Goal: Task Accomplishment & Management: Use online tool/utility

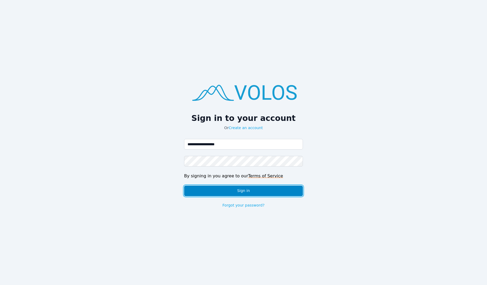
click at [231, 190] on button "Sign in" at bounding box center [243, 191] width 119 height 11
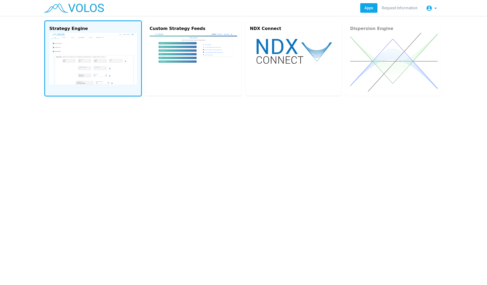
click at [52, 65] on img at bounding box center [93, 59] width 88 height 52
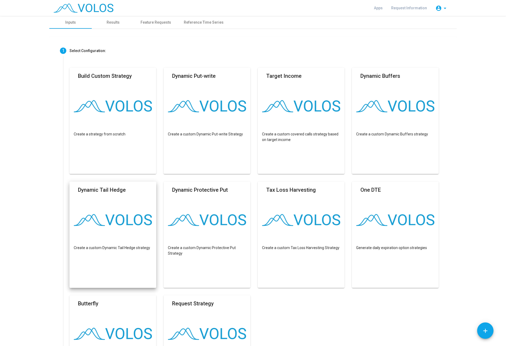
click at [83, 220] on img at bounding box center [113, 220] width 78 height 12
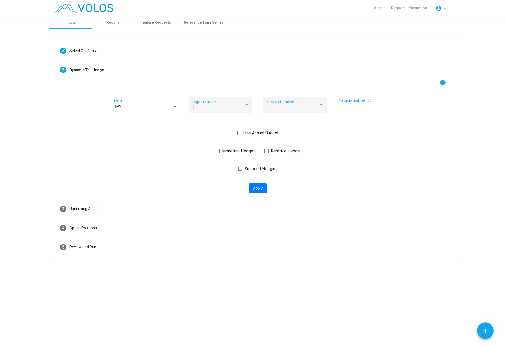
click at [151, 109] on div "SPY" at bounding box center [143, 106] width 59 height 5
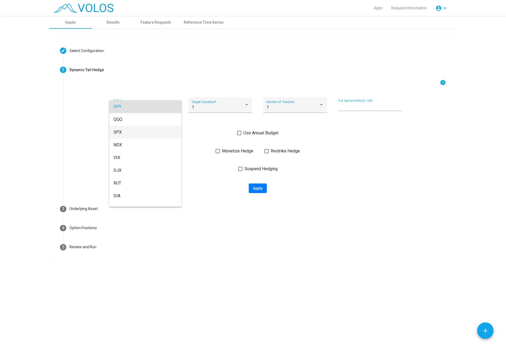
click at [141, 137] on span "SPX" at bounding box center [146, 132] width 64 height 13
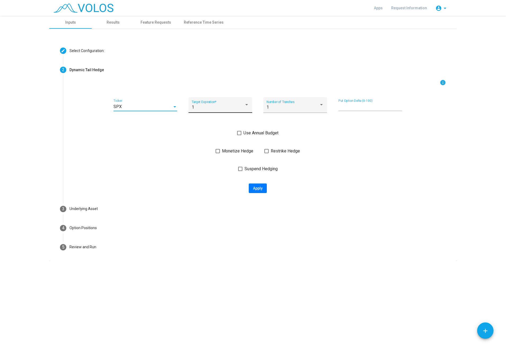
click at [212, 109] on div "1" at bounding box center [218, 107] width 53 height 5
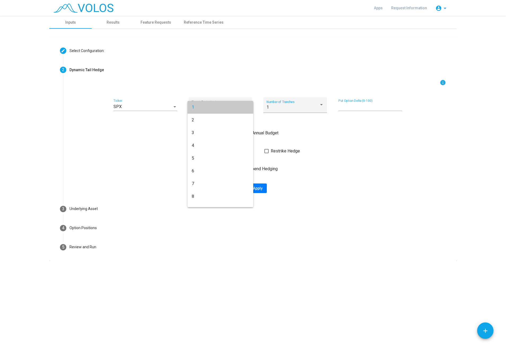
click at [212, 109] on span "1" at bounding box center [220, 107] width 57 height 13
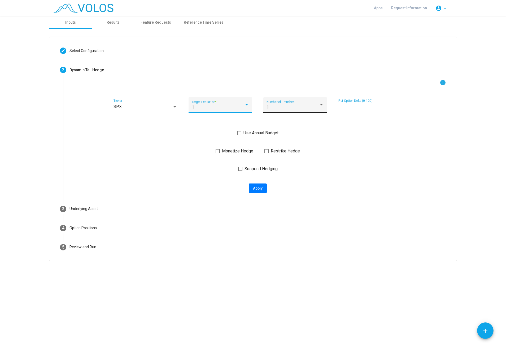
click at [284, 110] on div "1 Number of Tranches" at bounding box center [295, 106] width 57 height 12
click at [288, 110] on span "1" at bounding box center [295, 107] width 57 height 13
click at [78, 7] on img at bounding box center [84, 7] width 60 height 9
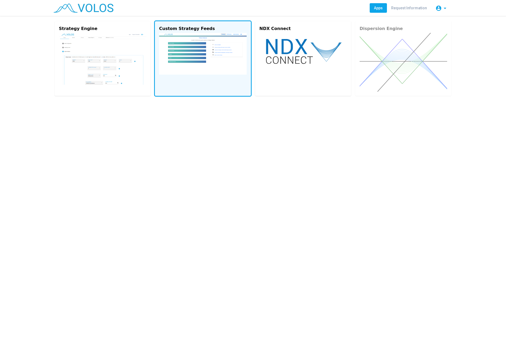
click at [200, 49] on img at bounding box center [203, 54] width 88 height 42
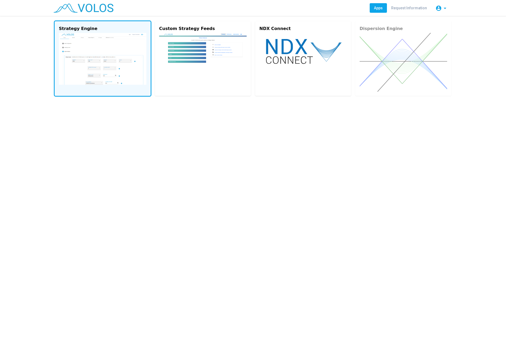
click at [81, 49] on img at bounding box center [103, 59] width 88 height 52
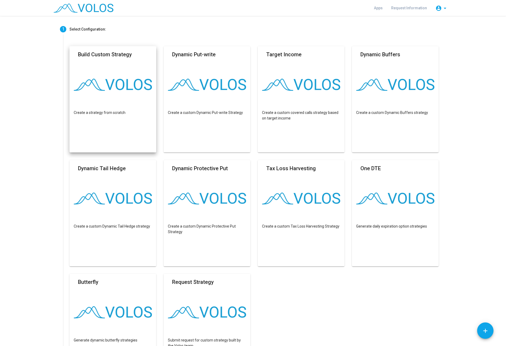
scroll to position [33, 0]
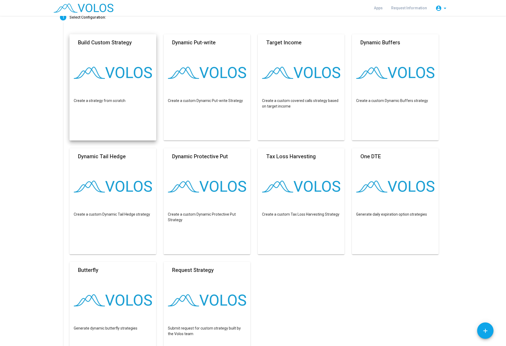
click at [97, 65] on mat-card "Build Custom Strategy Create a strategy from scratch" at bounding box center [113, 87] width 87 height 106
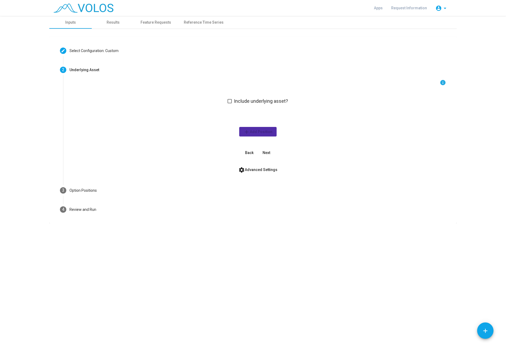
scroll to position [0, 0]
click at [248, 97] on mat-checkbox "Include underlying asset?" at bounding box center [258, 100] width 61 height 7
click at [263, 167] on button "settings Advanced Settings" at bounding box center [258, 170] width 48 height 10
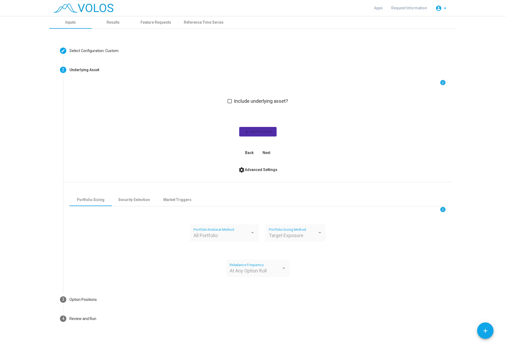
click at [270, 154] on span "Next" at bounding box center [267, 153] width 8 height 4
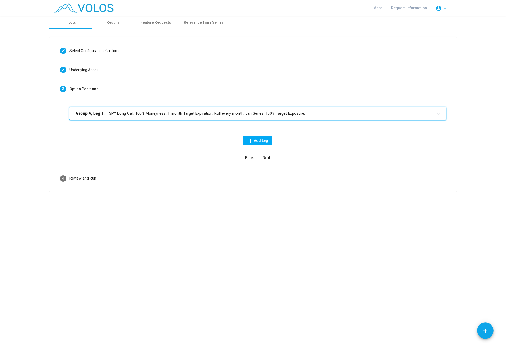
click at [107, 114] on mat-panel-title "Group A, Leg 1: SPY Long Call. 100% Moneyness. 1 month Target Expiration. Roll …" at bounding box center [255, 113] width 358 height 6
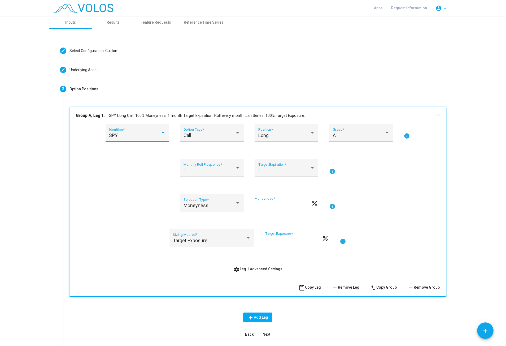
click at [119, 136] on div "SPY" at bounding box center [135, 135] width 52 height 5
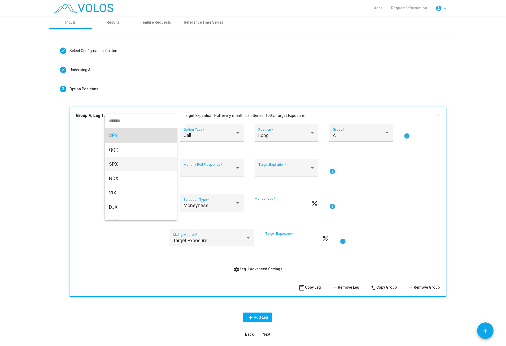
click at [122, 164] on span "SPX" at bounding box center [141, 164] width 64 height 14
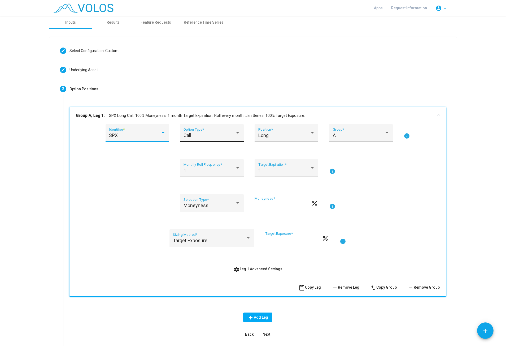
click at [186, 131] on div "Call Option Type *" at bounding box center [212, 135] width 57 height 14
click at [204, 152] on span "Put" at bounding box center [212, 150] width 57 height 14
click at [272, 132] on div "Long Position *" at bounding box center [287, 135] width 57 height 14
click at [272, 132] on span "Long" at bounding box center [287, 135] width 57 height 14
drag, startPoint x: 277, startPoint y: 204, endPoint x: 231, endPoint y: 204, distance: 46.2
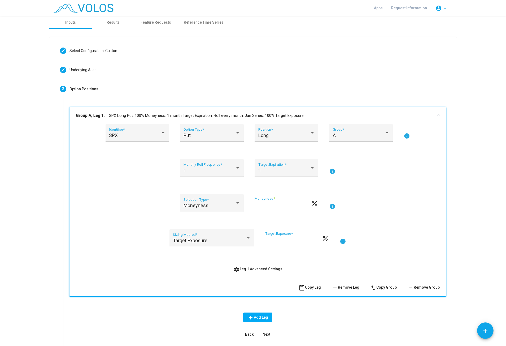
click at [255, 204] on input "***" at bounding box center [283, 205] width 57 height 5
type input "**"
click at [331, 170] on mat-icon "info" at bounding box center [332, 171] width 6 height 6
click at [294, 170] on div "1" at bounding box center [285, 170] width 52 height 5
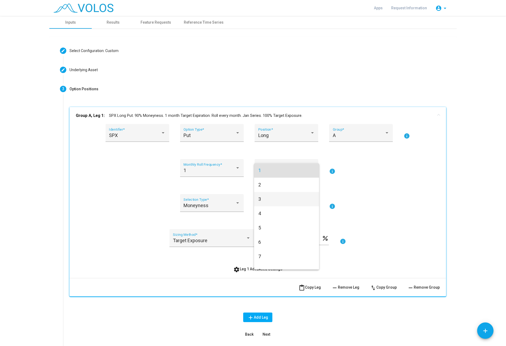
click at [273, 198] on span "3" at bounding box center [287, 199] width 57 height 14
drag, startPoint x: 284, startPoint y: 241, endPoint x: 219, endPoint y: 237, distance: 64.9
click at [265, 238] on input "***" at bounding box center [293, 240] width 57 height 5
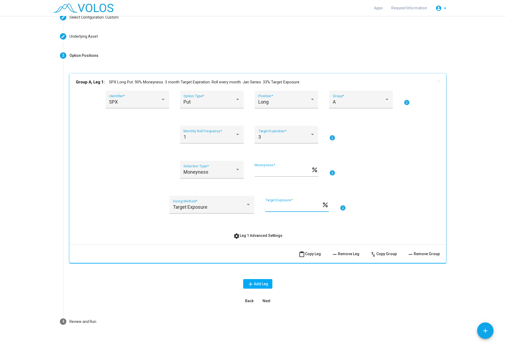
type input "**"
click at [257, 232] on button "settings Leg 1 Advanced Settings" at bounding box center [258, 236] width 58 height 10
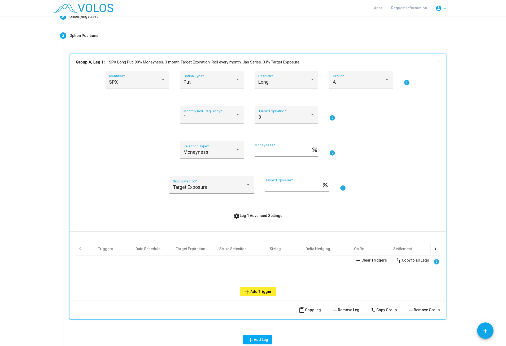
scroll to position [67, 0]
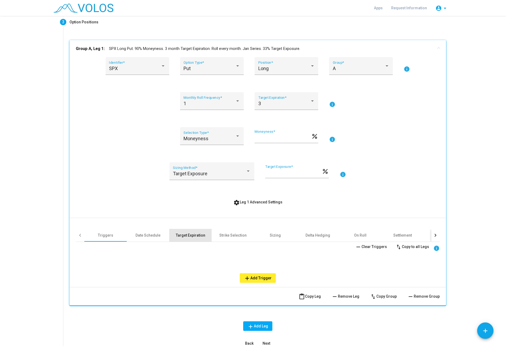
click at [196, 234] on div "Target Expiration" at bounding box center [190, 235] width 29 height 5
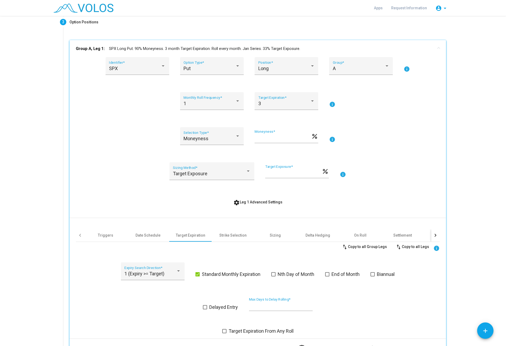
click at [111, 142] on div "Moneyness Selection Type * ** Moneyness * percent info" at bounding box center [258, 139] width 364 height 24
click at [267, 103] on div "3" at bounding box center [285, 103] width 52 height 5
click at [267, 103] on span "3" at bounding box center [287, 103] width 57 height 14
click at [160, 119] on div "SPX Identifier * Put Option Type * Long Position * A Group * info 1 Monthly Rol…" at bounding box center [258, 195] width 364 height 277
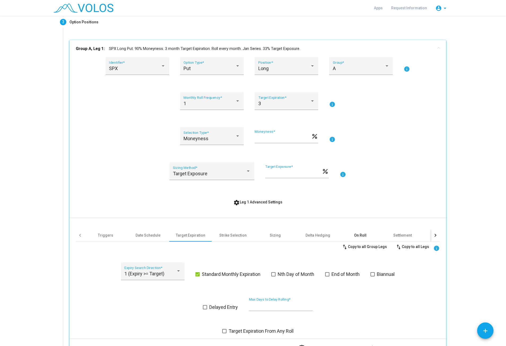
click at [366, 232] on div "On Roll" at bounding box center [360, 235] width 42 height 13
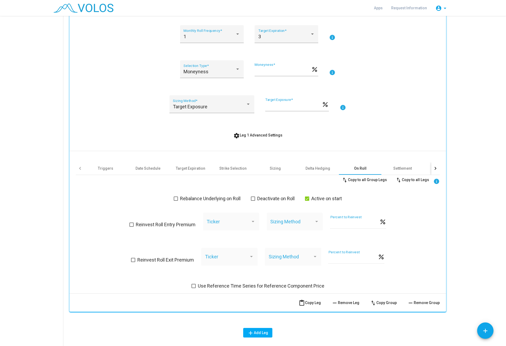
scroll to position [193, 0]
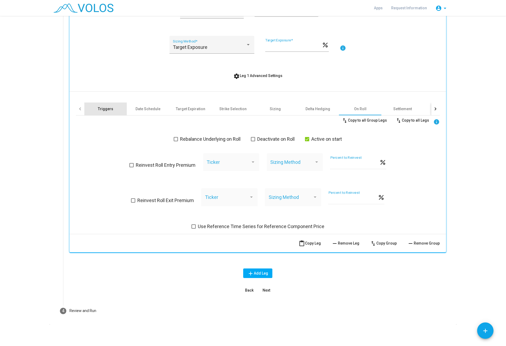
click at [109, 110] on div "Triggers" at bounding box center [105, 108] width 15 height 5
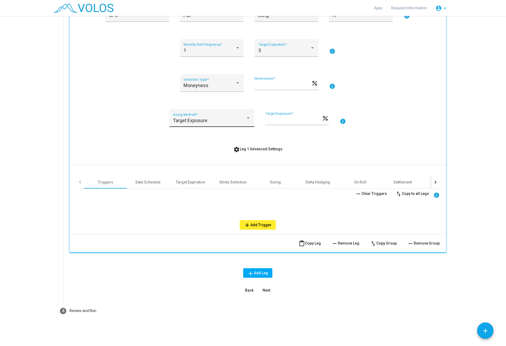
click at [217, 111] on div "Target Exposure Sizing Method *" at bounding box center [212, 118] width 85 height 18
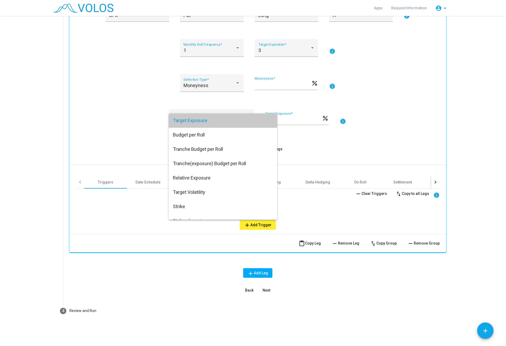
click at [221, 118] on span "Target Exposure" at bounding box center [223, 120] width 100 height 14
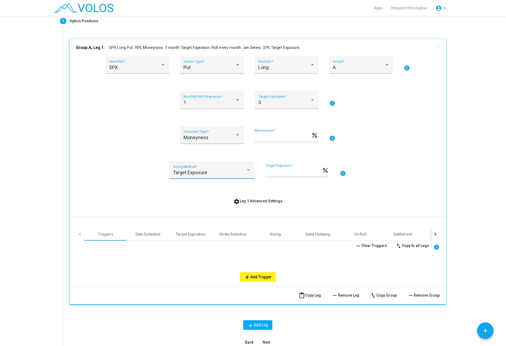
scroll to position [53, 0]
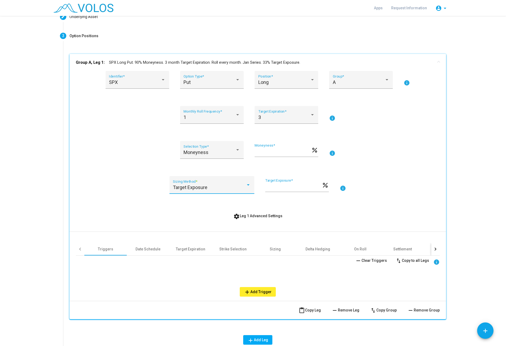
click at [311, 246] on span "content_paste Copy Leg" at bounding box center [310, 310] width 22 height 4
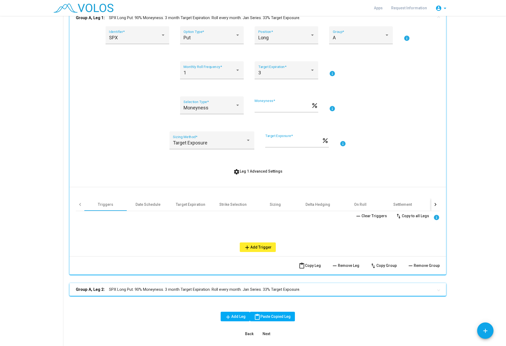
scroll to position [141, 0]
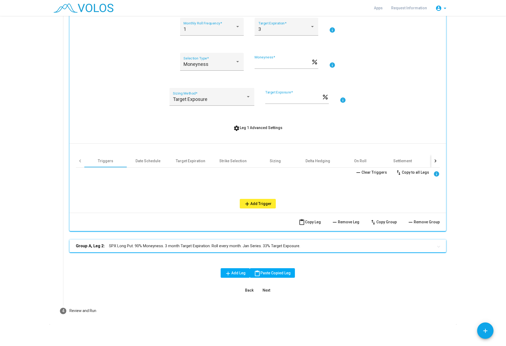
click at [165, 245] on mat-panel-title "Group A, Leg 2: SPX Long Put. 90% Moneyness. 3 month Target Expiration. Roll ev…" at bounding box center [255, 246] width 358 height 6
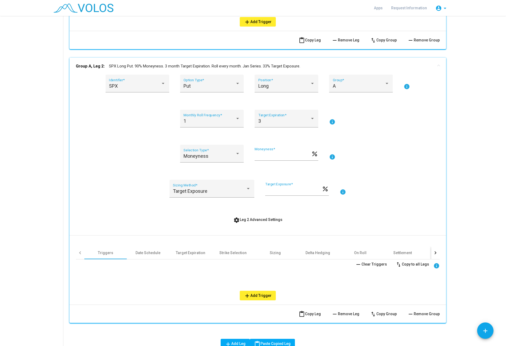
scroll to position [342, 0]
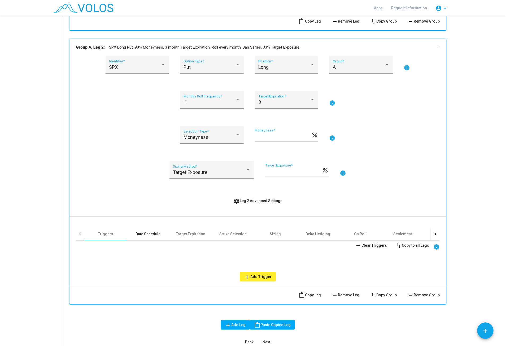
click at [158, 233] on div "Date Schedule" at bounding box center [148, 233] width 25 height 5
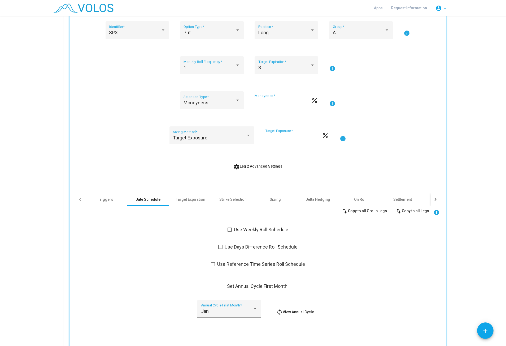
scroll to position [409, 0]
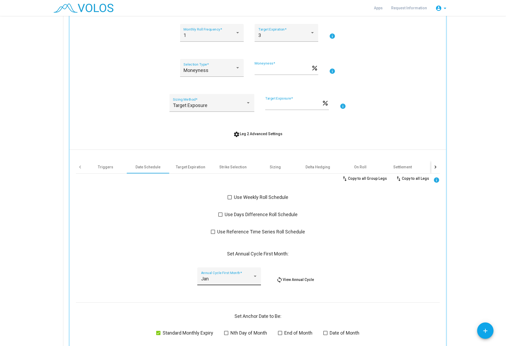
click at [235, 246] on div "Jan" at bounding box center [227, 278] width 52 height 5
click at [233, 246] on span "Jan" at bounding box center [229, 273] width 57 height 14
click at [291, 231] on span "Use Reference Time Series Roll Schedule" at bounding box center [261, 232] width 88 height 6
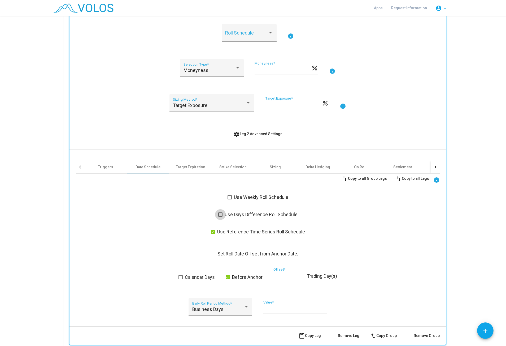
click at [241, 214] on span "Use Days Difference Roll Schedule" at bounding box center [261, 214] width 73 height 6
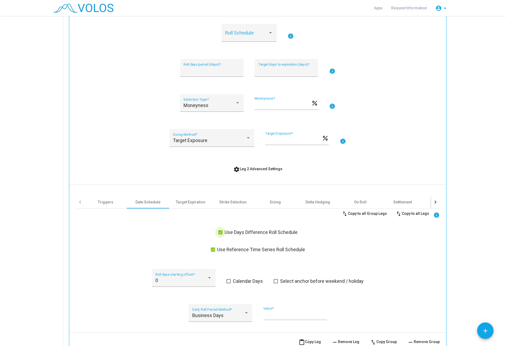
click at [237, 231] on span "Use Days Difference Roll Schedule" at bounding box center [261, 232] width 73 height 6
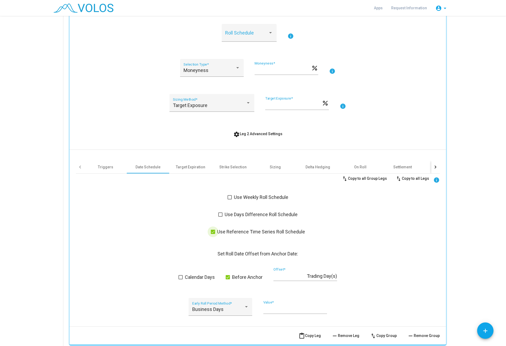
click at [238, 232] on span "Use Reference Time Series Roll Schedule" at bounding box center [261, 232] width 88 height 6
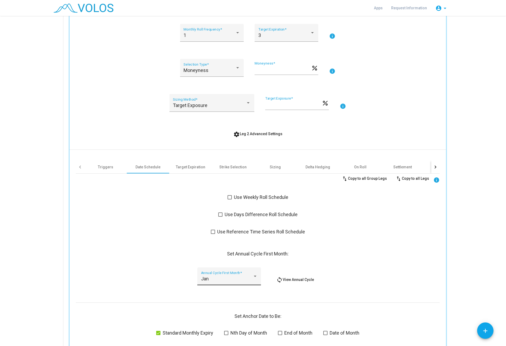
click at [225, 246] on div "Jan" at bounding box center [227, 278] width 52 height 5
click at [225, 246] on span "Jan" at bounding box center [229, 273] width 57 height 14
click at [108, 168] on div "Triggers" at bounding box center [105, 166] width 15 height 5
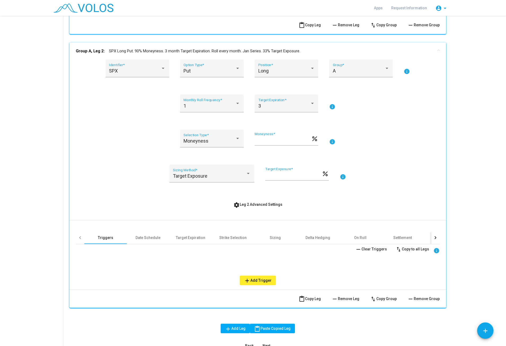
scroll to position [327, 0]
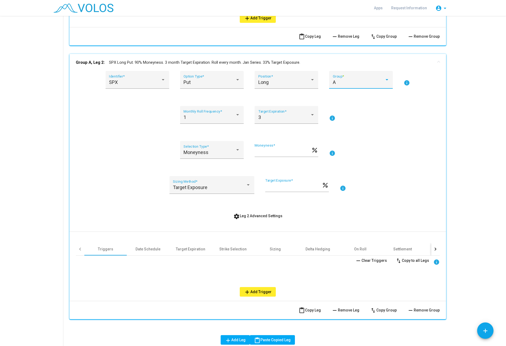
click at [380, 80] on div "A" at bounding box center [359, 82] width 52 height 5
click at [358, 98] on span "B" at bounding box center [361, 96] width 57 height 14
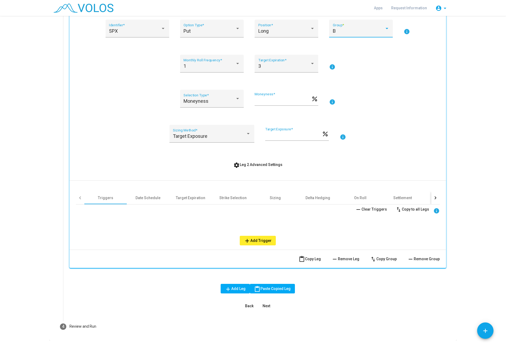
scroll to position [394, 0]
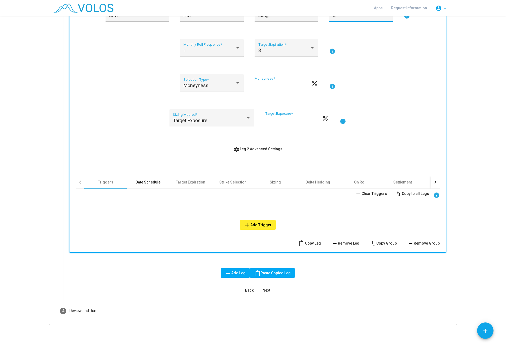
click at [160, 186] on div "Date Schedule" at bounding box center [148, 182] width 42 height 13
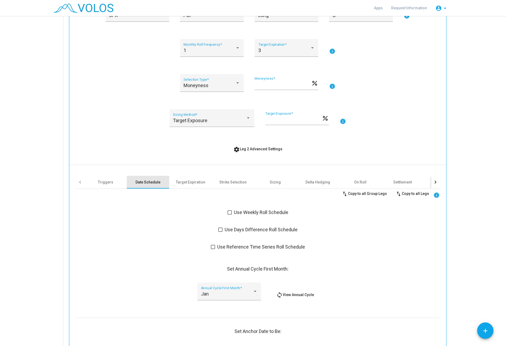
scroll to position [393, 0]
click at [225, 246] on div "Jan" at bounding box center [227, 293] width 52 height 5
click at [225, 246] on span "Jan" at bounding box center [229, 289] width 57 height 14
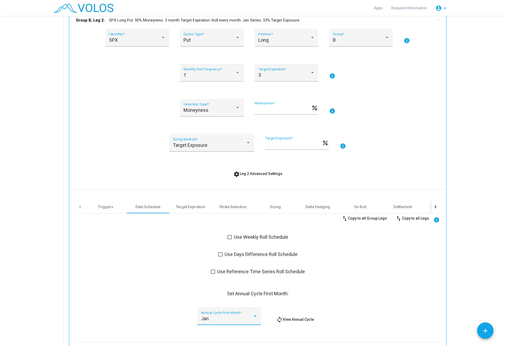
scroll to position [360, 0]
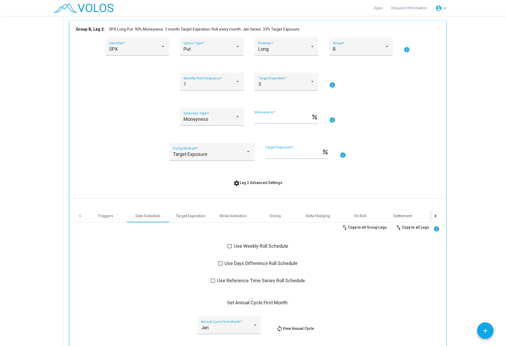
click at [161, 103] on div "SPX Identifier * Put Option Type * Long Position * B Group * info 1 Monthly Rol…" at bounding box center [258, 266] width 364 height 457
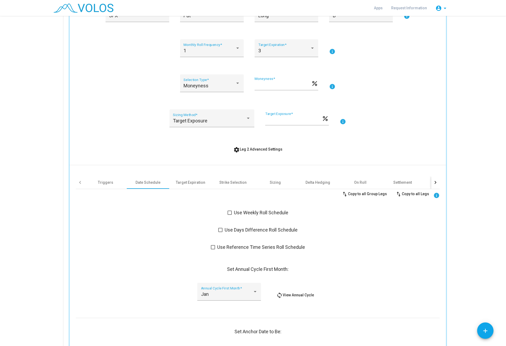
scroll to position [427, 0]
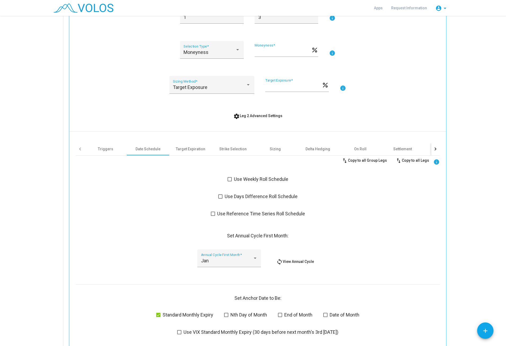
click at [300, 246] on span "loop View Annual Cycle" at bounding box center [296, 261] width 38 height 4
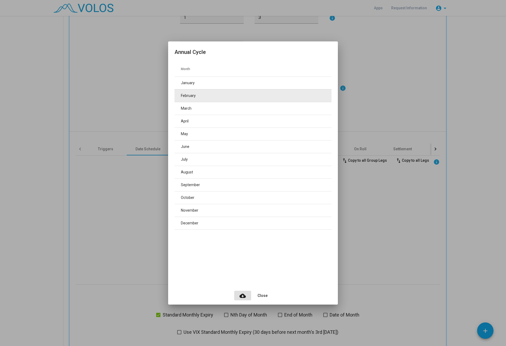
click at [204, 91] on td "February" at bounding box center [253, 95] width 157 height 13
click at [203, 96] on td "February" at bounding box center [253, 95] width 157 height 13
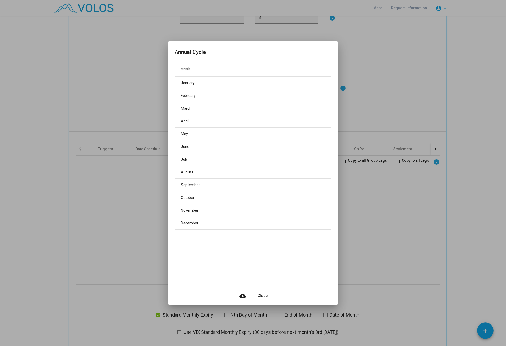
click at [265, 246] on span "Close" at bounding box center [263, 295] width 10 height 4
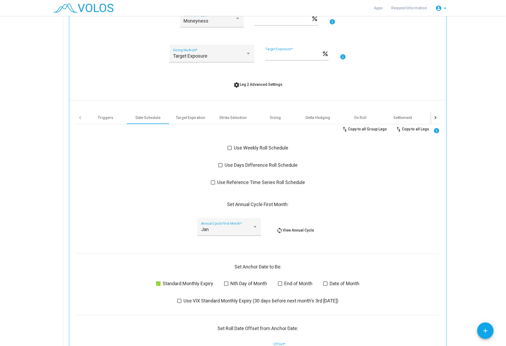
scroll to position [527, 0]
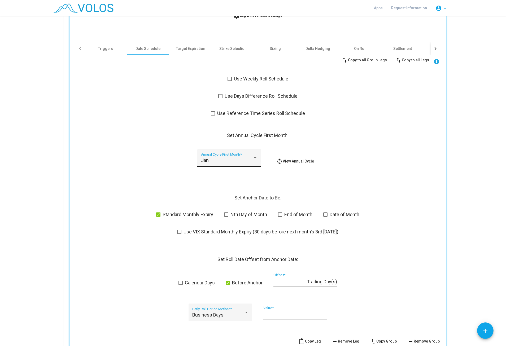
click at [222, 158] on div "Jan" at bounding box center [227, 160] width 52 height 5
click at [222, 153] on span "Jan" at bounding box center [229, 155] width 57 height 14
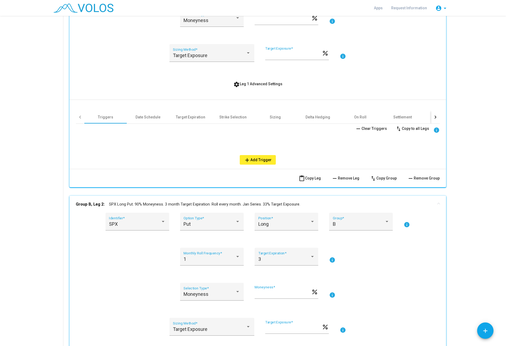
scroll to position [0, 0]
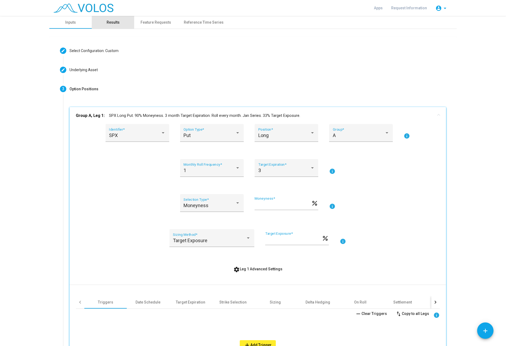
click at [111, 21] on div "Results" at bounding box center [113, 23] width 13 height 6
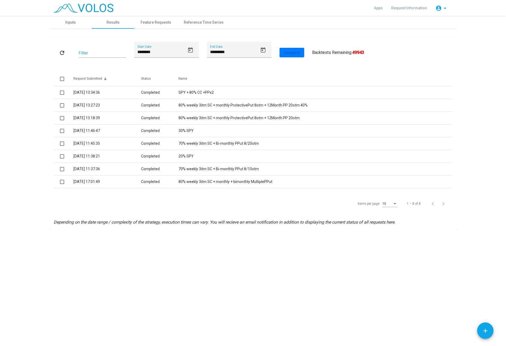
click at [395, 204] on div "Items per page:" at bounding box center [395, 203] width 3 height 1
click at [393, 246] on span "100" at bounding box center [390, 252] width 15 height 10
click at [188, 49] on icon "Open calendar" at bounding box center [190, 49] width 5 height 5
click at [150, 68] on span "SEP 2025" at bounding box center [145, 69] width 11 height 4
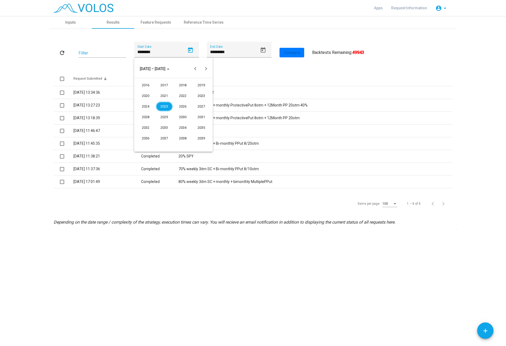
click at [149, 104] on div "2024" at bounding box center [146, 107] width 17 height 10
click at [147, 98] on div "JAN" at bounding box center [146, 96] width 17 height 10
click at [163, 102] on div "2" at bounding box center [163, 102] width 10 height 10
type input "********"
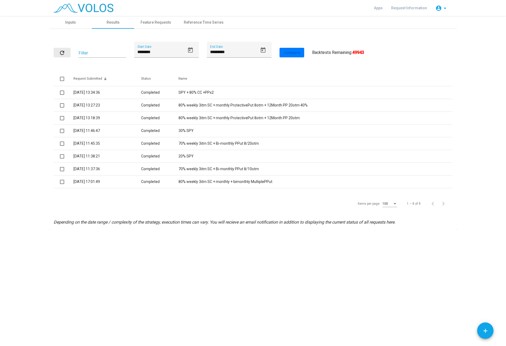
click at [58, 51] on button "refresh" at bounding box center [62, 53] width 17 height 10
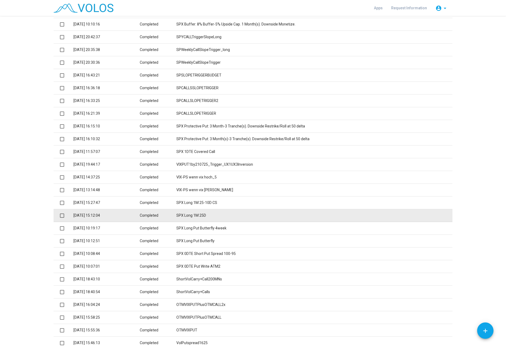
scroll to position [502, 0]
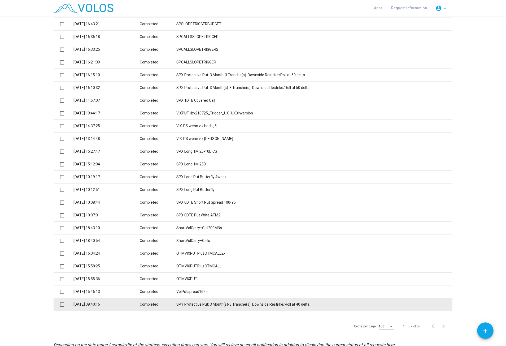
click at [260, 246] on td "SPY Protective Put: 3 Month(s)-3 Tranche(s). Downside Restrike/Roll at 40 delta" at bounding box center [315, 304] width 276 height 13
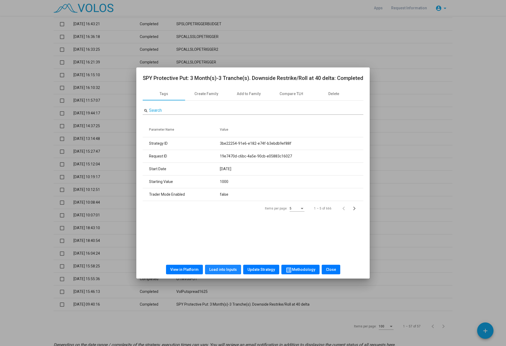
click at [220, 246] on span "Load into Inputs" at bounding box center [223, 269] width 28 height 4
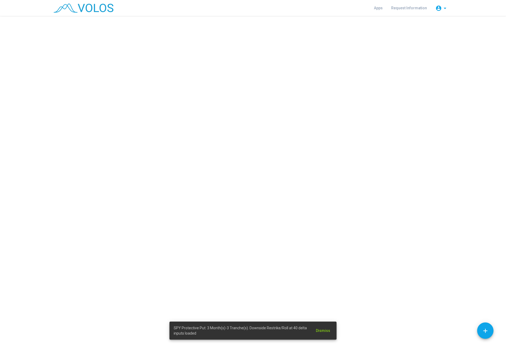
scroll to position [0, 0]
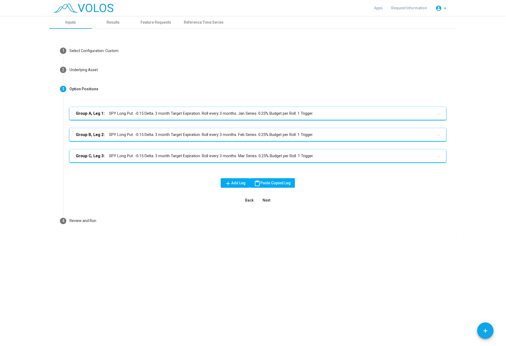
click at [186, 112] on mat-panel-title "Group A, Leg 1: SPY Long Put. -0.15 Delta. 3 month Target Expiration. Roll ever…" at bounding box center [255, 113] width 358 height 6
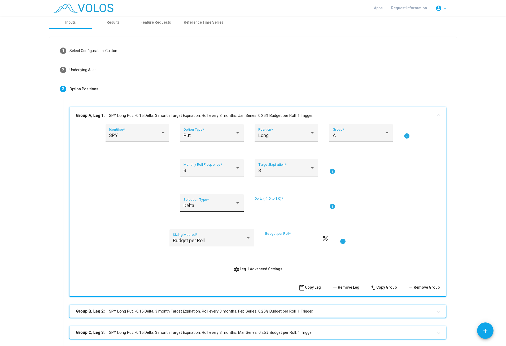
click at [198, 201] on div "Delta Selection Type *" at bounding box center [212, 205] width 57 height 14
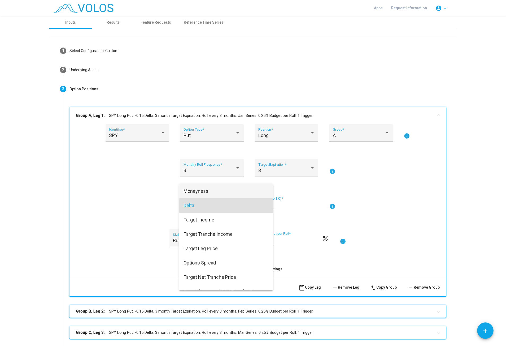
click at [200, 190] on span "Moneyness" at bounding box center [226, 191] width 85 height 14
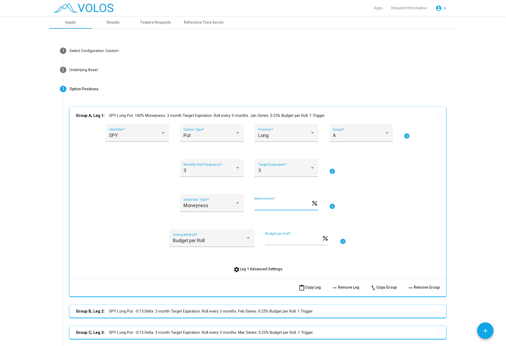
drag, startPoint x: 272, startPoint y: 205, endPoint x: 241, endPoint y: 201, distance: 30.8
click at [255, 203] on input "***" at bounding box center [283, 205] width 57 height 5
type input "**"
click at [224, 239] on div "Budget per Roll" at bounding box center [209, 240] width 73 height 5
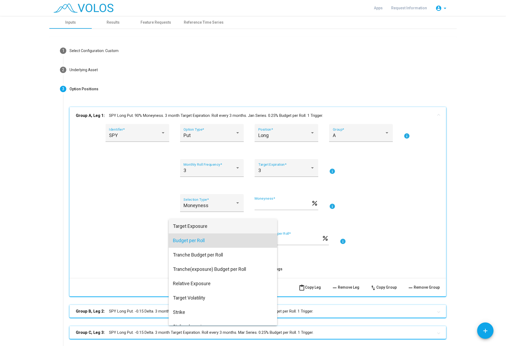
click at [220, 222] on span "Target Exposure" at bounding box center [223, 226] width 100 height 14
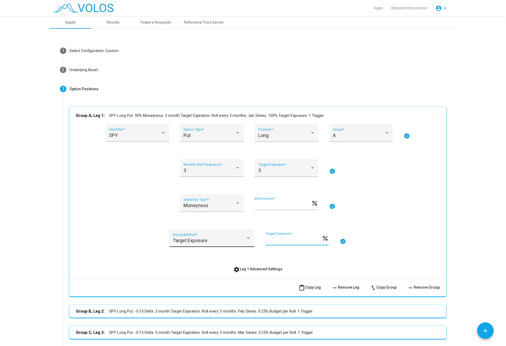
drag, startPoint x: 277, startPoint y: 241, endPoint x: 236, endPoint y: 236, distance: 41.4
click at [265, 238] on input "***" at bounding box center [293, 240] width 57 height 5
type input "**"
click at [150, 246] on div "Target Exposure Sizing Method * ** Target Exposure * percent info" at bounding box center [258, 241] width 364 height 24
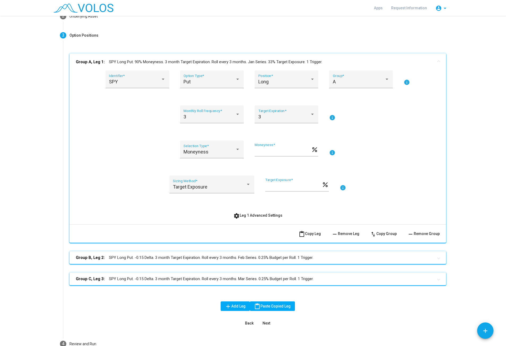
scroll to position [67, 0]
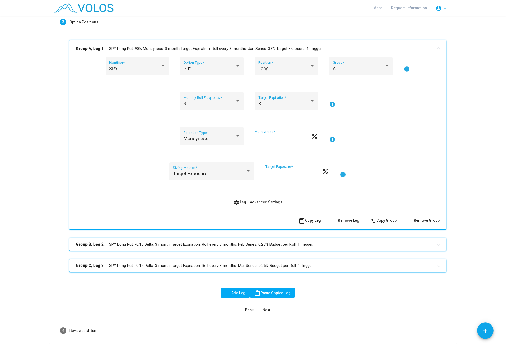
click at [147, 241] on mat-expansion-panel-header "Group B, Leg 2: SPY Long Put. -0.15 Delta. 3 month Target Expiration. Roll ever…" at bounding box center [258, 244] width 377 height 13
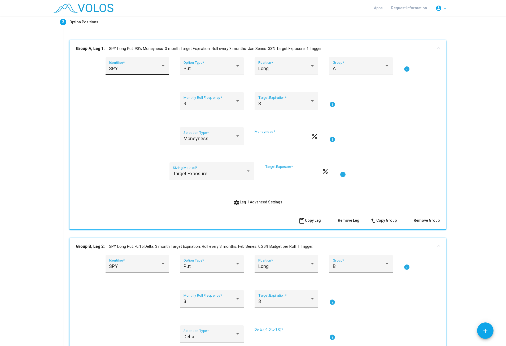
click at [153, 68] on div "SPY" at bounding box center [135, 68] width 52 height 5
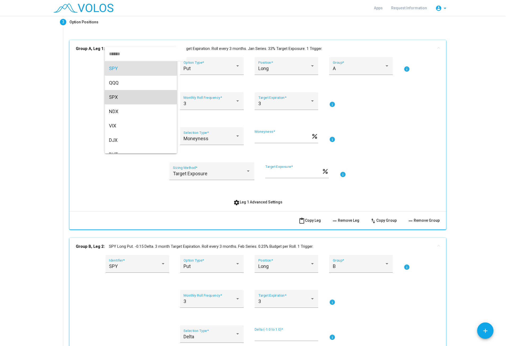
click at [143, 95] on span "SPX" at bounding box center [141, 97] width 64 height 14
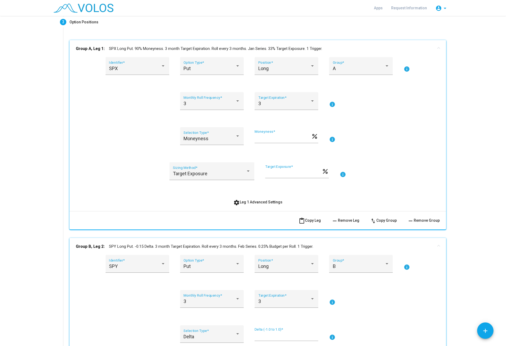
click at [142, 101] on div "3 Monthly Roll Frequency * 3 Target Expiration * info" at bounding box center [258, 104] width 364 height 24
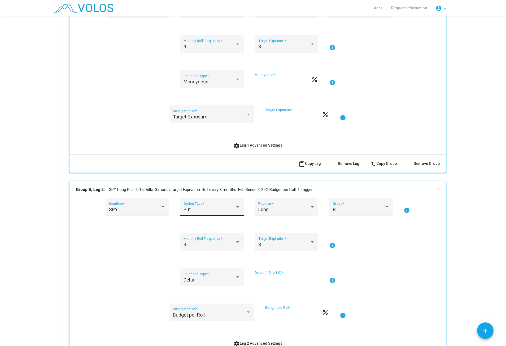
scroll to position [134, 0]
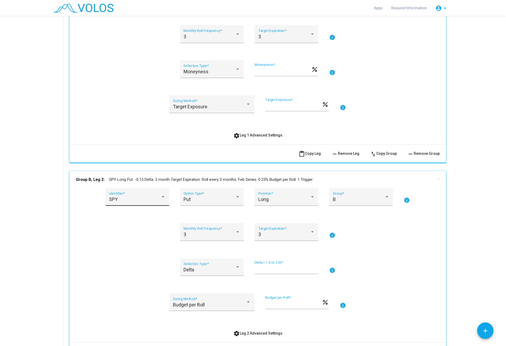
click at [149, 195] on div "SPY Identifier *" at bounding box center [137, 199] width 57 height 14
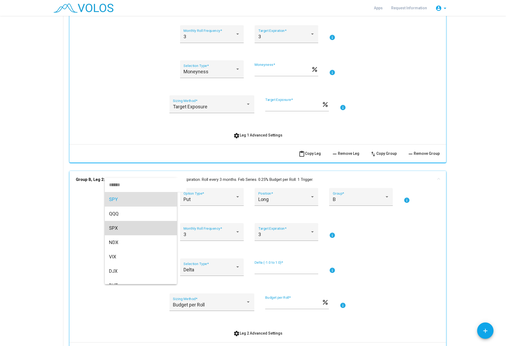
click at [123, 225] on span "SPX" at bounding box center [141, 228] width 64 height 14
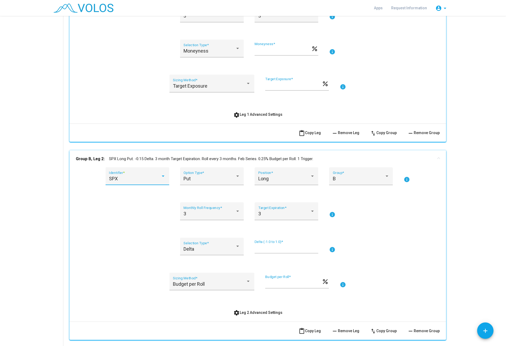
scroll to position [167, 0]
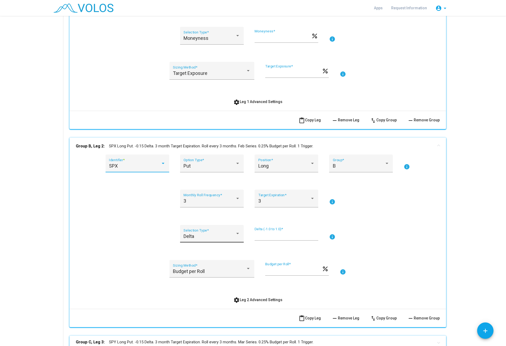
click at [215, 235] on div "Delta" at bounding box center [210, 236] width 52 height 5
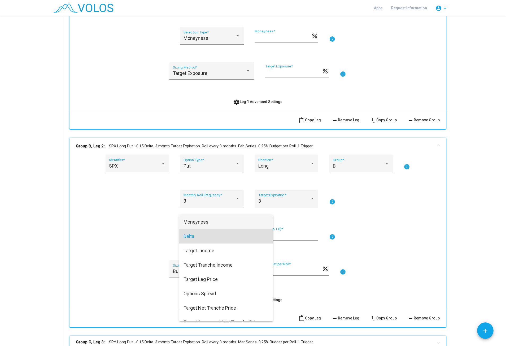
click at [218, 220] on span "Moneyness" at bounding box center [226, 222] width 85 height 14
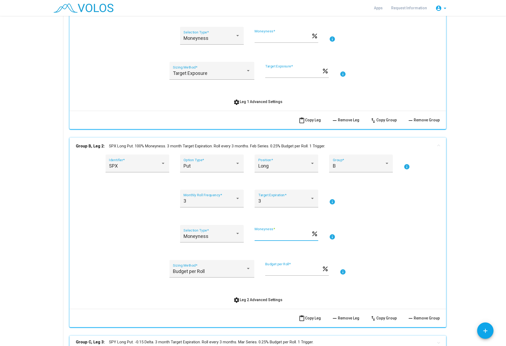
drag, startPoint x: 278, startPoint y: 233, endPoint x: 219, endPoint y: 234, distance: 58.7
click at [255, 234] on input "***" at bounding box center [283, 235] width 57 height 5
type input "**"
click at [220, 246] on div "Budget per Roll Sizing Method *" at bounding box center [212, 270] width 78 height 14
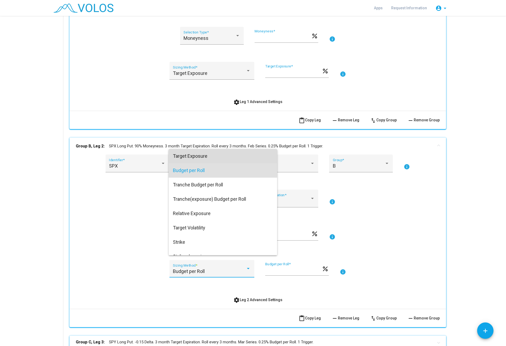
click at [214, 157] on span "Target Exposure" at bounding box center [223, 156] width 100 height 14
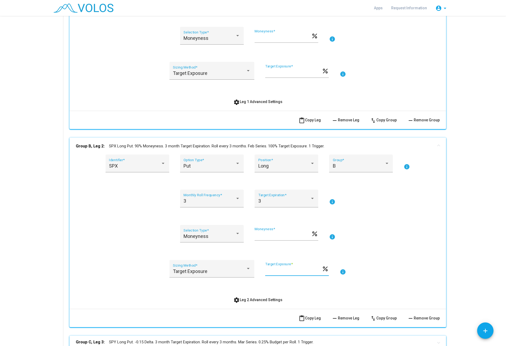
drag, startPoint x: 280, startPoint y: 272, endPoint x: 231, endPoint y: 269, distance: 48.7
click at [265, 246] on input "***" at bounding box center [293, 270] width 57 height 5
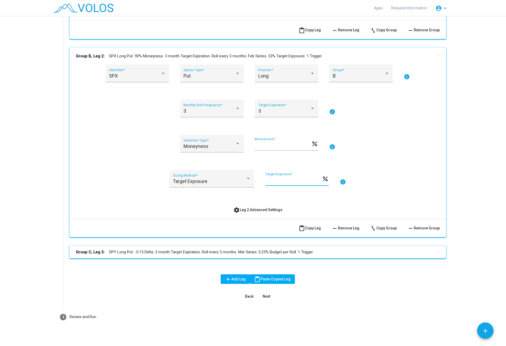
scroll to position [263, 0]
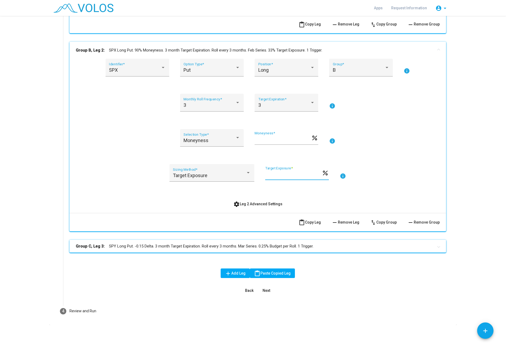
type input "**"
click at [158, 243] on mat-expansion-panel-header "Group C, Leg 3: SPY Long Put. -0.15 Delta. 3 month Target Expiration. Roll ever…" at bounding box center [258, 246] width 377 height 13
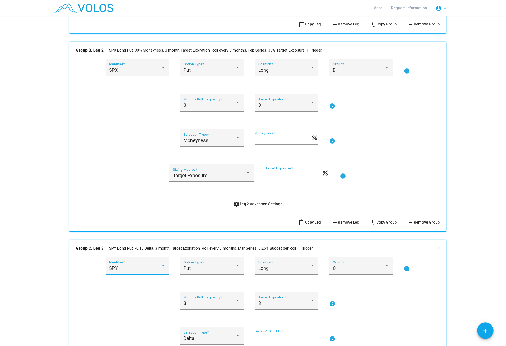
click at [153, 246] on div "SPY" at bounding box center [135, 267] width 52 height 5
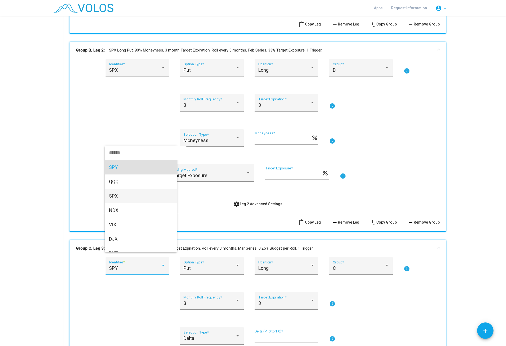
click at [127, 198] on span "SPX" at bounding box center [141, 196] width 64 height 14
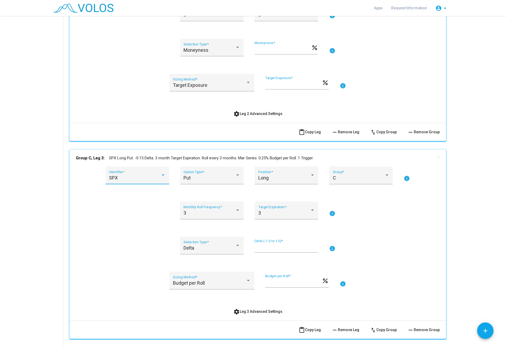
scroll to position [363, 0]
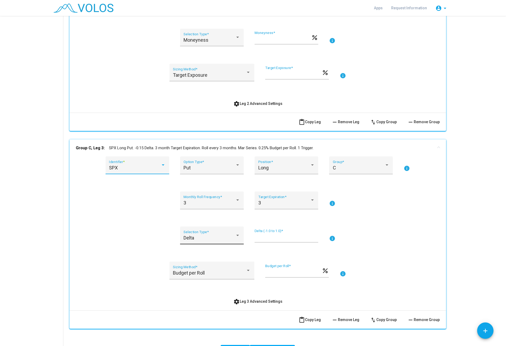
click at [236, 240] on div "Delta" at bounding box center [212, 237] width 57 height 5
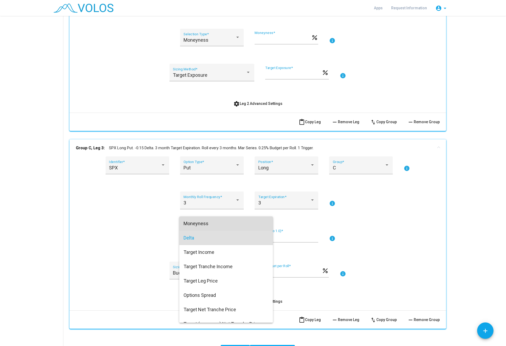
click at [210, 226] on span "Moneyness" at bounding box center [226, 223] width 85 height 14
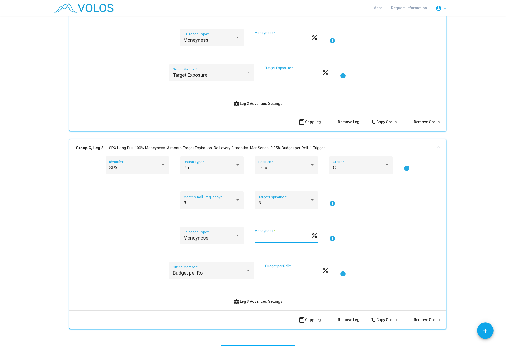
drag, startPoint x: 268, startPoint y: 237, endPoint x: 255, endPoint y: 237, distance: 12.2
click at [255, 237] on input "***" at bounding box center [283, 237] width 57 height 5
type input "**"
click at [222, 246] on div "Budget per Roll Sizing Method *" at bounding box center [212, 270] width 85 height 18
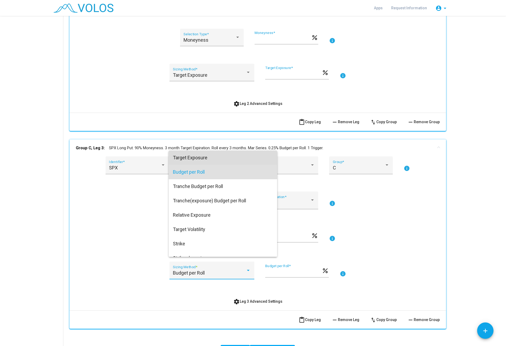
click at [200, 154] on span "Target Exposure" at bounding box center [223, 158] width 100 height 14
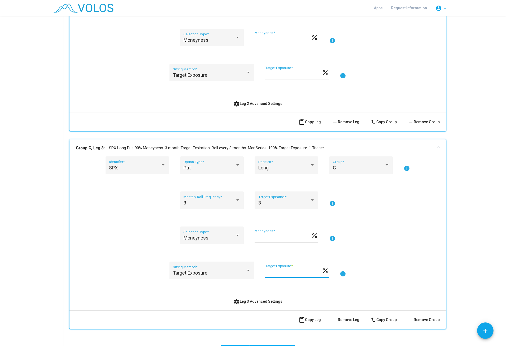
drag, startPoint x: 278, startPoint y: 272, endPoint x: 254, endPoint y: 271, distance: 23.6
click at [265, 246] on input "***" at bounding box center [293, 272] width 57 height 5
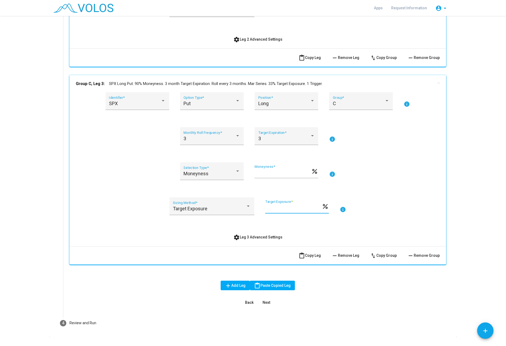
scroll to position [440, 0]
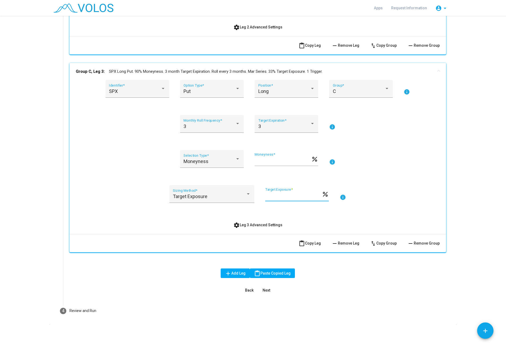
type input "**"
click at [265, 246] on span "Next" at bounding box center [267, 290] width 8 height 4
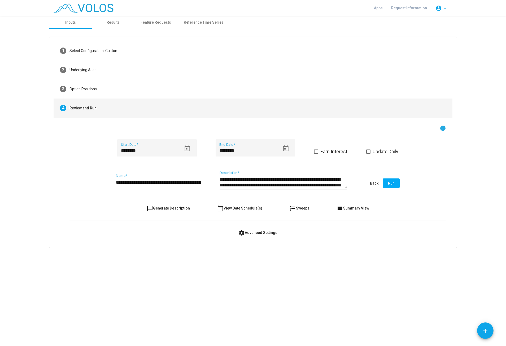
click at [131, 181] on input "**********" at bounding box center [158, 182] width 85 height 5
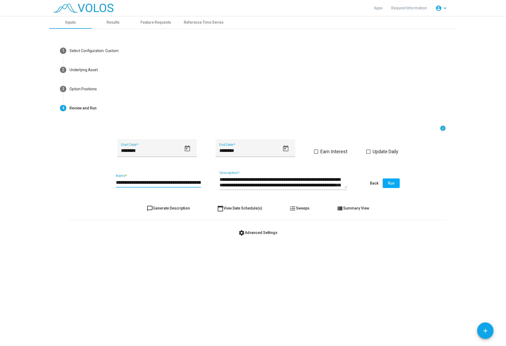
drag, startPoint x: 126, startPoint y: 182, endPoint x: 158, endPoint y: 182, distance: 31.9
click at [158, 182] on input "**********" at bounding box center [158, 182] width 85 height 5
click at [122, 181] on input "**********" at bounding box center [158, 182] width 85 height 5
drag, startPoint x: 138, startPoint y: 181, endPoint x: 217, endPoint y: 181, distance: 78.6
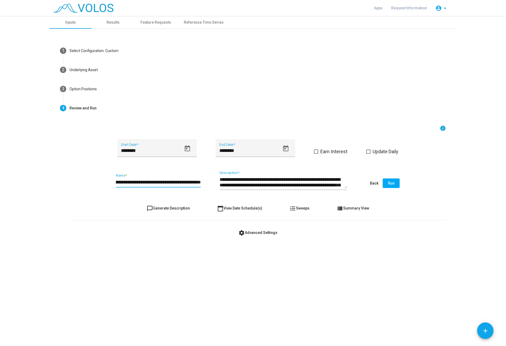
click at [201, 181] on input "**********" at bounding box center [158, 182] width 85 height 6
click at [185, 181] on input "**********" at bounding box center [158, 182] width 85 height 6
drag, startPoint x: 149, startPoint y: 181, endPoint x: 205, endPoint y: 181, distance: 55.2
click at [201, 181] on input "**********" at bounding box center [158, 182] width 85 height 6
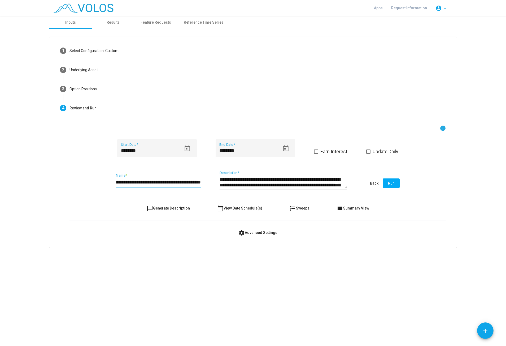
drag, startPoint x: 180, startPoint y: 182, endPoint x: 223, endPoint y: 182, distance: 42.7
click at [201, 182] on input "**********" at bounding box center [158, 182] width 85 height 6
click at [191, 183] on input "**********" at bounding box center [158, 182] width 85 height 6
type input "**********"
click at [176, 206] on button "chat_bubble_outline Generate Description" at bounding box center [169, 208] width 52 height 10
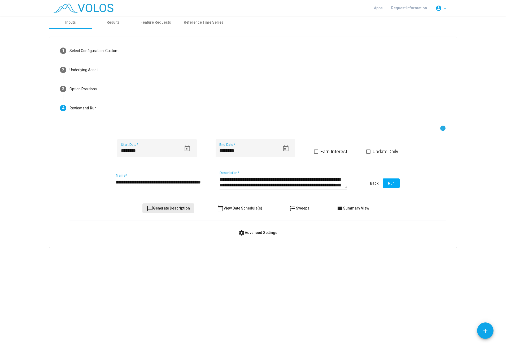
type textarea "**********"
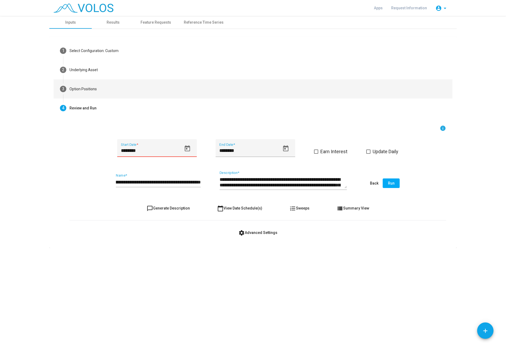
click at [88, 89] on div "Option Positions" at bounding box center [83, 89] width 27 height 6
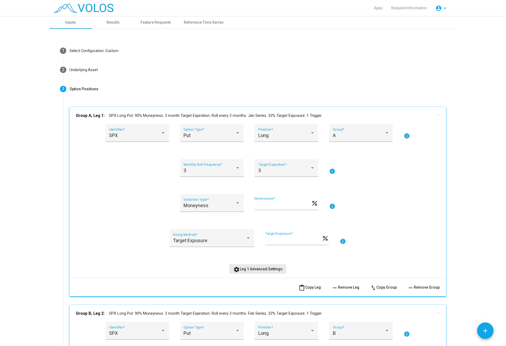
click at [256, 246] on span "settings Leg 1 Advanced Settings" at bounding box center [258, 269] width 49 height 4
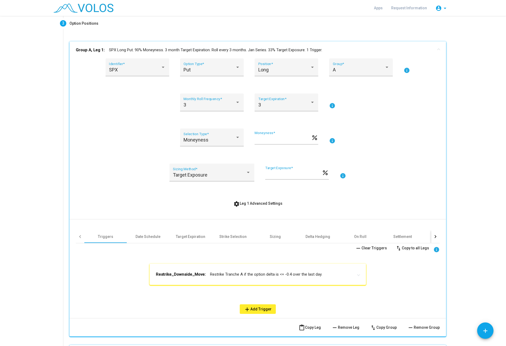
scroll to position [67, 0]
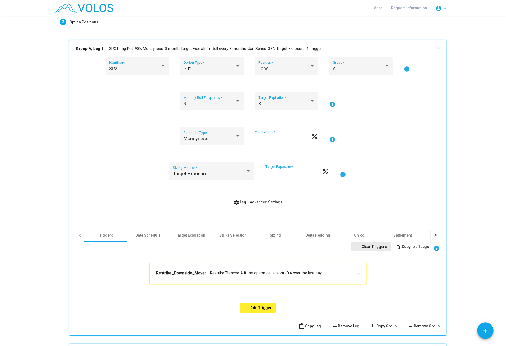
click at [378, 244] on span "remove Clear Triggers" at bounding box center [371, 246] width 32 height 4
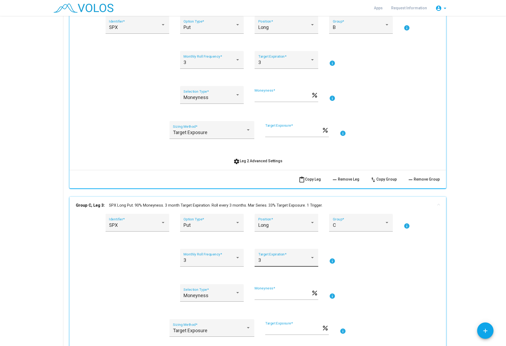
scroll to position [401, 0]
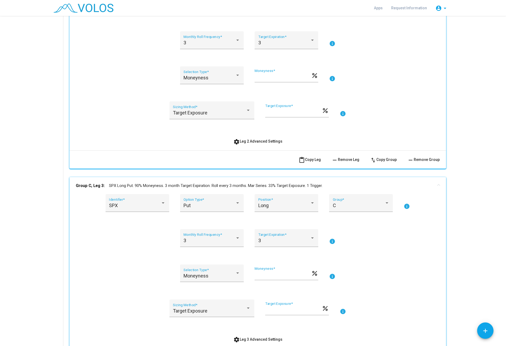
click at [272, 140] on span "settings Leg 2 Advanced Settings" at bounding box center [258, 141] width 49 height 4
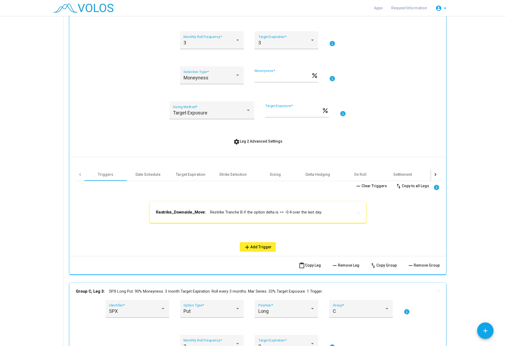
click at [377, 184] on span "remove Clear Triggers" at bounding box center [371, 186] width 32 height 4
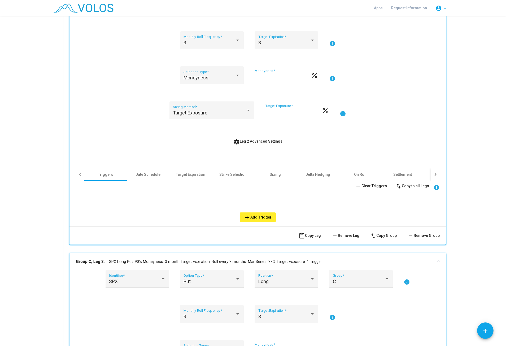
scroll to position [569, 0]
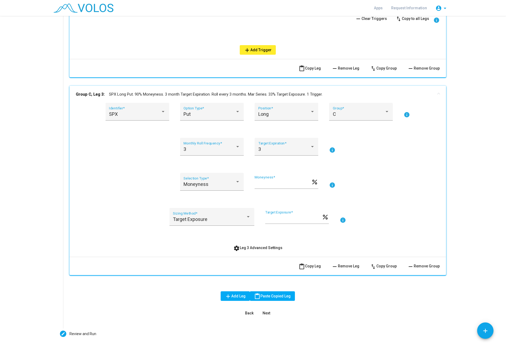
click at [279, 246] on span "settings Leg 3 Advanced Settings" at bounding box center [258, 248] width 49 height 4
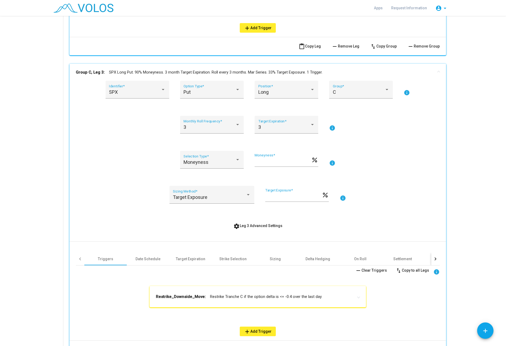
scroll to position [602, 0]
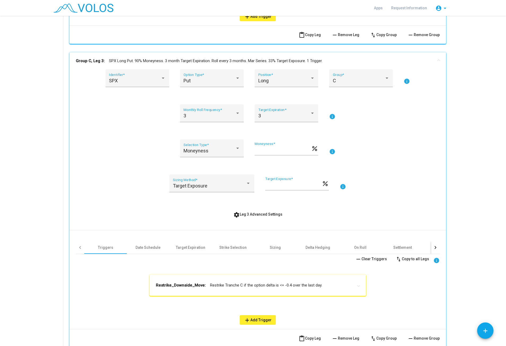
click at [385, 246] on span "remove Clear Triggers" at bounding box center [371, 259] width 32 height 4
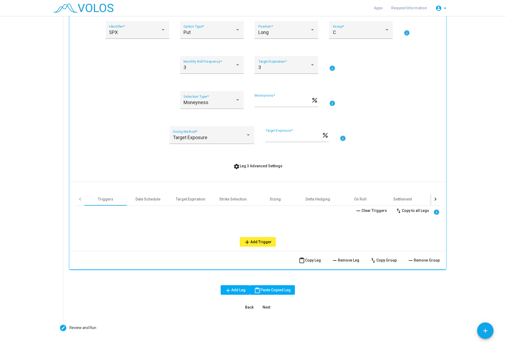
scroll to position [667, 0]
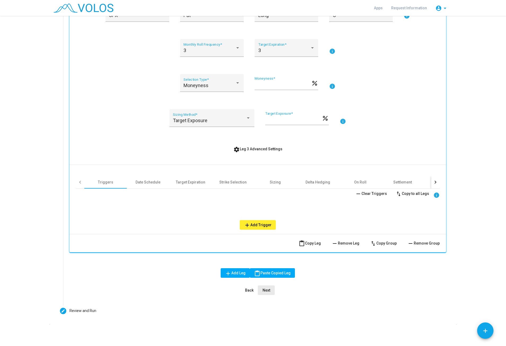
click at [274, 246] on button "Next" at bounding box center [266, 290] width 17 height 10
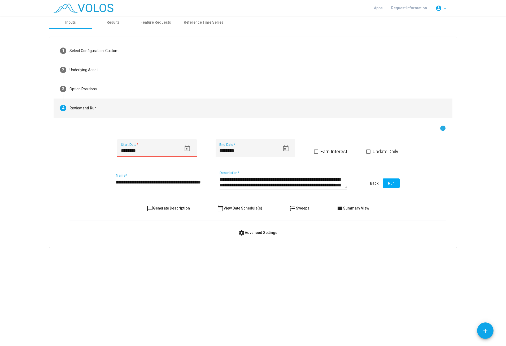
scroll to position [0, 0]
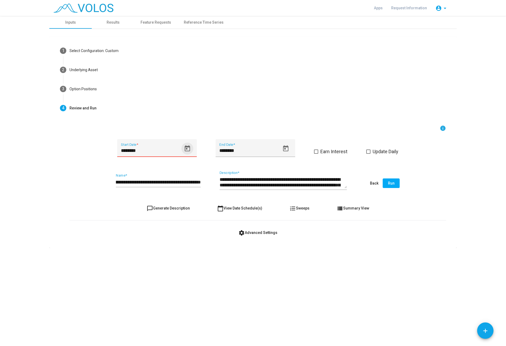
click at [184, 149] on icon "Open calendar" at bounding box center [187, 148] width 7 height 7
click at [222, 246] on div at bounding box center [253, 173] width 506 height 346
click at [171, 154] on div "******** Start Date *" at bounding box center [151, 150] width 61 height 14
click at [190, 152] on icon "Open calendar" at bounding box center [187, 148] width 7 height 7
click at [179, 168] on button "Previous month" at bounding box center [178, 168] width 11 height 11
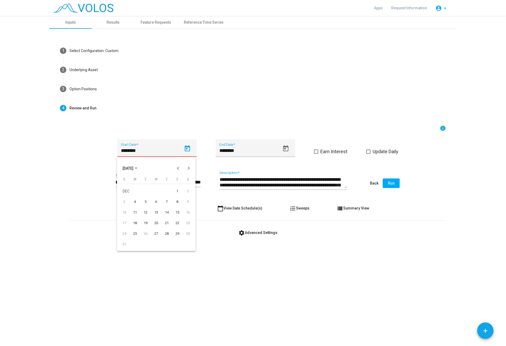
click at [156, 233] on div "27" at bounding box center [157, 234] width 10 height 10
type input "**********"
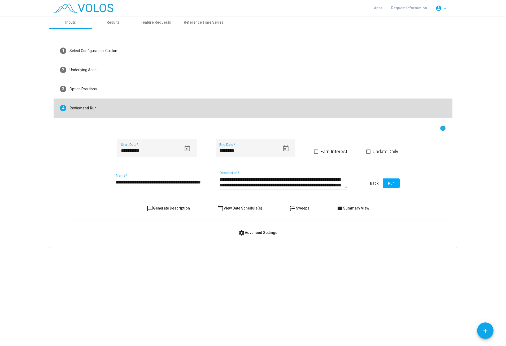
click at [226, 112] on mat-step-header "4 Review and Run" at bounding box center [253, 107] width 399 height 19
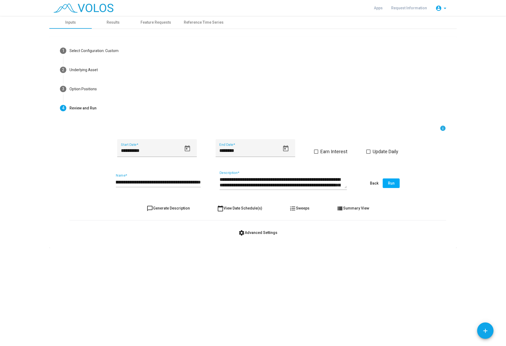
click at [168, 179] on div "**********" at bounding box center [158, 180] width 85 height 14
click at [164, 185] on input "**********" at bounding box center [158, 182] width 85 height 6
drag, startPoint x: 124, startPoint y: 182, endPoint x: 216, endPoint y: 184, distance: 91.6
click at [201, 184] on input "**********" at bounding box center [158, 182] width 85 height 6
click at [193, 181] on input "**********" at bounding box center [158, 182] width 85 height 6
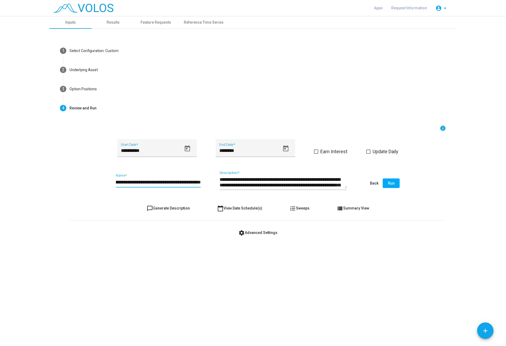
drag, startPoint x: 179, startPoint y: 182, endPoint x: 212, endPoint y: 184, distance: 33.2
click at [201, 184] on input "**********" at bounding box center [158, 182] width 85 height 6
type input "**********"
click at [179, 208] on span "chat_bubble_outline Generate Description" at bounding box center [168, 208] width 43 height 4
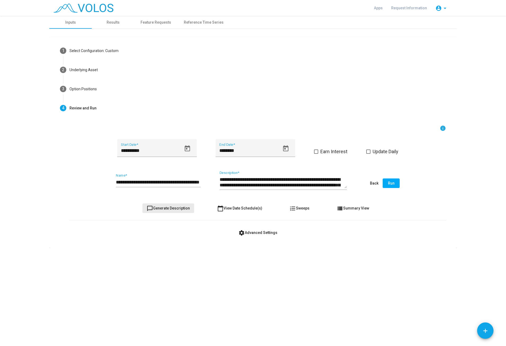
type textarea "**********"
click at [199, 180] on input "**********" at bounding box center [158, 182] width 85 height 6
click at [166, 183] on input "**********" at bounding box center [158, 182] width 85 height 6
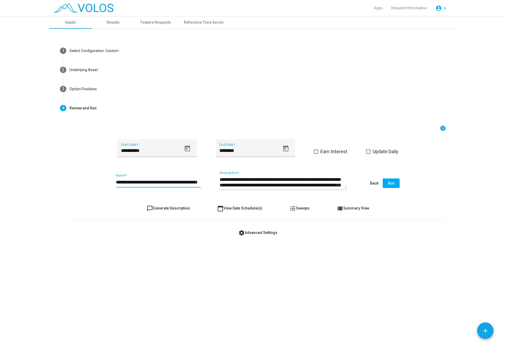
drag, startPoint x: 145, startPoint y: 180, endPoint x: 97, endPoint y: 180, distance: 48.0
click at [116, 180] on input "**********" at bounding box center [158, 182] width 85 height 6
type input "**********"
click at [248, 182] on textarea "**********" at bounding box center [283, 182] width 127 height 12
click at [247, 180] on textarea "**********" at bounding box center [283, 182] width 127 height 12
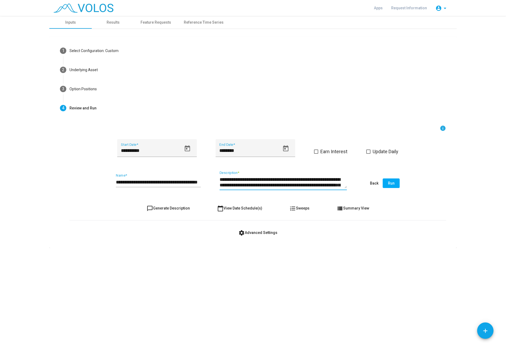
click at [249, 179] on textarea "**********" at bounding box center [283, 182] width 127 height 12
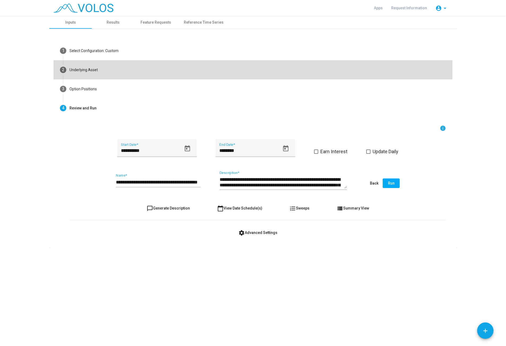
click at [116, 64] on mat-step-header "2 Underlying Asset" at bounding box center [253, 69] width 399 height 19
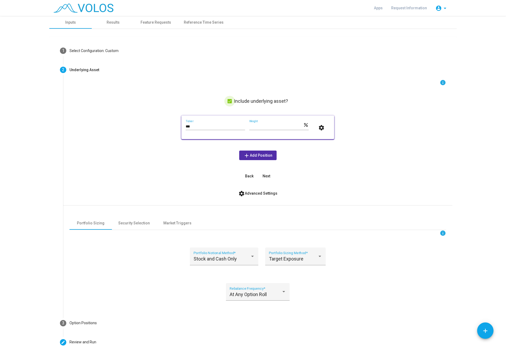
click at [233, 100] on label "Include underlying asset?" at bounding box center [258, 101] width 61 height 6
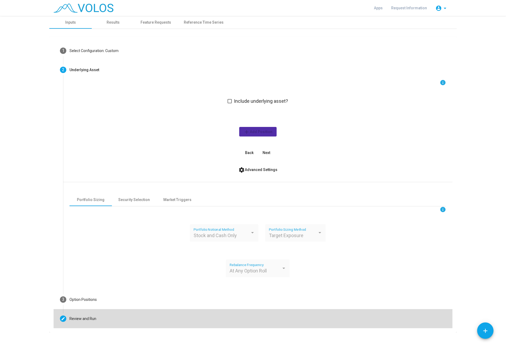
click at [126, 246] on mat-step-header "Editable create Review and Run" at bounding box center [253, 318] width 399 height 19
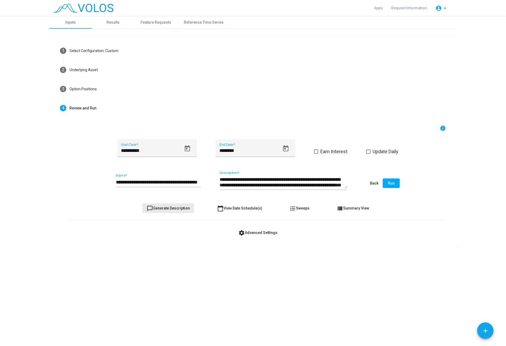
click at [180, 207] on span "chat_bubble_outline Generate Description" at bounding box center [168, 208] width 43 height 4
type textarea "**********"
drag, startPoint x: 230, startPoint y: 179, endPoint x: 341, endPoint y: 199, distance: 112.1
click at [341, 188] on textarea "**********" at bounding box center [283, 182] width 127 height 12
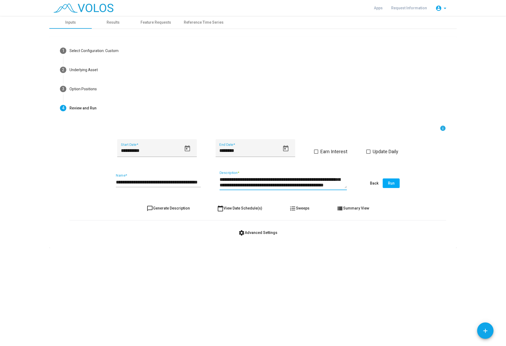
click at [389, 185] on span "Run" at bounding box center [391, 183] width 7 height 4
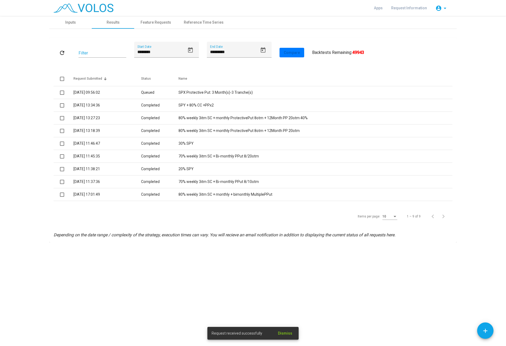
click at [22, 165] on as-strategy-engine-wrapper "**********" at bounding box center [253, 129] width 506 height 226
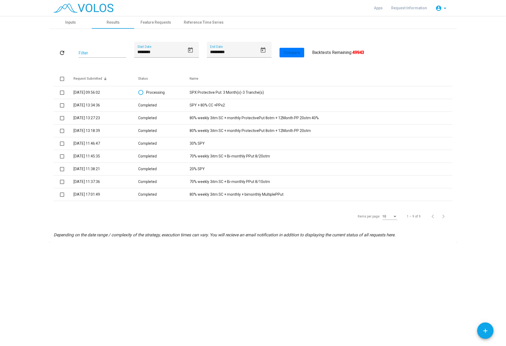
click at [117, 246] on div "**********" at bounding box center [253, 181] width 506 height 330
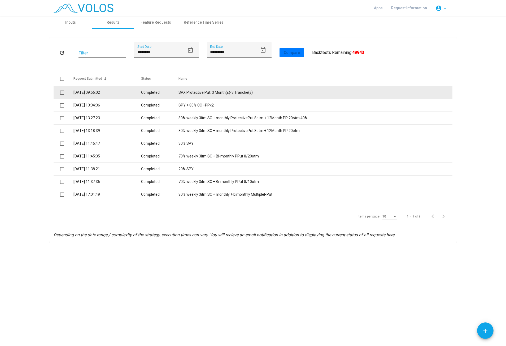
click at [192, 92] on td "SPX Protective Put: 3 Month(s)-3 Tranche(s)" at bounding box center [316, 92] width 274 height 13
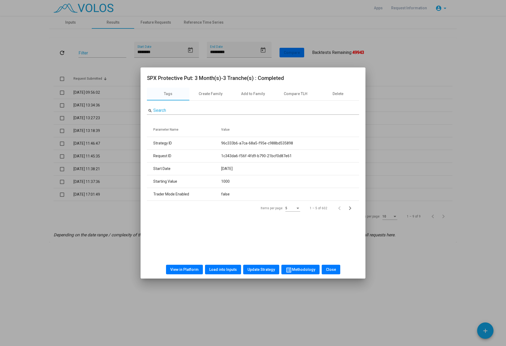
click at [191, 246] on span "View in Platform" at bounding box center [184, 269] width 28 height 4
click at [224, 246] on button "Load into Inputs" at bounding box center [223, 270] width 36 height 10
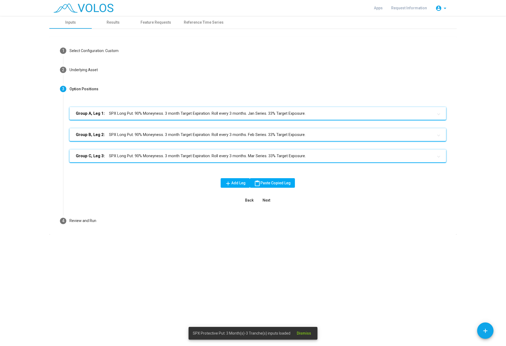
click at [136, 112] on mat-panel-title "Group A, Leg 1: SPX Long Put. 90% Moneyness. 3 month Target Expiration. Roll ev…" at bounding box center [255, 113] width 358 height 6
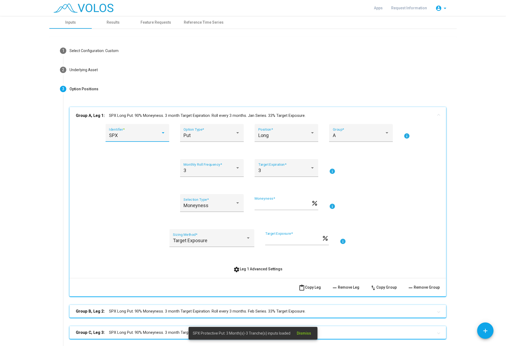
click at [134, 138] on div "SPX" at bounding box center [135, 135] width 52 height 5
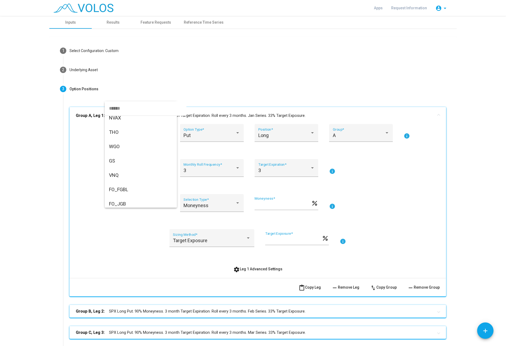
scroll to position [704, 0]
click at [133, 161] on span "FO_STXE" at bounding box center [141, 159] width 64 height 14
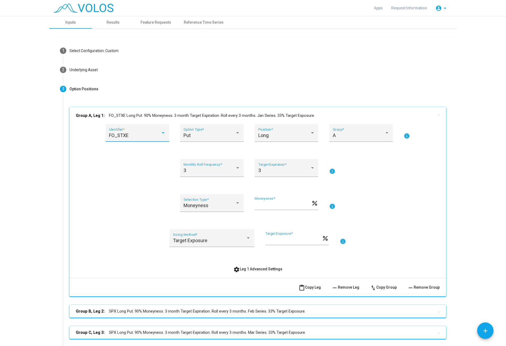
click at [133, 246] on mat-panel-title "Group B, Leg 2: SPX Long Put. 90% Moneyness. 3 month Target Expiration. Roll ev…" at bounding box center [255, 311] width 358 height 6
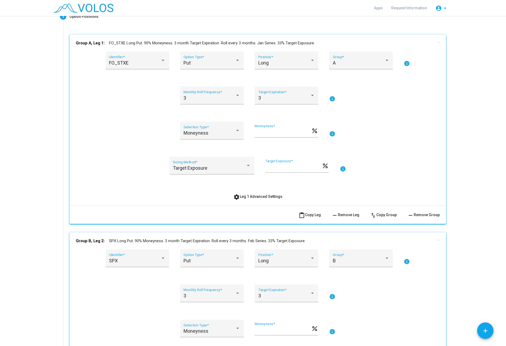
scroll to position [100, 0]
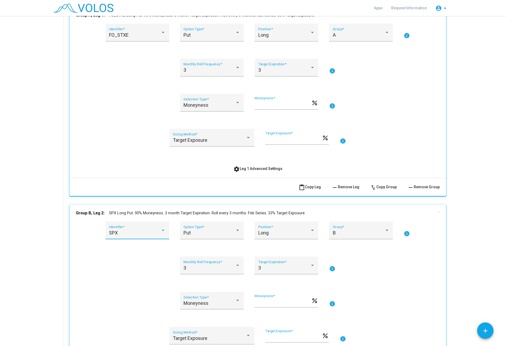
click at [127, 231] on div "SPX" at bounding box center [135, 232] width 52 height 5
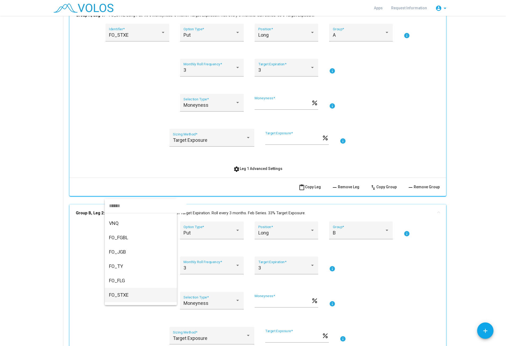
click at [136, 246] on span "FO_STXE" at bounding box center [141, 295] width 64 height 14
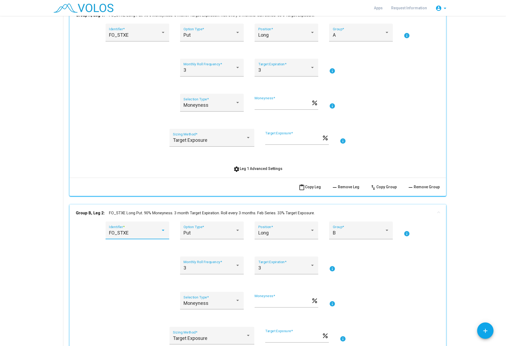
click at [112, 246] on div "FO_STXE Identifier * Put Option Type * Long Position * B Group * info 3 Monthly…" at bounding box center [258, 296] width 364 height 150
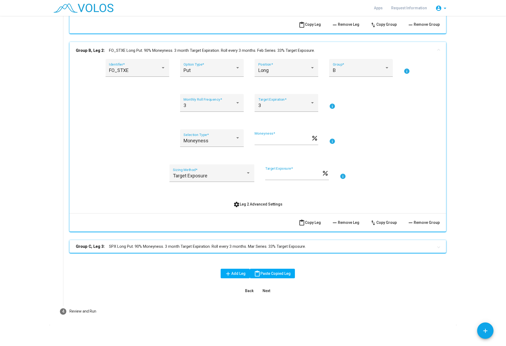
scroll to position [263, 0]
click at [124, 246] on mat-panel-title "Group C, Leg 3: SPX Long Put. 90% Moneyness. 3 month Target Expiration. Roll ev…" at bounding box center [255, 246] width 358 height 6
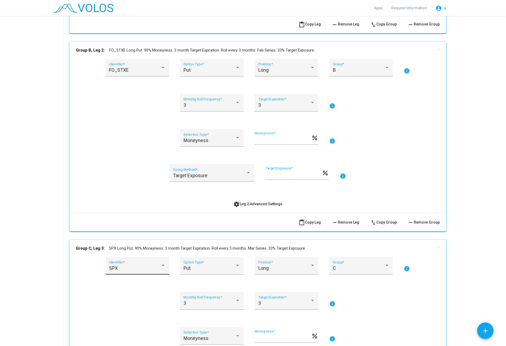
click at [126, 246] on div "SPX Identifier *" at bounding box center [137, 267] width 57 height 14
click at [133, 246] on span "FO_STXE" at bounding box center [141, 254] width 64 height 14
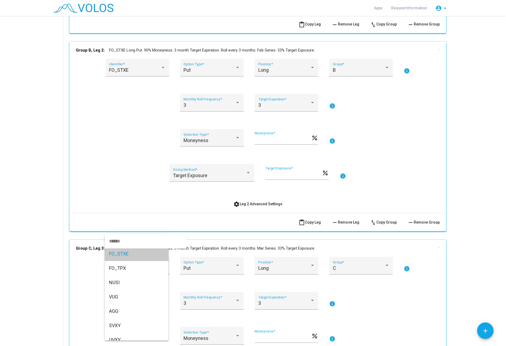
scroll to position [817, 0]
click at [455, 246] on mat-card "1 Select Configuration: Custom Build Custom Strategy Create a strategy from scr…" at bounding box center [253, 138] width 408 height 728
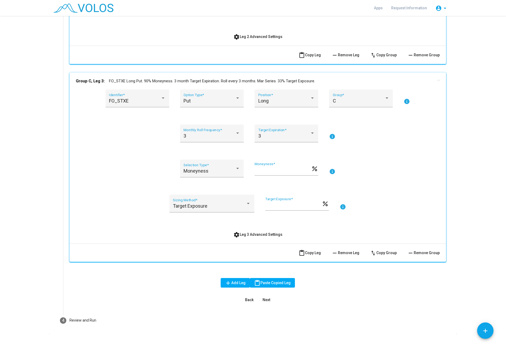
click at [266, 246] on button "Next" at bounding box center [266, 300] width 17 height 10
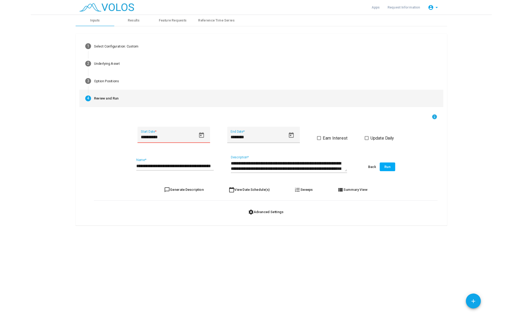
scroll to position [0, 0]
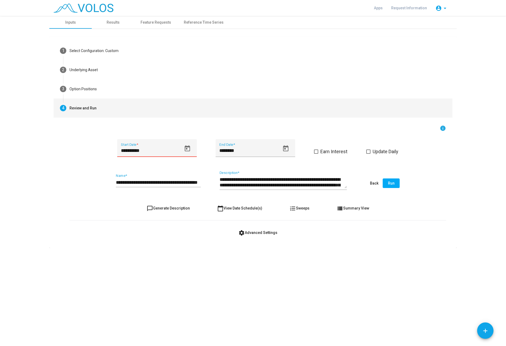
click at [169, 206] on button "chat_bubble_outline Generate Description" at bounding box center [169, 208] width 52 height 10
type textarea "**********"
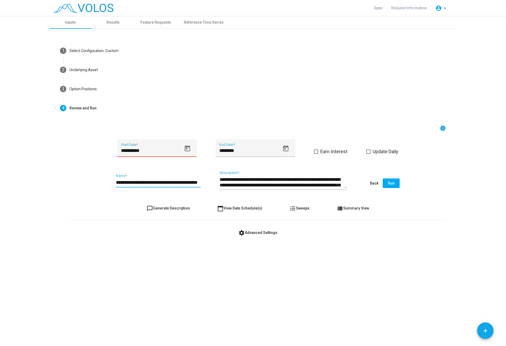
click at [119, 182] on input "**********" at bounding box center [158, 182] width 85 height 5
type input "**********"
click at [392, 183] on span "Run" at bounding box center [391, 183] width 7 height 4
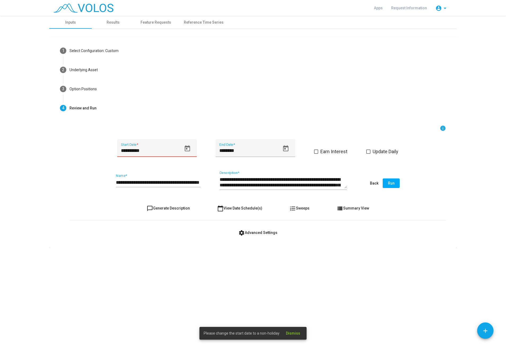
click at [133, 150] on input "**********" at bounding box center [151, 150] width 61 height 5
click at [182, 146] on div at bounding box center [188, 149] width 12 height 12
click at [184, 147] on icon "Open calendar" at bounding box center [187, 148] width 7 height 7
click at [153, 234] on div "27" at bounding box center [157, 234] width 10 height 10
type input "**********"
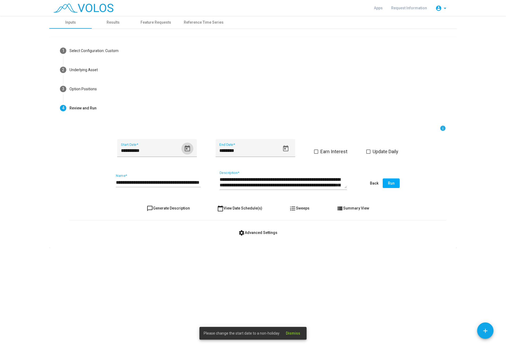
click at [180, 246] on div "**********" at bounding box center [253, 181] width 506 height 330
click at [395, 183] on button "Run" at bounding box center [391, 183] width 17 height 10
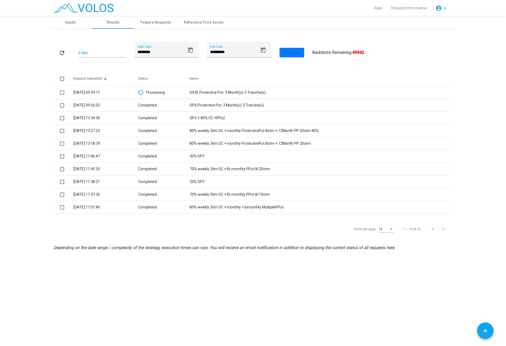
click at [170, 246] on div "**********" at bounding box center [253, 181] width 506 height 330
click at [206, 246] on div "**********" at bounding box center [253, 181] width 506 height 330
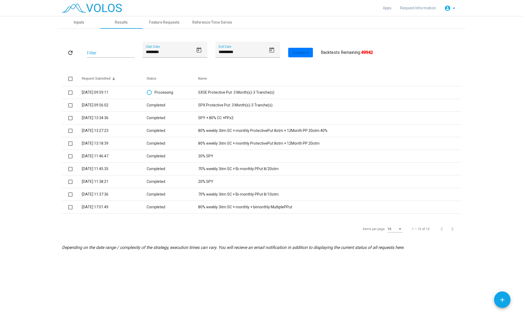
click at [141, 246] on div "**********" at bounding box center [261, 165] width 523 height 299
click at [199, 228] on div "Items per page: 10 1 – 10 of 10" at bounding box center [261, 229] width 399 height 15
click at [127, 246] on icon "Depending on the date range / complexity of the strategy, execution times can v…" at bounding box center [233, 247] width 342 height 5
click at [185, 243] on div "refresh Filter ******** Start Date ********* End Date Compare User Results All …" at bounding box center [261, 146] width 399 height 209
click at [29, 46] on as-strategy-engine-wrapper "**********" at bounding box center [261, 135] width 523 height 239
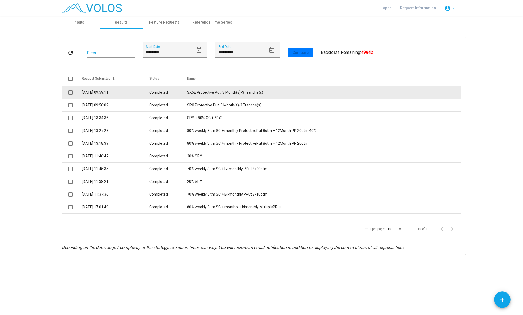
click at [212, 92] on td "SX5E Protective Put: 3 Month(s)-3 Tranche(s)" at bounding box center [324, 92] width 274 height 13
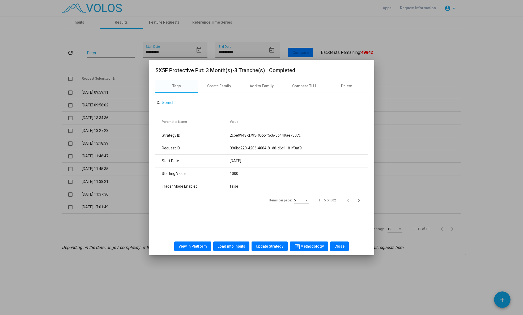
click at [204, 246] on span "View in Platform" at bounding box center [192, 246] width 28 height 4
click at [338, 242] on button "Close" at bounding box center [339, 247] width 19 height 10
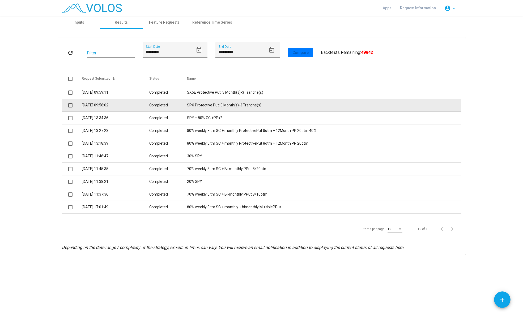
click at [213, 108] on td "SPX Protective Put: 3 Month(s)-3 Tranche(s)" at bounding box center [324, 105] width 274 height 13
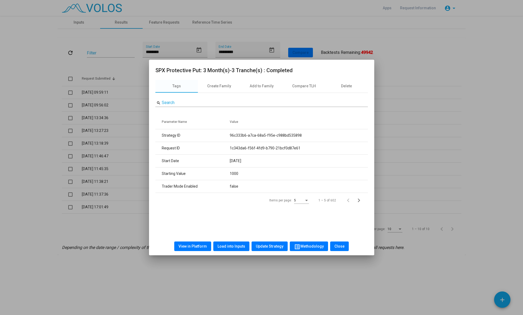
click at [200, 245] on span "View in Platform" at bounding box center [192, 246] width 28 height 4
click at [339, 246] on span "Close" at bounding box center [339, 246] width 10 height 4
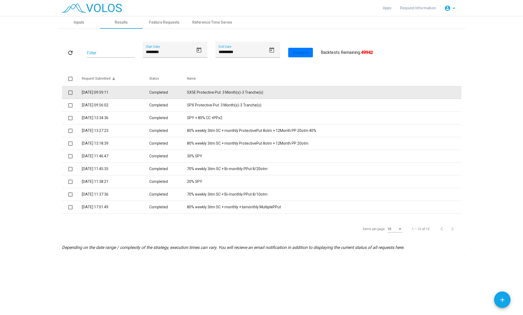
click at [222, 90] on td "SX5E Protective Put: 3 Month(s)-3 Tranche(s)" at bounding box center [324, 92] width 274 height 13
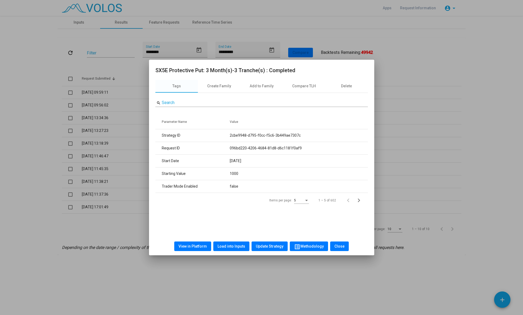
click at [202, 244] on span "View in Platform" at bounding box center [192, 246] width 28 height 4
click at [232, 246] on button "Load into Inputs" at bounding box center [231, 247] width 36 height 10
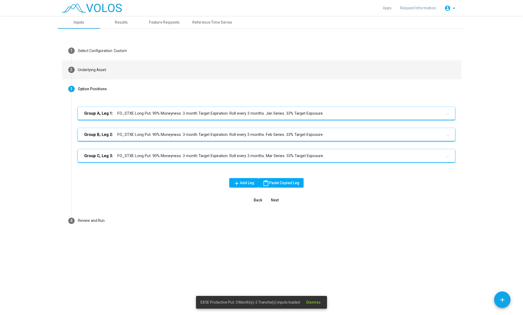
click at [146, 68] on mat-step-header "2 Underlying Asset" at bounding box center [261, 69] width 399 height 19
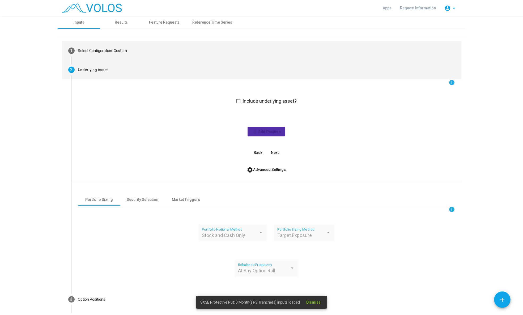
click at [149, 54] on mat-step-header "1 Select Configuration: Custom" at bounding box center [261, 50] width 399 height 19
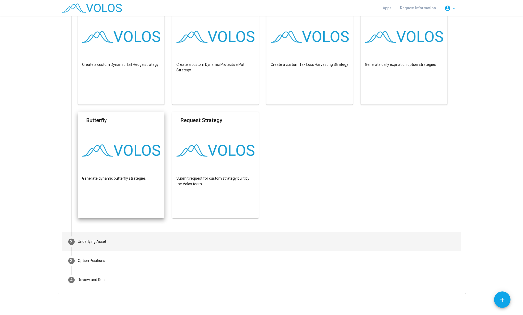
click at [105, 242] on div "Underlying Asset" at bounding box center [92, 242] width 28 height 6
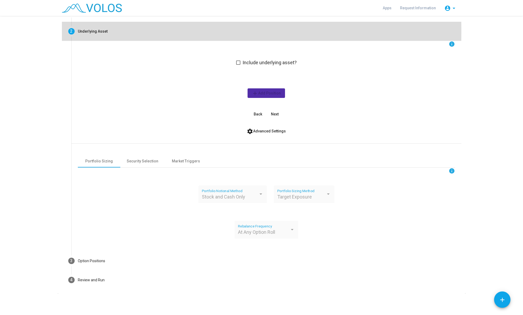
scroll to position [38, 0]
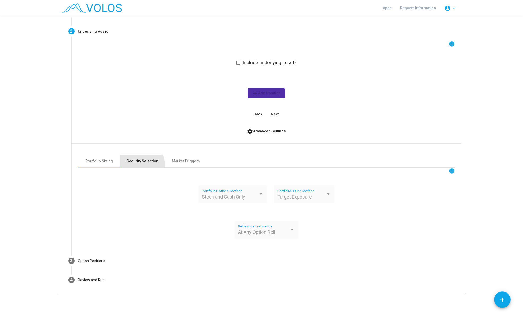
click at [134, 166] on div "Security Selection" at bounding box center [142, 161] width 44 height 13
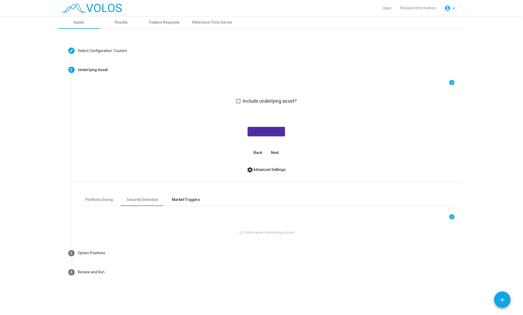
click at [189, 199] on div "Market Triggers" at bounding box center [186, 200] width 28 height 6
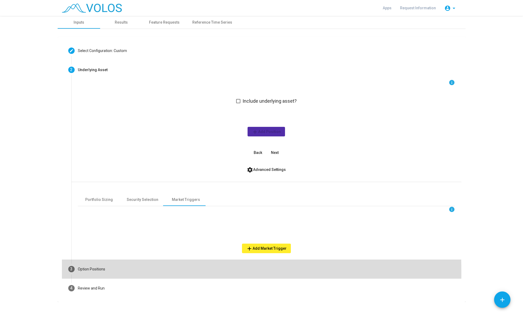
click at [115, 246] on mat-step-header "3 Option Positions" at bounding box center [261, 269] width 399 height 19
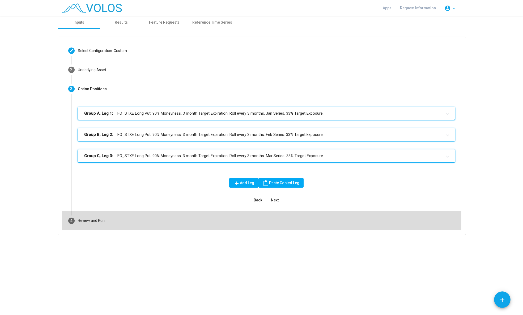
click at [80, 217] on mat-step-header "4 Review and Run" at bounding box center [261, 220] width 399 height 19
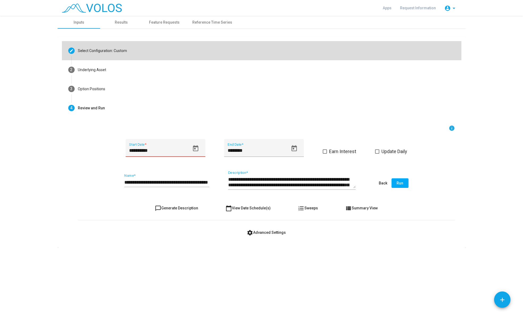
click at [104, 55] on mat-step-header "Editable create Select Configuration: Custom" at bounding box center [261, 50] width 399 height 19
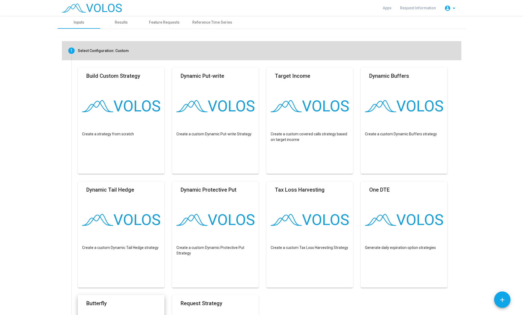
click at [102, 53] on div "Select Configuration: Custom" at bounding box center [103, 51] width 51 height 6
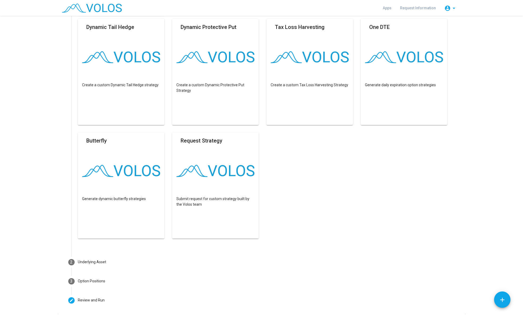
scroll to position [183, 0]
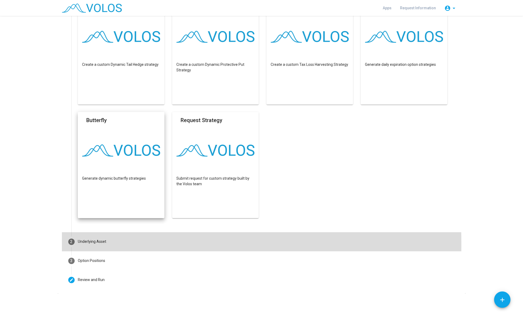
click at [97, 244] on div "Underlying Asset" at bounding box center [92, 242] width 28 height 6
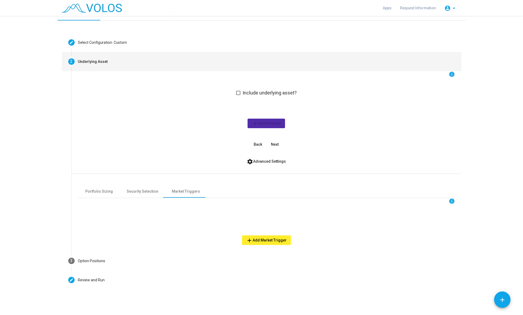
scroll to position [0, 0]
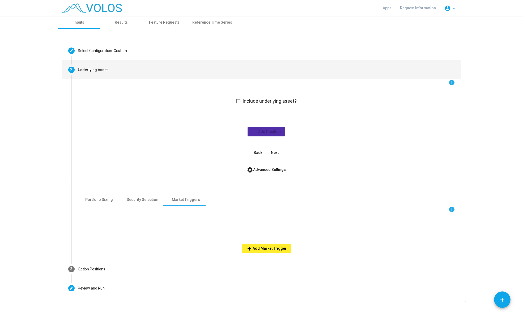
click at [89, 7] on img at bounding box center [92, 7] width 60 height 9
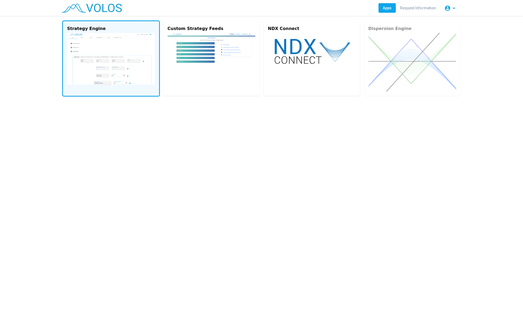
click at [79, 75] on img at bounding box center [111, 59] width 88 height 52
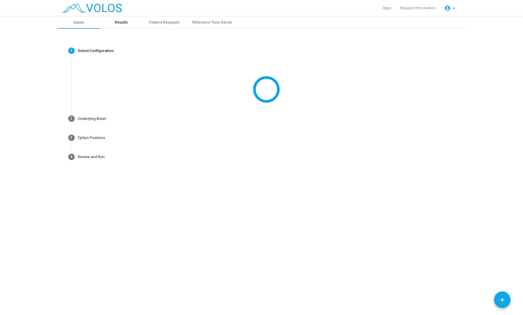
click at [125, 23] on div "Results" at bounding box center [121, 23] width 13 height 6
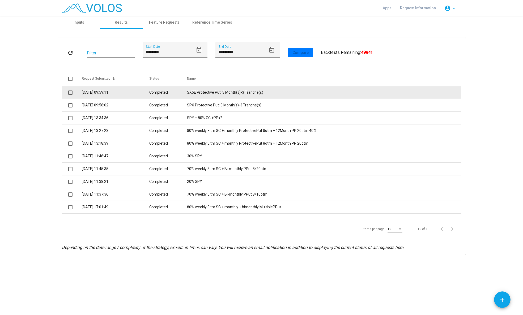
click at [215, 93] on td "SX5E Protective Put: 3 Month(s)-3 Tranche(s)" at bounding box center [324, 92] width 274 height 13
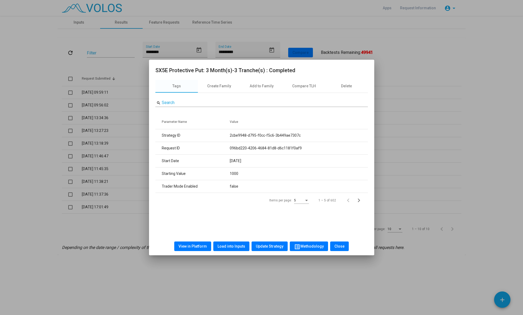
click at [229, 244] on button "Load into Inputs" at bounding box center [231, 247] width 36 height 10
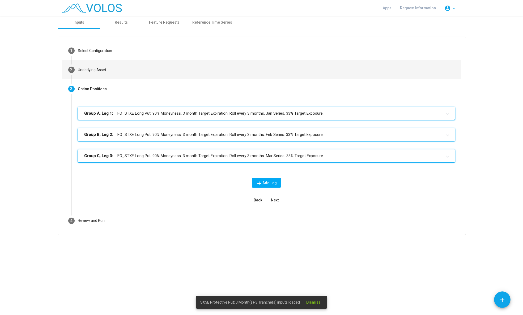
click at [139, 73] on mat-step-header "2 Underlying Asset" at bounding box center [261, 69] width 399 height 19
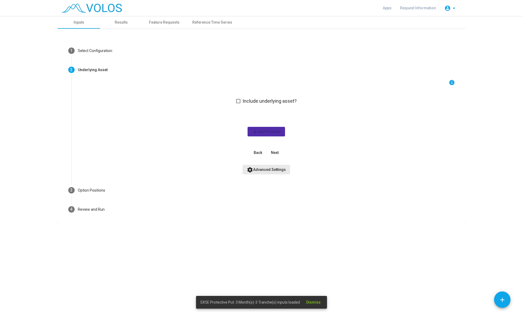
click at [270, 169] on span "settings Advanced Settings" at bounding box center [266, 170] width 39 height 4
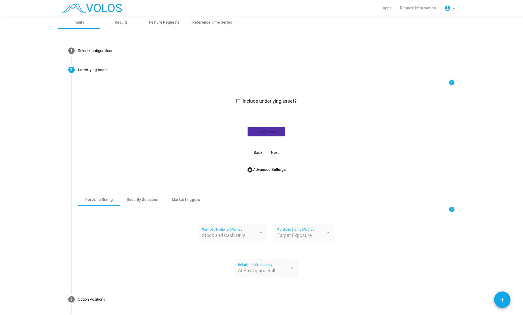
scroll to position [38, 0]
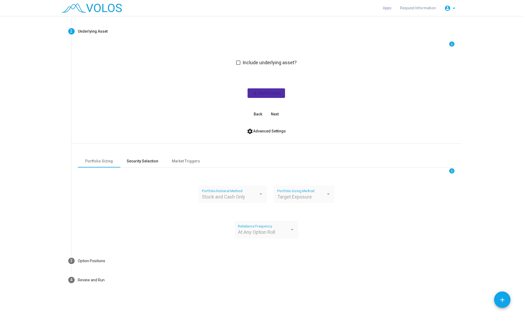
click at [140, 162] on div "Security Selection" at bounding box center [143, 161] width 32 height 6
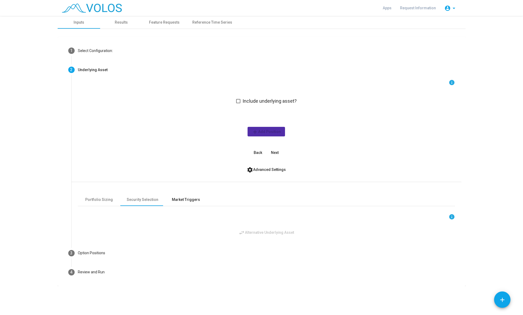
click at [185, 199] on div "Market Triggers" at bounding box center [186, 200] width 28 height 6
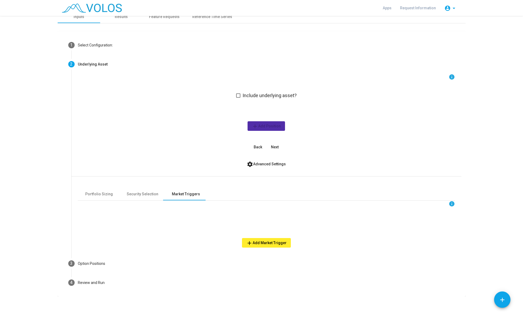
scroll to position [8, 0]
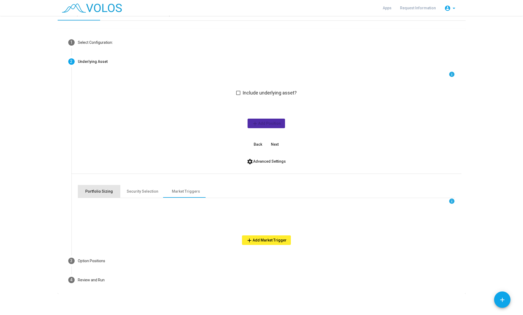
click at [100, 187] on div "Portfolio Sizing" at bounding box center [99, 191] width 42 height 13
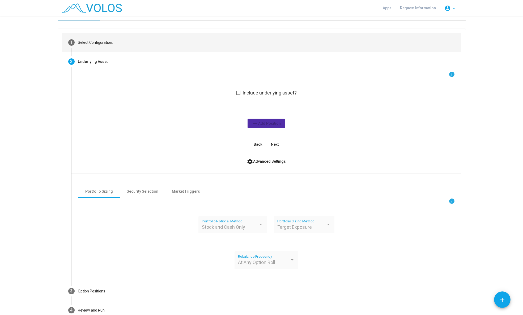
click at [119, 46] on mat-step-header "1 Select Configuration:" at bounding box center [261, 42] width 399 height 19
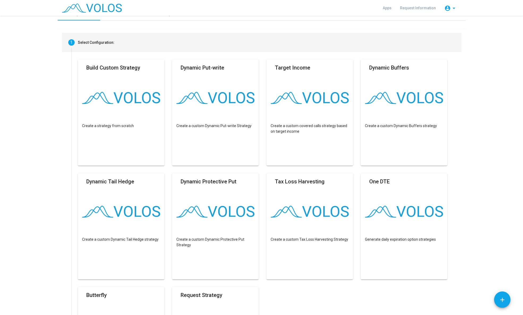
click at [119, 46] on mat-step-header "1 Select Configuration:" at bounding box center [261, 42] width 399 height 19
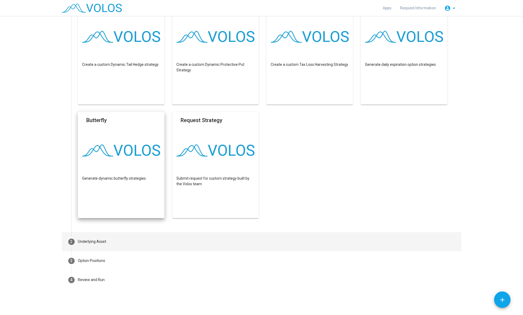
click at [99, 243] on div "Underlying Asset" at bounding box center [92, 242] width 28 height 6
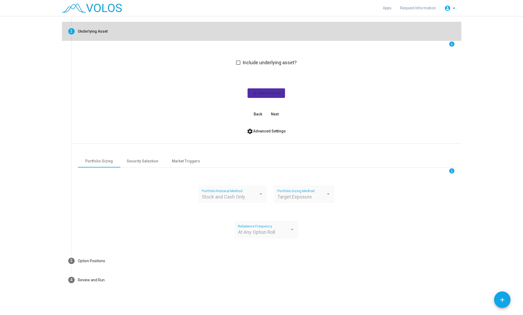
scroll to position [38, 0]
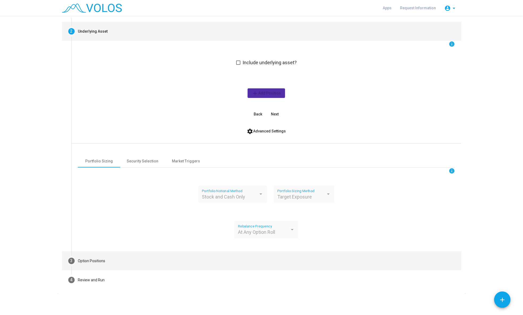
click at [111, 246] on mat-step-header "3 Option Positions" at bounding box center [261, 260] width 399 height 19
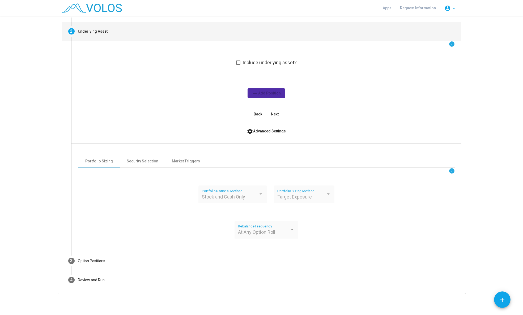
scroll to position [0, 0]
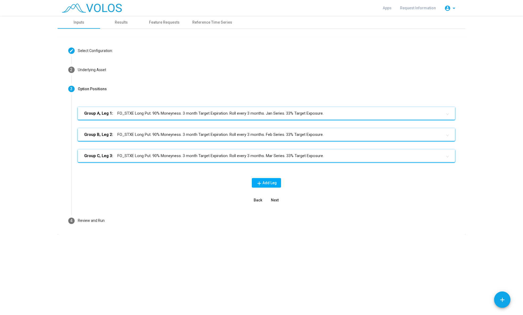
click at [172, 112] on mat-panel-title "Group A, Leg 1: FO_STXE Long Put. 90% Moneyness. 3 month Target Expiration. Rol…" at bounding box center [263, 113] width 358 height 6
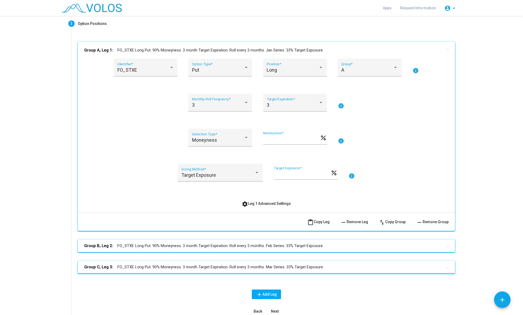
scroll to position [67, 0]
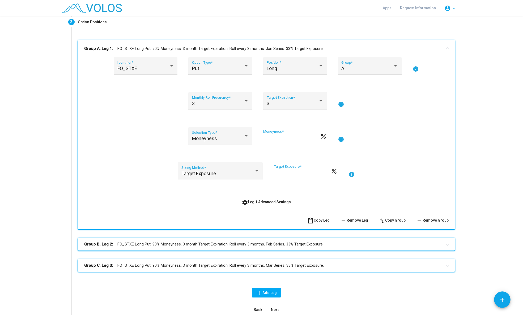
click at [260, 202] on span "settings Leg 1 Advanced Settings" at bounding box center [266, 202] width 49 height 4
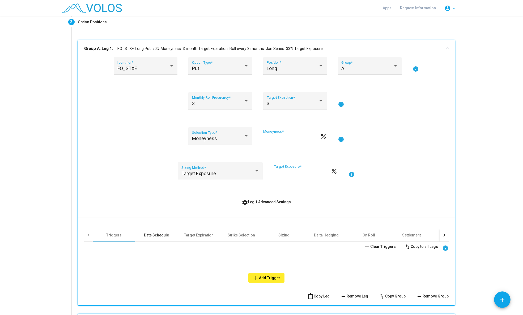
click at [158, 236] on div "Date Schedule" at bounding box center [156, 235] width 25 height 5
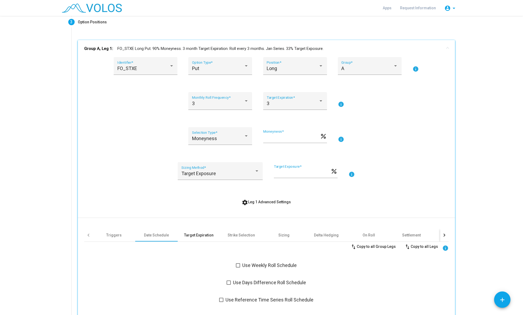
click at [201, 233] on div "Target Expiration" at bounding box center [198, 235] width 29 height 5
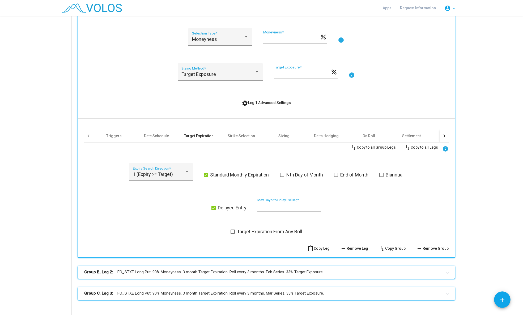
scroll to position [234, 0]
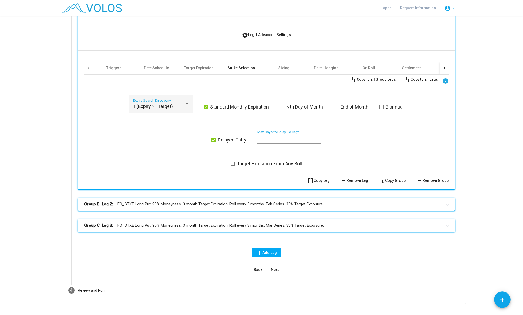
click at [247, 69] on div "Strike Selection" at bounding box center [240, 67] width 27 height 5
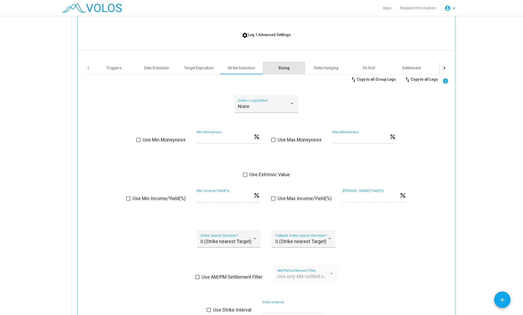
click at [286, 72] on div "Sizing" at bounding box center [284, 68] width 42 height 13
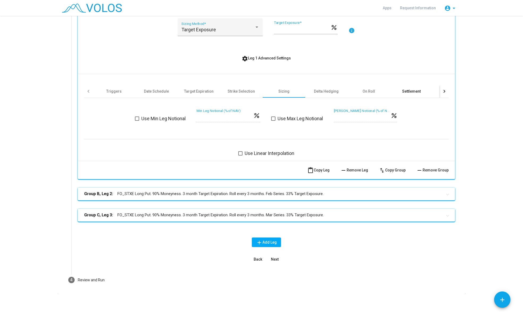
click at [413, 90] on div "Settlement" at bounding box center [411, 91] width 19 height 5
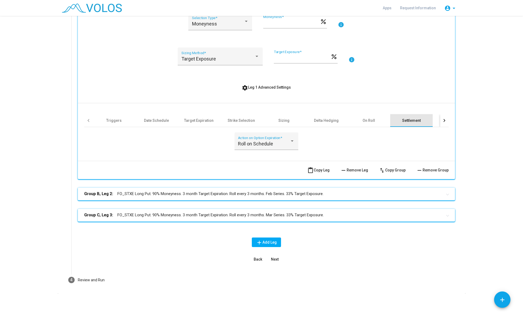
scroll to position [182, 0]
click at [445, 121] on div at bounding box center [444, 120] width 8 height 13
click at [345, 124] on div "Other" at bounding box center [338, 120] width 42 height 13
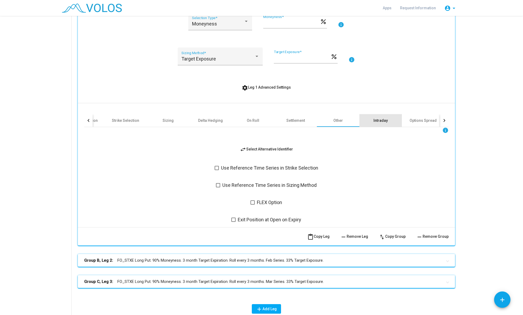
click at [384, 122] on div "Intraday" at bounding box center [380, 120] width 14 height 5
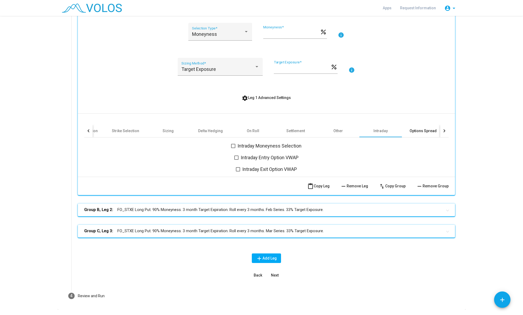
click at [426, 135] on div "Options Spread" at bounding box center [423, 130] width 42 height 13
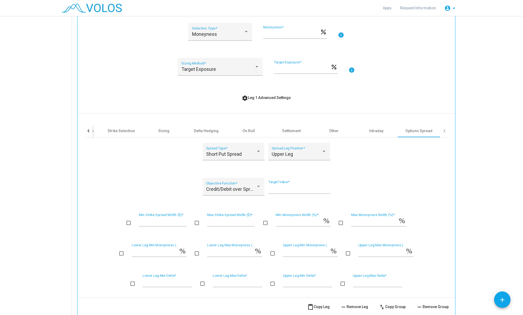
click at [442, 133] on div at bounding box center [444, 130] width 8 height 13
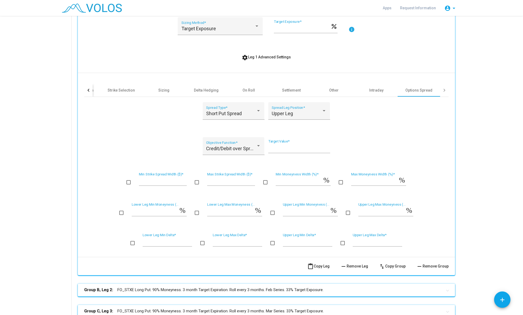
scroll to position [238, 0]
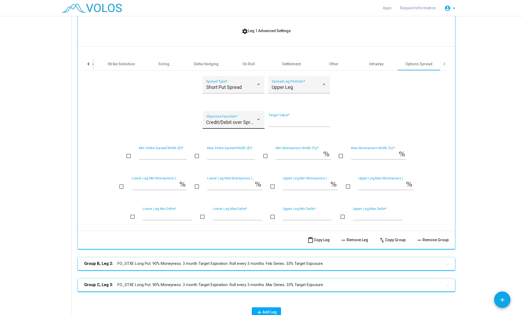
click at [245, 114] on div "Credit/Debit over Spread Width (%) Objective Function *" at bounding box center [233, 121] width 55 height 14
click at [245, 119] on span "Credit/Debit over Spread Width (%)" at bounding box center [246, 117] width 81 height 14
click at [234, 79] on div "Short Put Spread Spread Type *" at bounding box center [233, 86] width 55 height 14
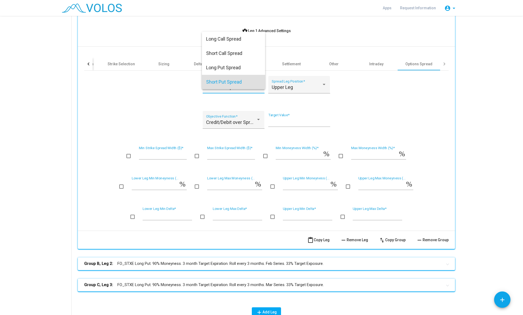
click at [143, 84] on div at bounding box center [261, 157] width 523 height 315
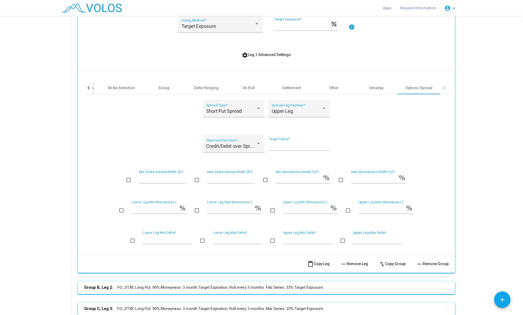
scroll to position [205, 0]
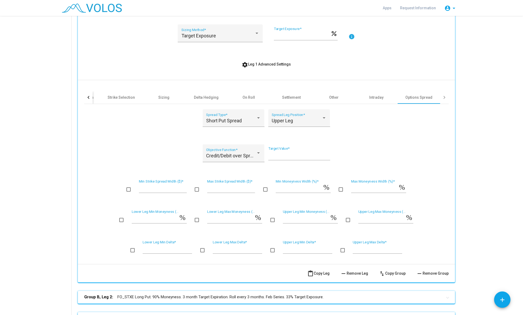
click at [87, 99] on div at bounding box center [88, 97] width 8 height 13
click at [115, 97] on div "Triggers" at bounding box center [113, 97] width 15 height 5
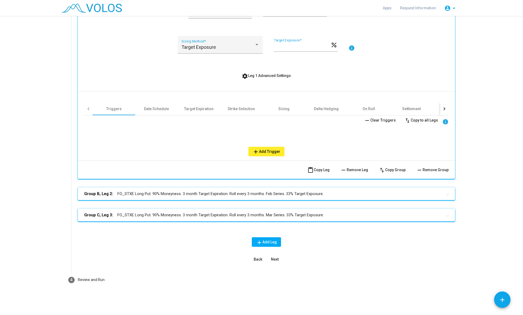
click at [380, 246] on div "Back Next" at bounding box center [266, 260] width 377 height 10
click at [381, 121] on span "remove Clear Triggers" at bounding box center [380, 120] width 32 height 4
click at [410, 108] on div "Settlement" at bounding box center [411, 108] width 19 height 5
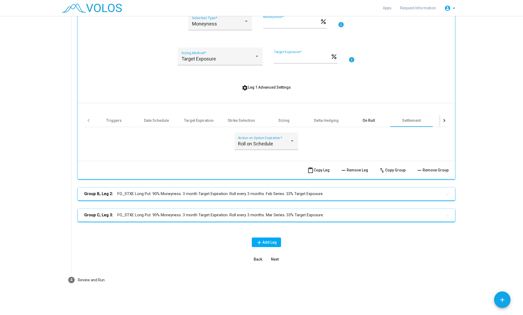
click at [380, 119] on div "On Roll" at bounding box center [368, 120] width 42 height 13
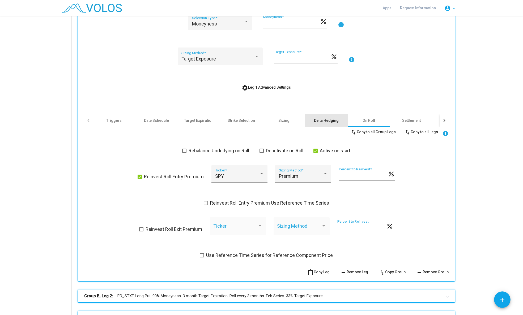
click at [328, 122] on div "Delta Hedging" at bounding box center [326, 120] width 25 height 5
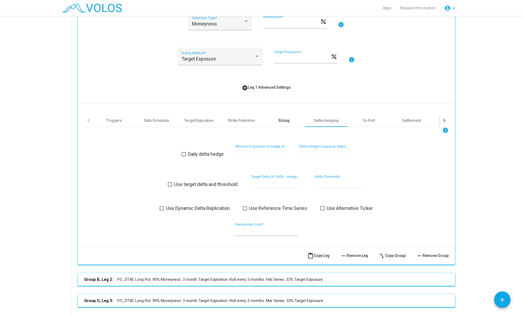
click at [280, 121] on div "Sizing" at bounding box center [283, 120] width 11 height 5
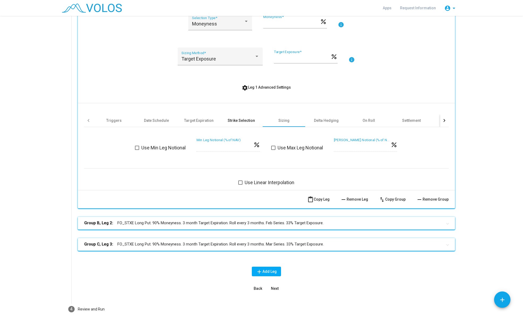
click at [242, 121] on div "Strike Selection" at bounding box center [240, 120] width 27 height 5
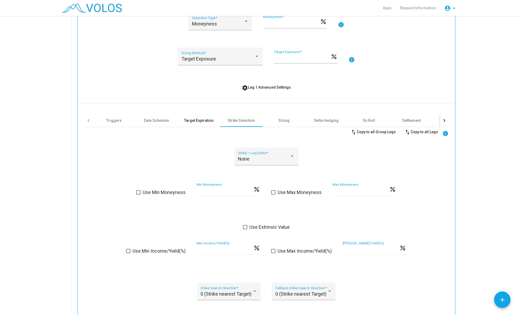
click at [195, 123] on div "Target Expiration" at bounding box center [198, 120] width 29 height 5
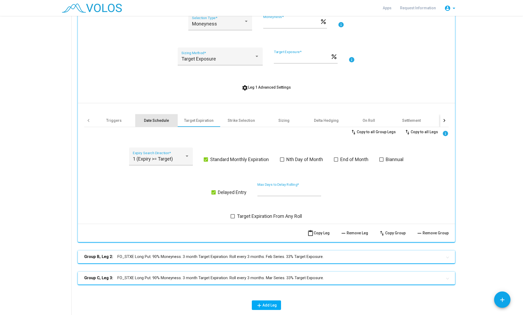
click at [154, 122] on div "Date Schedule" at bounding box center [156, 120] width 25 height 5
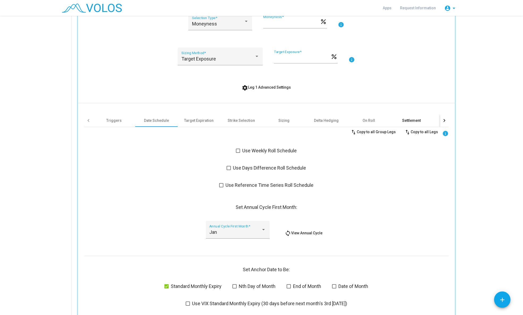
click at [423, 121] on div "Settlement" at bounding box center [411, 120] width 42 height 13
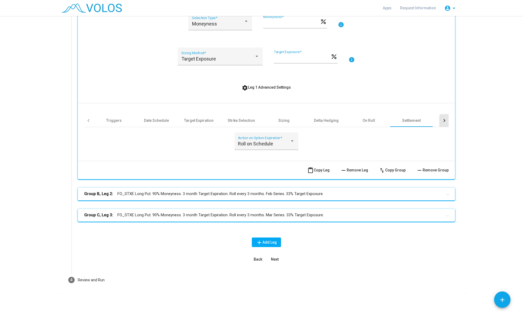
click at [441, 121] on div at bounding box center [444, 120] width 8 height 13
click at [324, 121] on div "Other" at bounding box center [338, 120] width 42 height 13
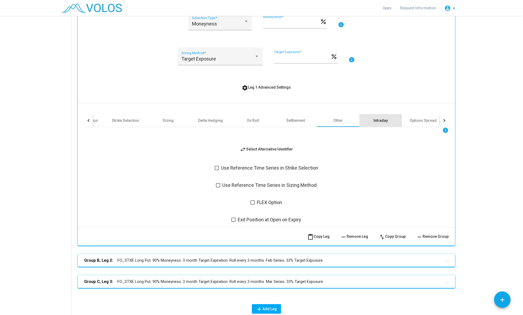
click at [383, 121] on div "Intraday" at bounding box center [380, 120] width 14 height 5
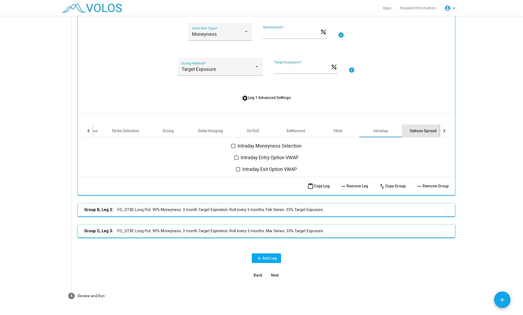
click at [422, 133] on div "Options Spread" at bounding box center [422, 130] width 27 height 5
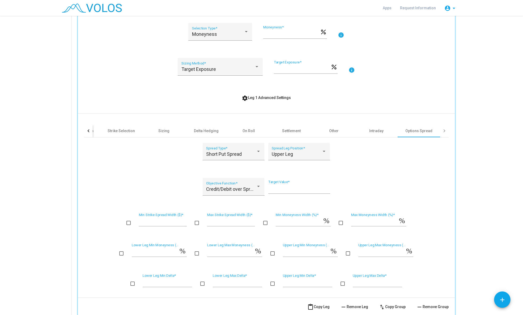
click at [445, 131] on div at bounding box center [444, 130] width 8 height 13
click at [443, 131] on div at bounding box center [443, 130] width 3 height 3
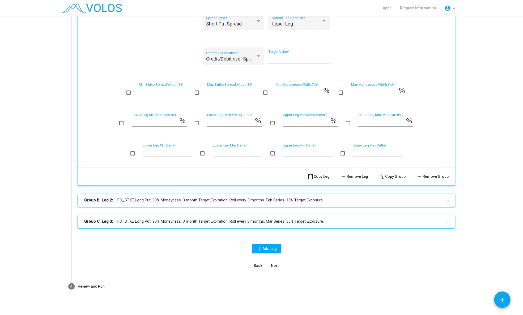
scroll to position [303, 0]
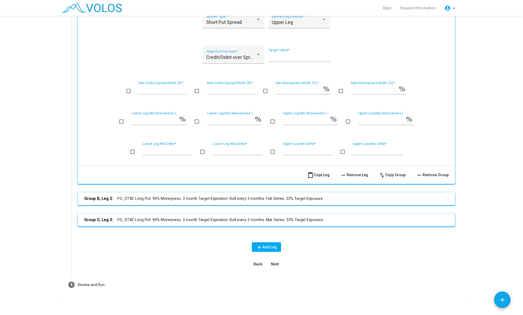
click at [140, 192] on mat-expansion-panel-header "Group B, Leg 2: FO_STXE Long Put. 90% Moneyness. 3 month Target Expiration. Rol…" at bounding box center [266, 198] width 377 height 13
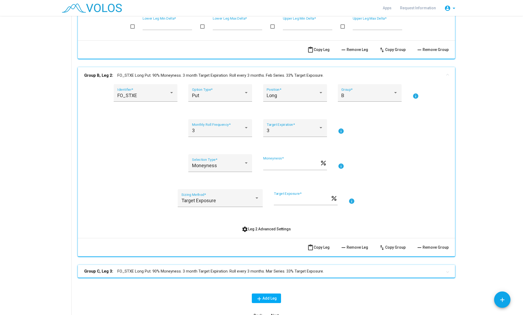
scroll to position [437, 0]
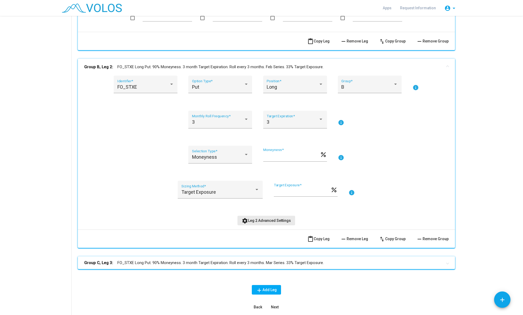
click at [275, 216] on button "settings Leg 2 Advanced Settings" at bounding box center [266, 221] width 58 height 10
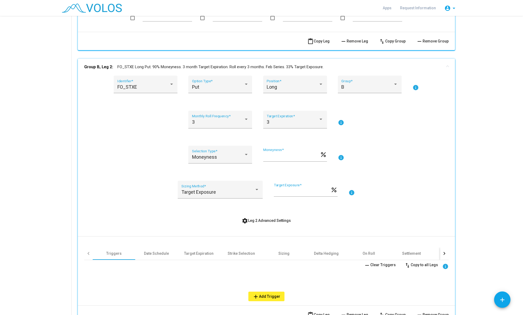
scroll to position [556, 0]
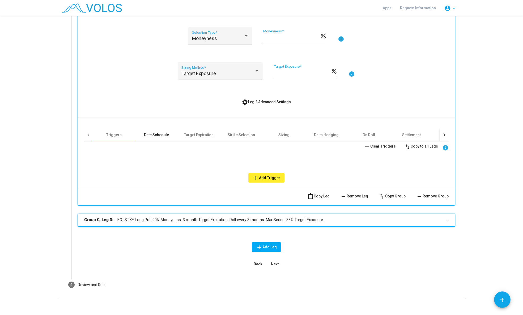
click at [166, 128] on div "Date Schedule" at bounding box center [156, 134] width 42 height 13
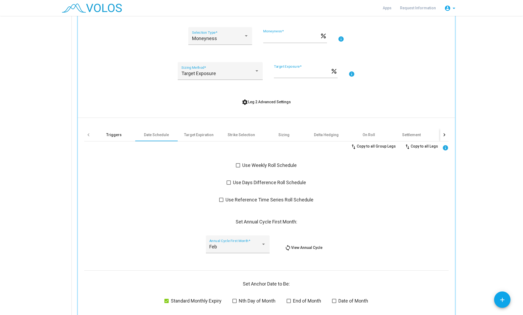
click at [121, 132] on div "Triggers" at bounding box center [113, 134] width 15 height 5
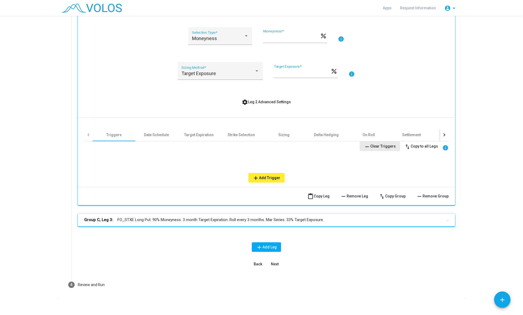
click at [388, 144] on span "remove Clear Triggers" at bounding box center [380, 146] width 32 height 4
click at [198, 128] on div "Target Expiration" at bounding box center [199, 134] width 42 height 13
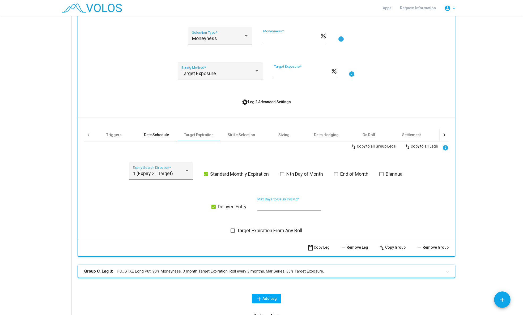
click at [165, 132] on div "Date Schedule" at bounding box center [156, 134] width 25 height 5
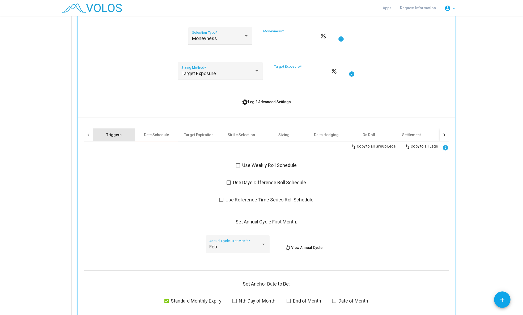
click at [122, 128] on div "Triggers" at bounding box center [114, 134] width 42 height 13
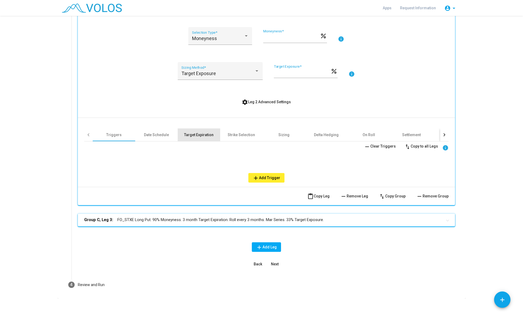
click at [197, 132] on div "Target Expiration" at bounding box center [198, 134] width 29 height 5
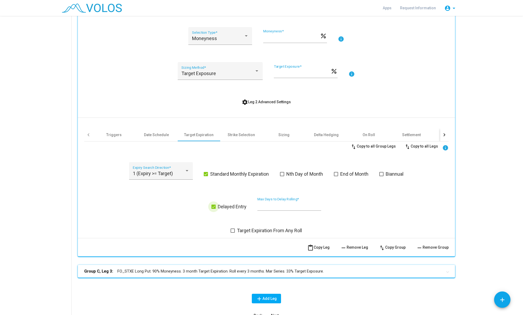
click at [213, 205] on span at bounding box center [213, 207] width 4 height 4
click at [171, 171] on span "1 (Expiry >= Target)" at bounding box center [153, 174] width 40 height 6
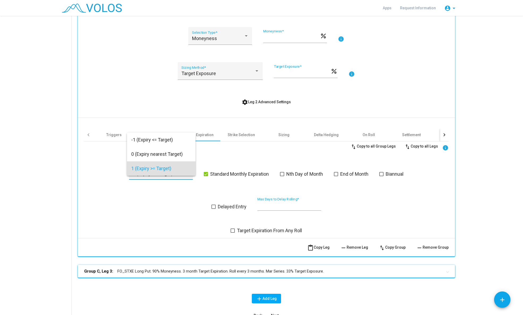
click at [170, 195] on div at bounding box center [261, 157] width 523 height 315
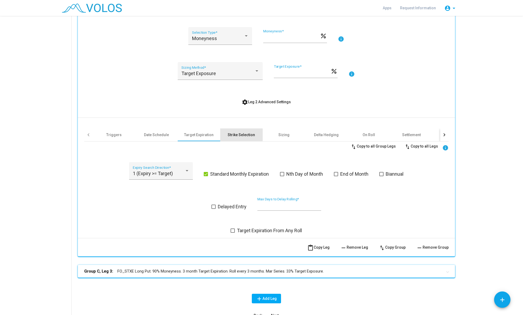
click at [231, 128] on div "Strike Selection" at bounding box center [241, 134] width 42 height 13
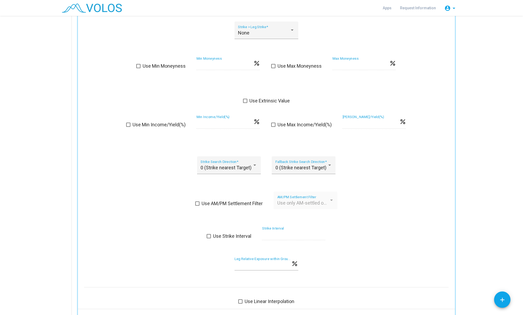
scroll to position [585, 0]
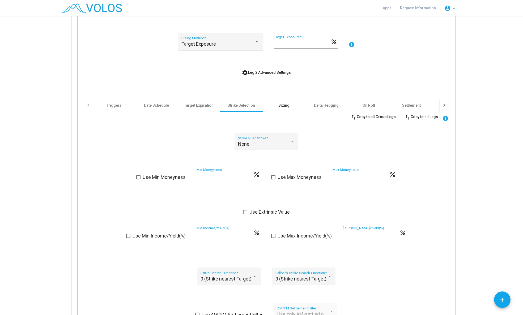
click at [291, 104] on div "Sizing" at bounding box center [284, 105] width 42 height 13
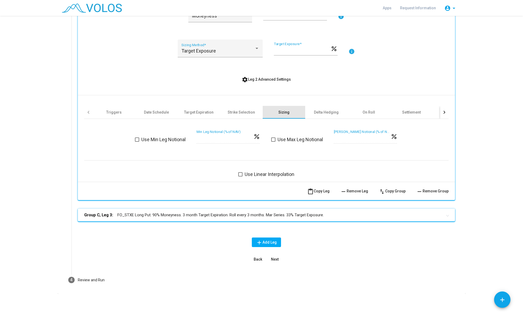
scroll to position [574, 0]
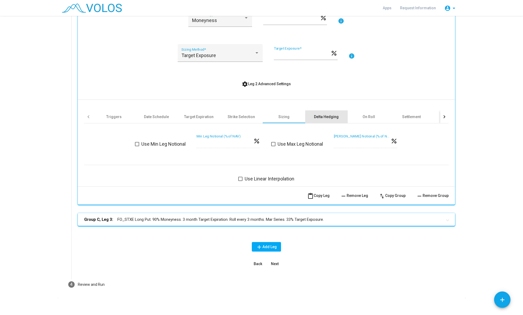
click at [328, 114] on div "Delta Hedging" at bounding box center [326, 116] width 25 height 5
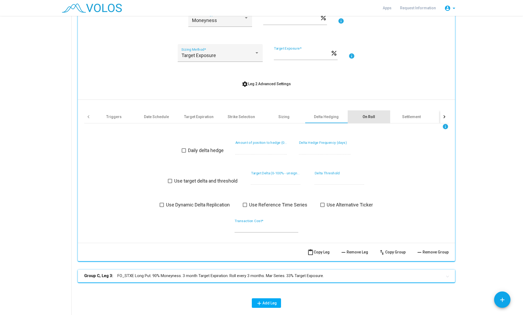
click at [367, 114] on div "On Roll" at bounding box center [368, 116] width 12 height 5
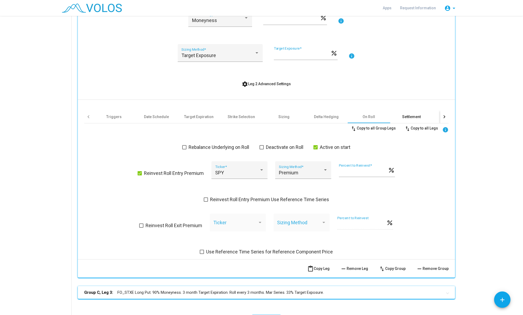
click at [404, 114] on div "Settlement" at bounding box center [411, 116] width 19 height 5
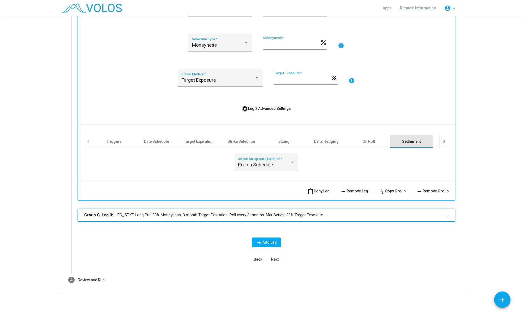
scroll to position [544, 0]
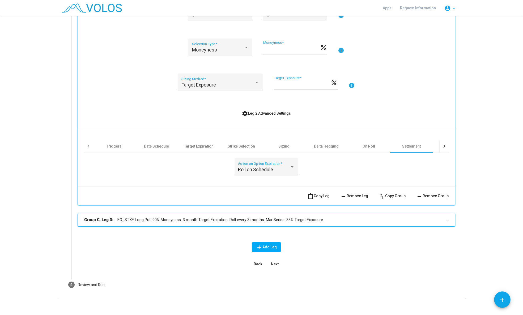
click at [441, 143] on div at bounding box center [444, 146] width 8 height 13
click at [336, 144] on div "Other" at bounding box center [338, 146] width 10 height 5
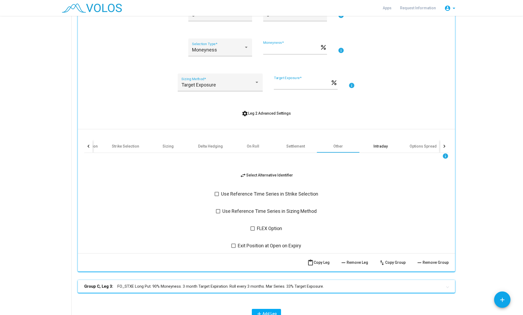
click at [374, 144] on div "Intraday" at bounding box center [380, 146] width 14 height 5
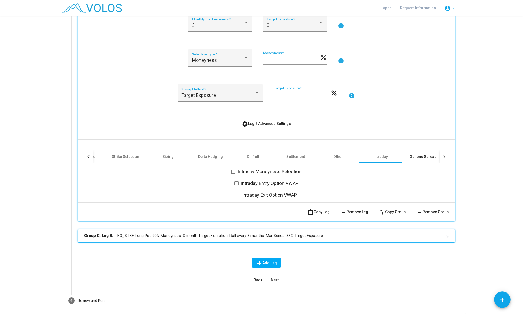
click at [418, 154] on div "Options Spread" at bounding box center [422, 156] width 27 height 5
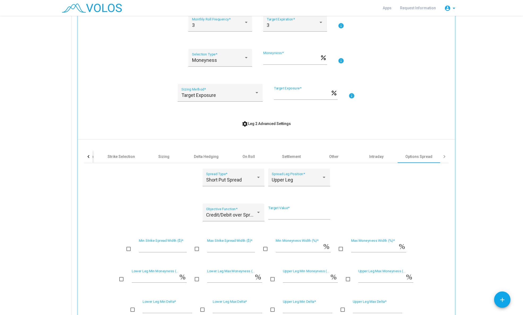
click at [446, 153] on div at bounding box center [444, 156] width 8 height 13
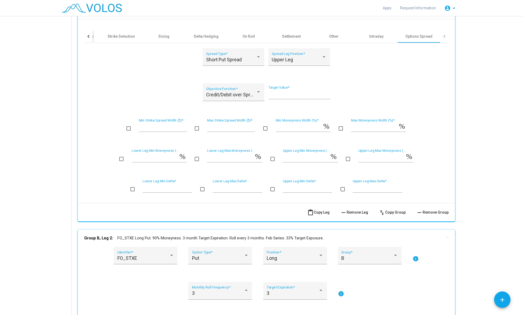
scroll to position [233, 0]
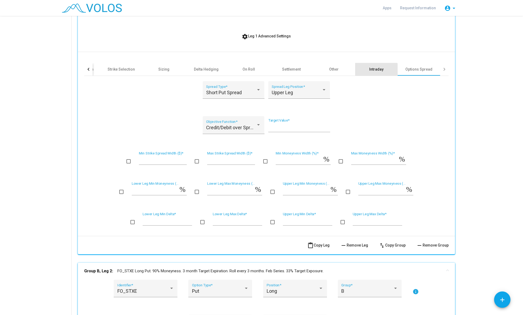
click at [371, 69] on div "Intraday" at bounding box center [376, 69] width 14 height 5
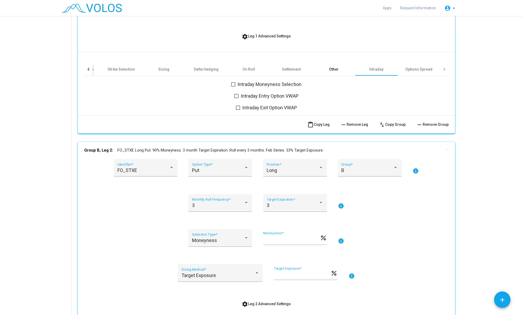
click at [328, 65] on div "Other" at bounding box center [333, 69] width 42 height 13
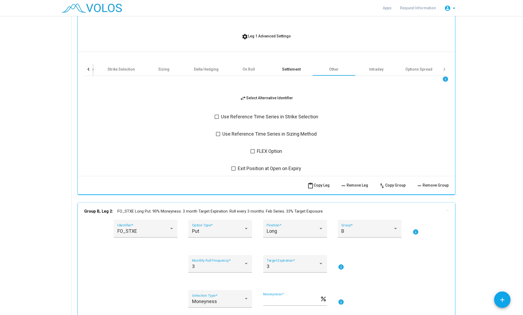
click at [290, 71] on div "Settlement" at bounding box center [291, 69] width 19 height 5
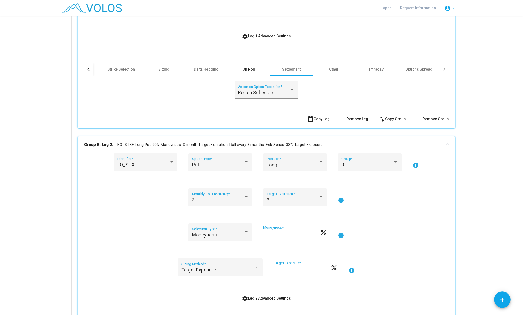
click at [249, 71] on div "On Roll" at bounding box center [248, 69] width 12 height 5
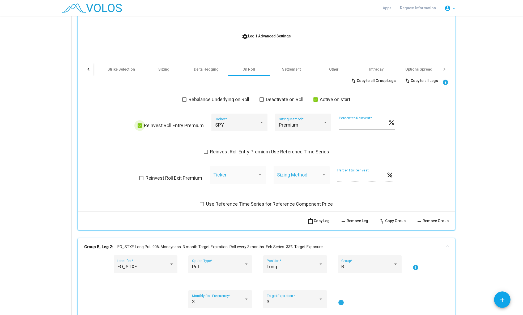
click at [138, 124] on span at bounding box center [140, 125] width 4 height 4
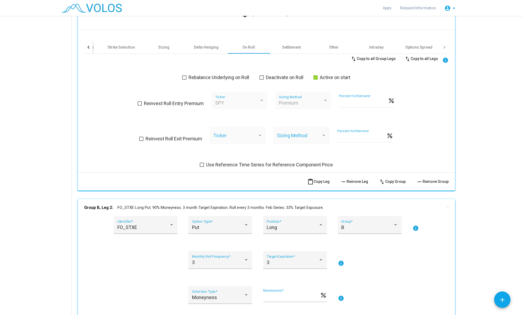
scroll to position [266, 0]
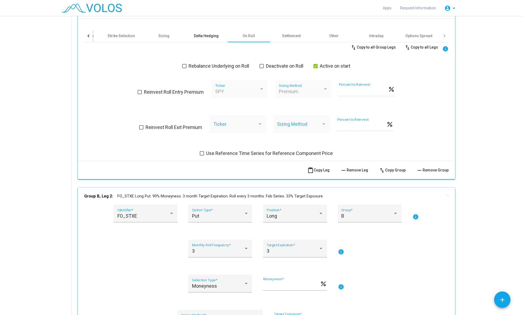
click at [206, 39] on div "Delta Hedging" at bounding box center [206, 35] width 42 height 13
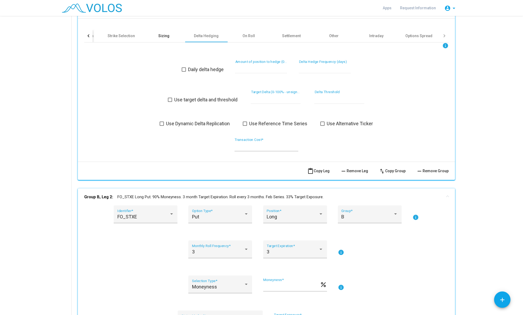
click at [165, 35] on div "Sizing" at bounding box center [163, 35] width 11 height 5
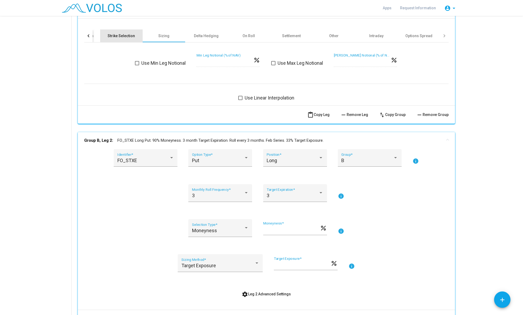
click at [131, 35] on div "Strike Selection" at bounding box center [121, 35] width 27 height 5
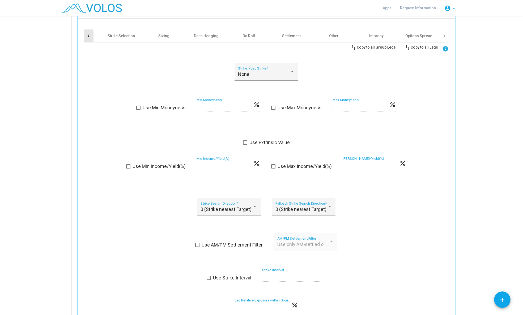
click at [89, 33] on div at bounding box center [88, 35] width 8 height 13
click at [213, 36] on div "Target Expiration" at bounding box center [199, 35] width 42 height 13
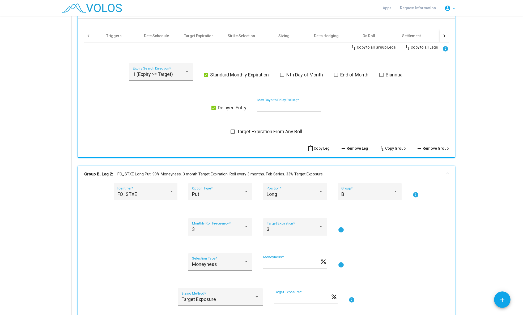
click at [221, 103] on div "Delayed Entry ** Max Days to Delay Rolling *" at bounding box center [266, 108] width 364 height 20
click at [224, 106] on span "Delayed Entry" at bounding box center [232, 108] width 29 height 6
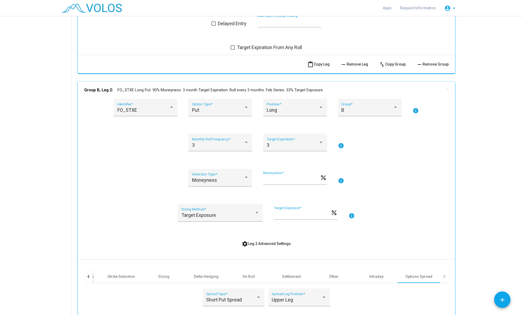
scroll to position [433, 0]
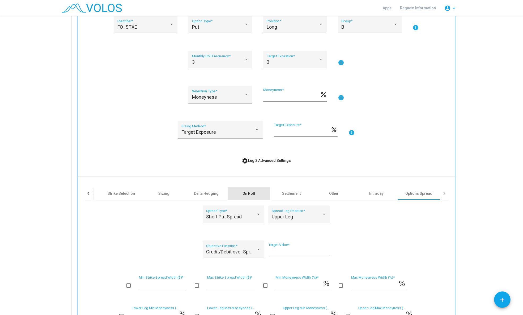
click at [247, 192] on div "On Roll" at bounding box center [248, 193] width 12 height 5
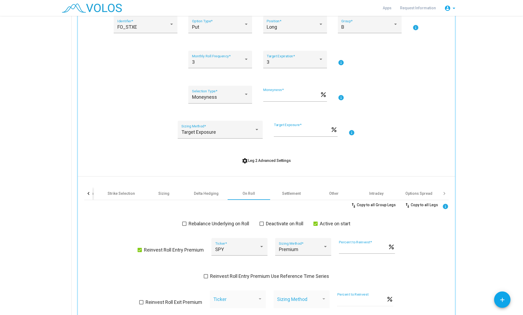
click at [165, 246] on span "Reinvest Roll Entry Premium" at bounding box center [174, 250] width 60 height 6
click at [141, 246] on span at bounding box center [140, 250] width 4 height 4
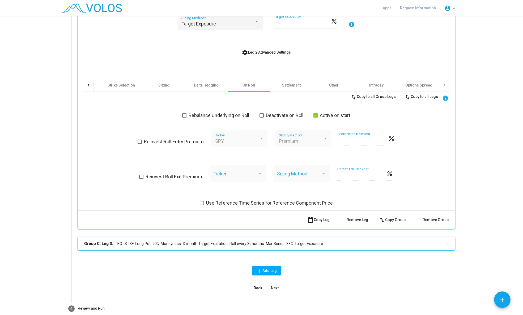
scroll to position [570, 0]
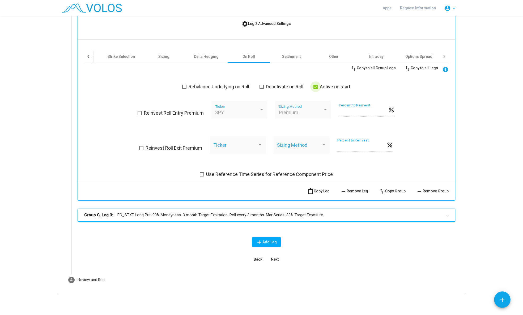
click at [341, 85] on span "Active on start" at bounding box center [335, 87] width 31 height 6
click at [267, 215] on mat-panel-title "Group C, Leg 3: FO_STXE Long Put. 90% Moneyness. 3 month Target Expiration. Rol…" at bounding box center [263, 215] width 358 height 6
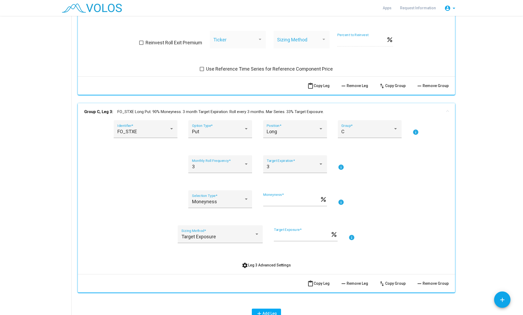
scroll to position [704, 0]
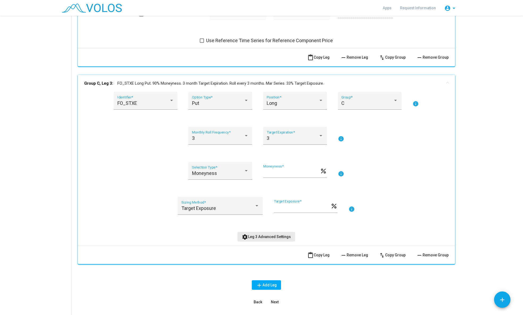
click at [279, 238] on span "settings Leg 3 Advanced Settings" at bounding box center [266, 237] width 49 height 4
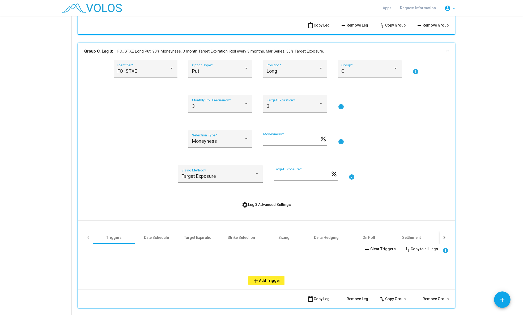
scroll to position [805, 0]
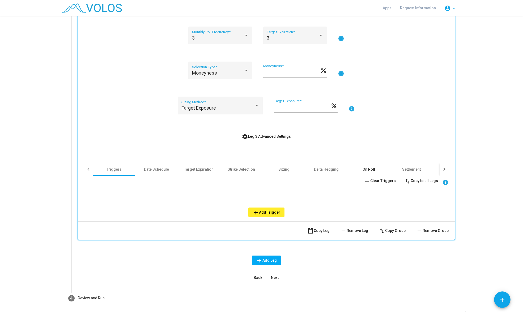
click at [362, 168] on div "On Roll" at bounding box center [368, 169] width 42 height 13
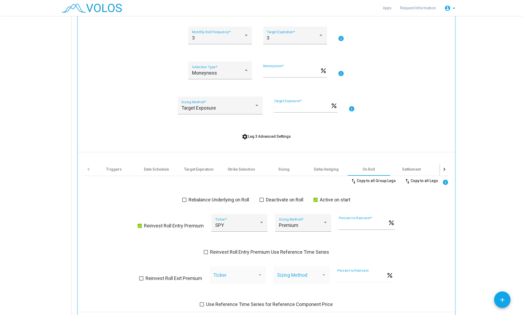
click at [342, 198] on span "Active on start" at bounding box center [335, 200] width 31 height 6
click at [182, 229] on div "Reinvest Roll Entry Premium SPY Ticker * Premium Sizing Method * *** Percent to…" at bounding box center [266, 226] width 257 height 24
click at [140, 226] on span at bounding box center [140, 226] width 4 height 4
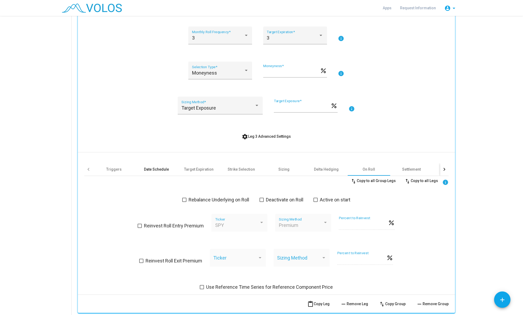
click at [154, 174] on div "Date Schedule" at bounding box center [156, 169] width 42 height 13
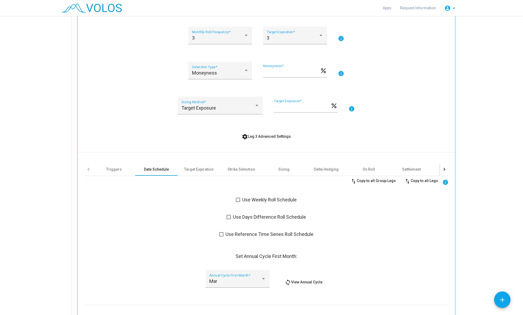
scroll to position [905, 0]
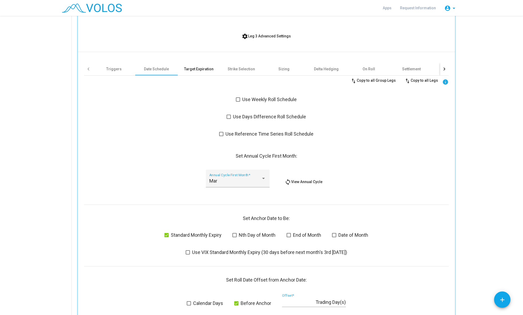
click at [190, 66] on div "Target Expiration" at bounding box center [199, 69] width 42 height 13
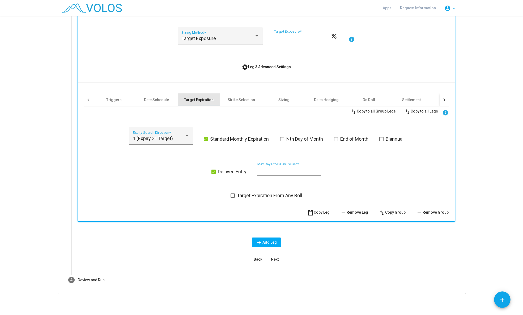
scroll to position [874, 0]
click at [216, 175] on div "Delayed Entry ** Max Days to Delay Rolling *" at bounding box center [266, 172] width 364 height 20
click at [214, 173] on span at bounding box center [213, 172] width 4 height 4
click at [272, 246] on span "Next" at bounding box center [275, 259] width 8 height 4
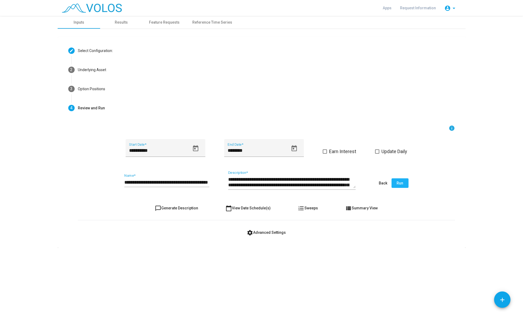
click at [395, 184] on button "Run" at bounding box center [399, 183] width 17 height 10
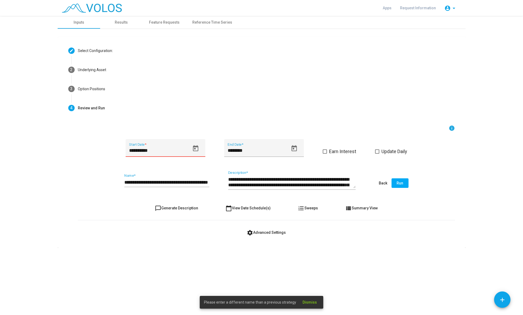
click at [197, 148] on icon "Open calendar" at bounding box center [195, 148] width 5 height 6
click at [165, 232] on div "27" at bounding box center [165, 234] width 10 height 10
type input "**********"
click at [155, 246] on div "**********" at bounding box center [261, 165] width 523 height 299
drag, startPoint x: 139, startPoint y: 181, endPoint x: 143, endPoint y: 181, distance: 4.0
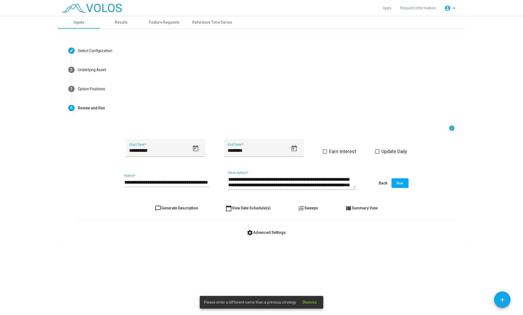
click at [140, 181] on input "**********" at bounding box center [166, 182] width 85 height 5
drag, startPoint x: 161, startPoint y: 183, endPoint x: 225, endPoint y: 184, distance: 64.2
click at [209, 184] on input "**********" at bounding box center [166, 182] width 85 height 6
click at [193, 182] on input "**********" at bounding box center [166, 182] width 85 height 6
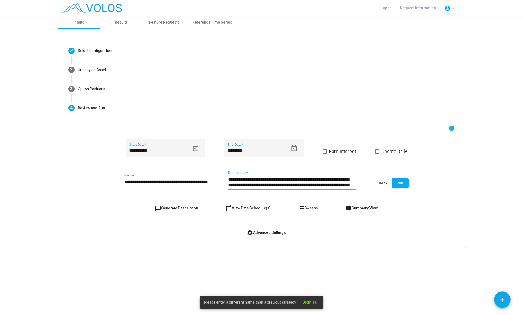
click at [205, 182] on input "**********" at bounding box center [166, 182] width 85 height 6
type input "**********"
click at [192, 210] on span "chat_bubble_outline Generate Description" at bounding box center [176, 208] width 43 height 4
type textarea "**********"
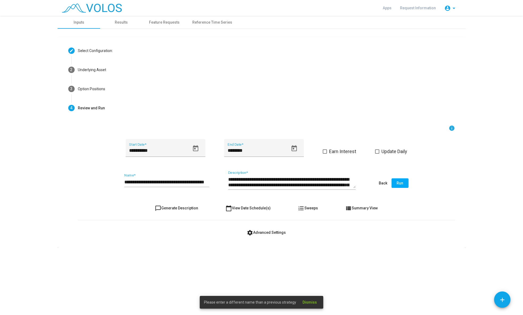
click at [406, 183] on button "Run" at bounding box center [399, 183] width 17 height 10
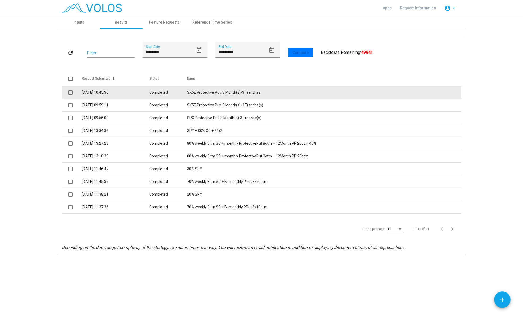
click at [219, 92] on td "SX5E Protective Put: 3 Month(s)-3 Tranches" at bounding box center [324, 92] width 274 height 13
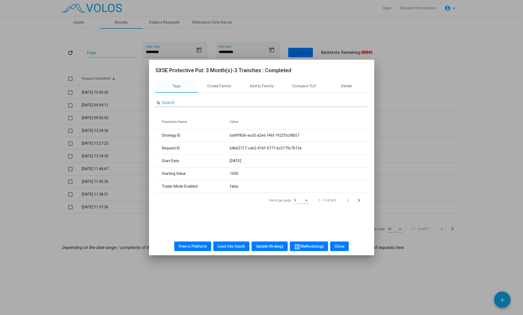
click at [194, 246] on span "View in Platform" at bounding box center [192, 246] width 28 height 4
click at [235, 246] on span "Load into Inputs" at bounding box center [231, 246] width 28 height 4
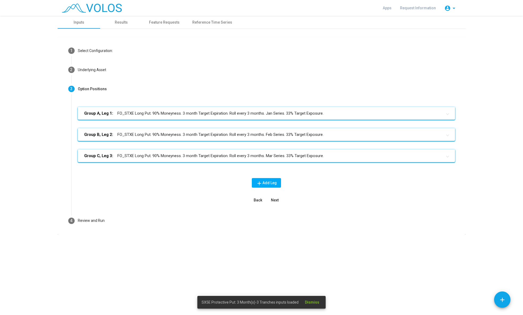
click at [335, 112] on mat-panel-title "Group A, Leg 1: FO_STXE Long Put. 90% Moneyness. 3 month Target Expiration. Rol…" at bounding box center [263, 113] width 358 height 6
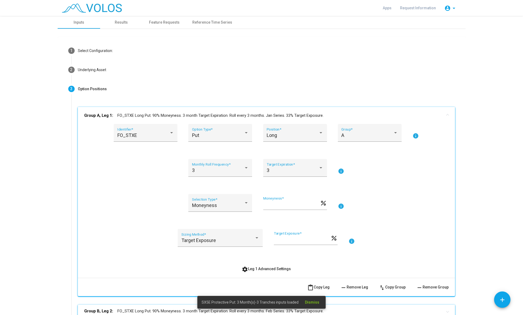
scroll to position [117, 0]
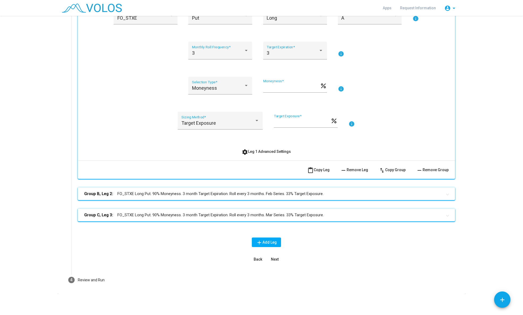
click at [259, 151] on span "settings Leg 1 Advanced Settings" at bounding box center [266, 151] width 49 height 4
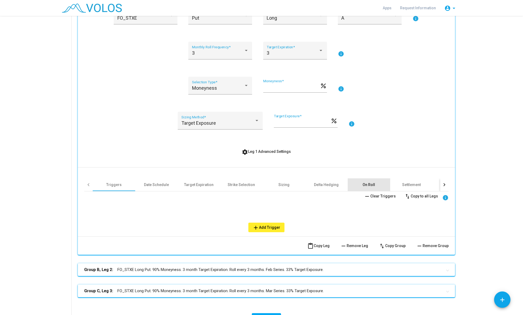
click at [376, 183] on div "On Roll" at bounding box center [368, 184] width 42 height 13
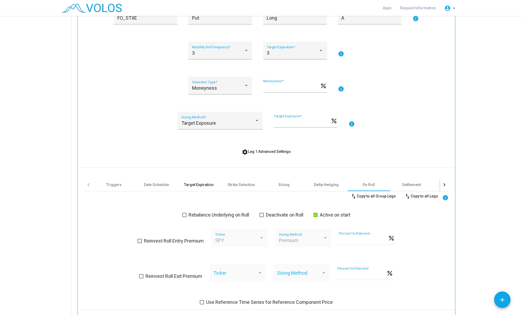
click at [202, 186] on div "Target Expiration" at bounding box center [198, 184] width 29 height 5
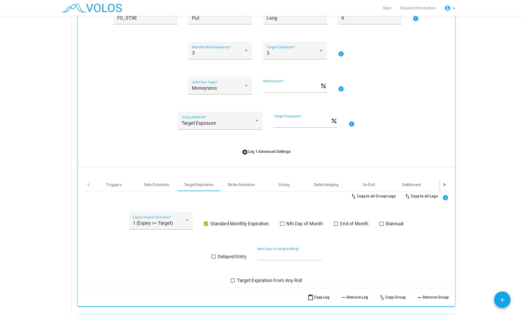
click at [230, 246] on div "Delayed Entry ** Max Days to Delay Rolling *" at bounding box center [266, 257] width 364 height 20
click at [229, 246] on span "Delayed Entry" at bounding box center [232, 257] width 29 height 6
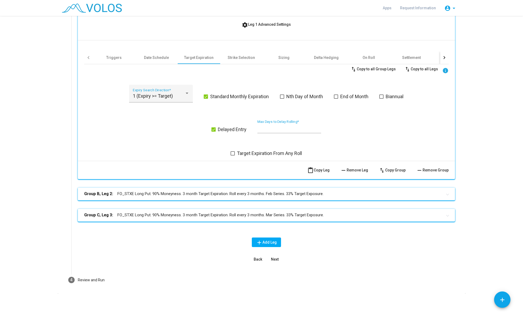
click at [268, 195] on mat-panel-title "Group B, Leg 2: FO_STXE Long Put. 90% Moneyness. 3 month Target Expiration. Rol…" at bounding box center [263, 194] width 358 height 6
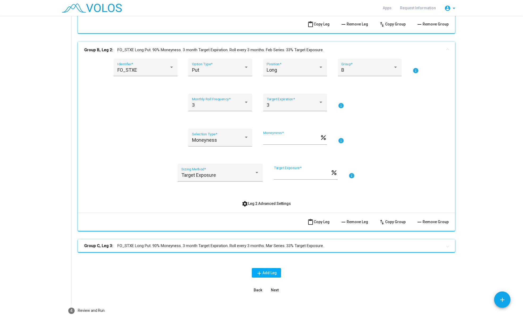
scroll to position [412, 0]
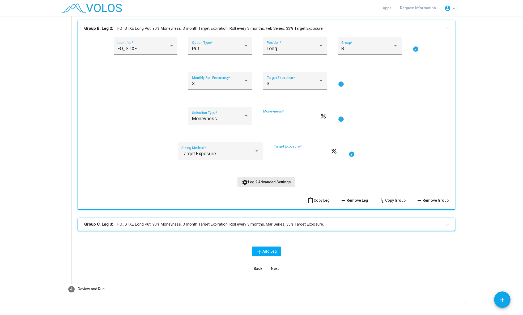
click at [276, 182] on span "settings Leg 2 Advanced Settings" at bounding box center [266, 182] width 49 height 4
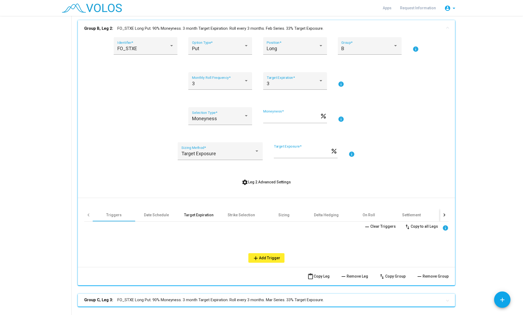
click at [205, 217] on div "Target Expiration" at bounding box center [198, 214] width 29 height 5
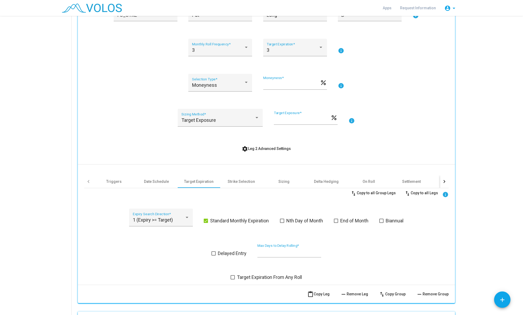
click at [231, 246] on span "Delayed Entry" at bounding box center [232, 253] width 29 height 6
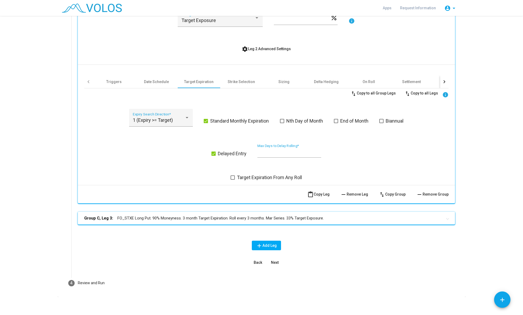
scroll to position [549, 0]
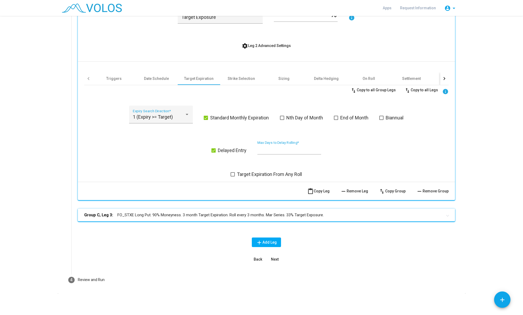
click at [214, 219] on mat-expansion-panel-header "Group C, Leg 3: FO_STXE Long Put. 90% Moneyness. 3 month Target Expiration. Rol…" at bounding box center [266, 215] width 377 height 13
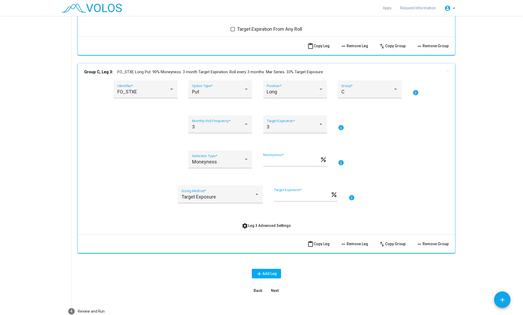
scroll to position [716, 0]
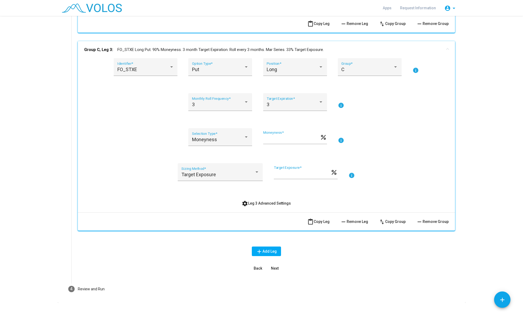
click at [260, 210] on div "FO_STXE Identifier * Put Option Type * Long Position * C Group * info 3 Monthly…" at bounding box center [266, 135] width 377 height 154
click at [260, 207] on button "settings Leg 3 Advanced Settings" at bounding box center [266, 204] width 58 height 10
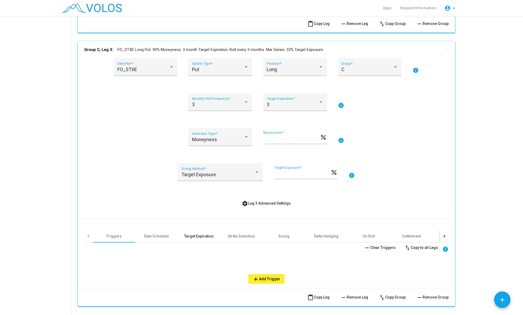
click at [193, 235] on div "Target Expiration" at bounding box center [198, 236] width 29 height 5
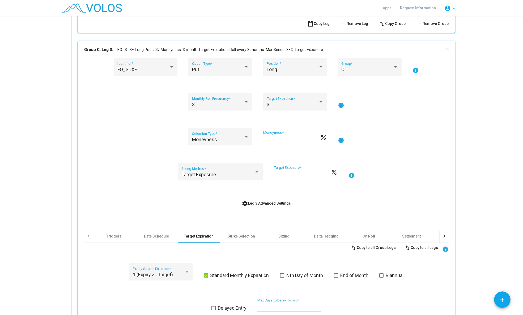
scroll to position [850, 0]
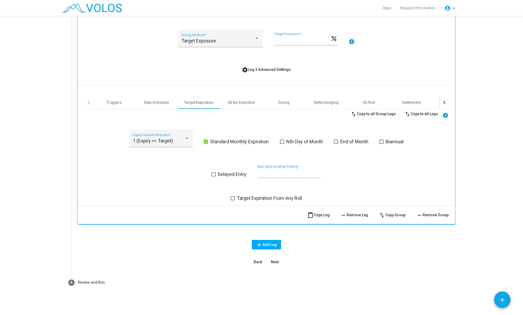
click at [233, 174] on span "Delayed Entry" at bounding box center [232, 174] width 29 height 6
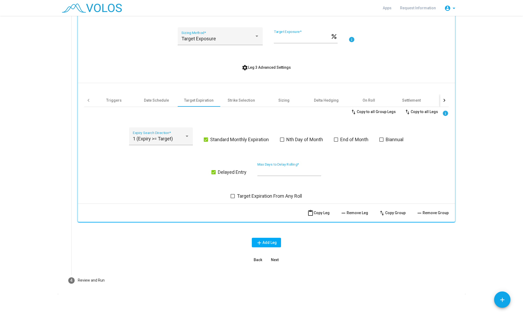
scroll to position [853, 0]
click at [273, 246] on span "Next" at bounding box center [275, 259] width 8 height 4
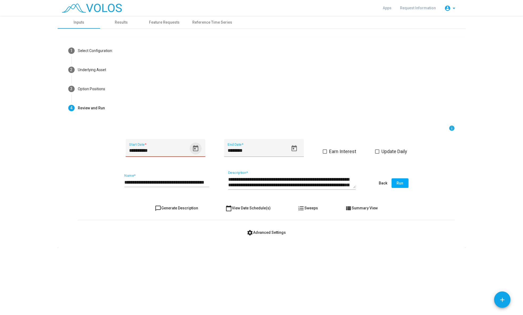
click at [197, 149] on icon "Open calendar" at bounding box center [195, 148] width 7 height 7
click at [165, 231] on div "27" at bounding box center [165, 234] width 10 height 10
type input "**********"
click at [186, 246] on div "**********" at bounding box center [261, 165] width 523 height 299
click at [160, 180] on input "**********" at bounding box center [166, 182] width 85 height 5
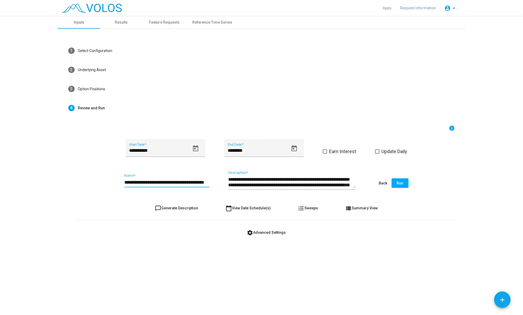
scroll to position [0, 9]
drag, startPoint x: 178, startPoint y: 182, endPoint x: 217, endPoint y: 181, distance: 39.3
click at [209, 181] on input "**********" at bounding box center [166, 182] width 85 height 6
click at [206, 181] on input "**********" at bounding box center [166, 182] width 85 height 6
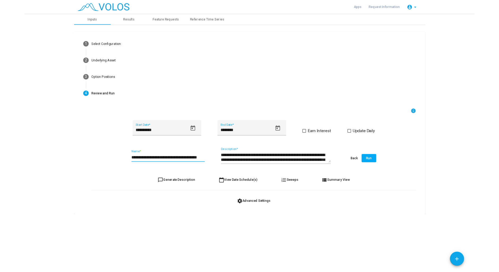
scroll to position [0, 4]
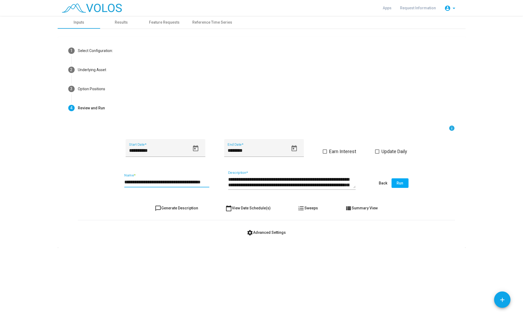
type input "**********"
click at [403, 182] on span "Run" at bounding box center [399, 183] width 7 height 4
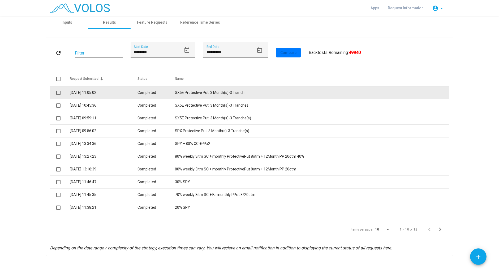
click at [210, 91] on td "SX5E Protective Put: 3 Month(s)-3 Tranch" at bounding box center [312, 92] width 274 height 13
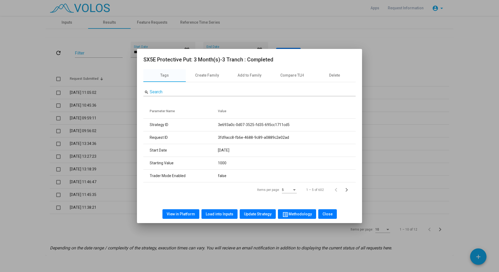
click at [188, 214] on span "View in Platform" at bounding box center [181, 214] width 28 height 4
click at [216, 213] on span "Load into Inputs" at bounding box center [220, 214] width 28 height 4
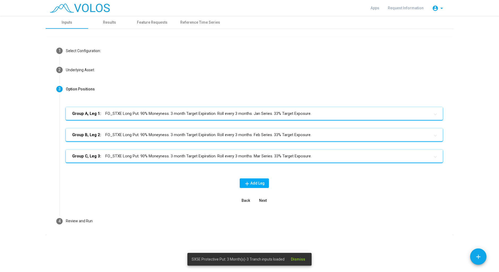
click at [249, 114] on mat-panel-title "Group A, Leg 1: FO_STXE Long Put. 90% Moneyness. 3 month Target Expiration. Rol…" at bounding box center [251, 113] width 358 height 6
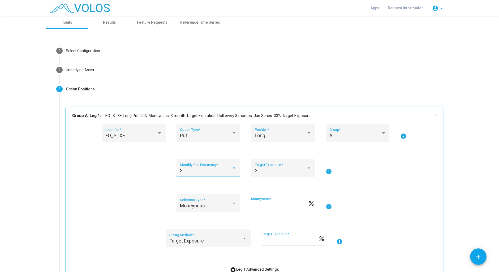
click at [200, 172] on div "3" at bounding box center [206, 170] width 52 height 5
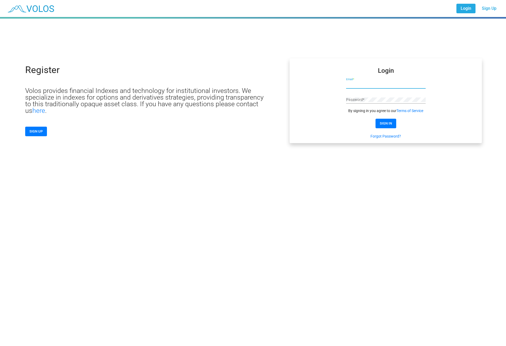
click at [367, 84] on input "Email *" at bounding box center [386, 85] width 80 height 4
type input "**********"
click at [383, 121] on button "SIGN IN" at bounding box center [386, 124] width 21 height 10
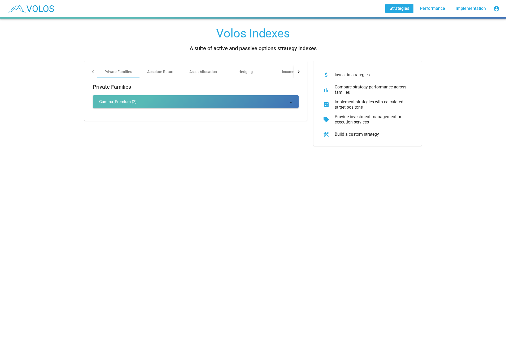
click at [38, 6] on img at bounding box center [30, 8] width 53 height 13
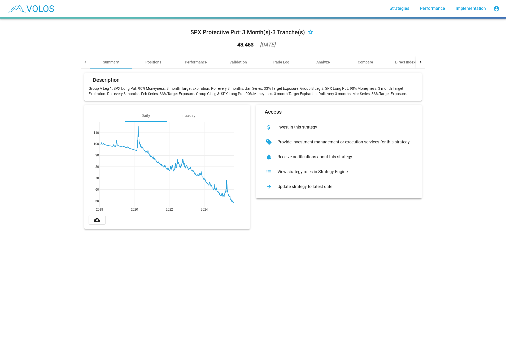
click at [80, 336] on div "SPX Protective Put: 3 Month(s)-3 Tranche(s) star_border 48.463 2025-09-05 Summa…" at bounding box center [253, 182] width 506 height 327
click at [98, 332] on div "SPX Protective Put: 3 Month(s)-3 Tranche(s) star_border 48.463 2025-09-05 Summa…" at bounding box center [253, 182] width 506 height 327
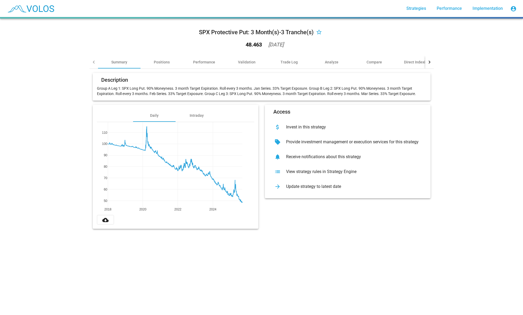
click at [64, 11] on div "more_vert Strategies Performance Implementation account_circle" at bounding box center [261, 8] width 514 height 17
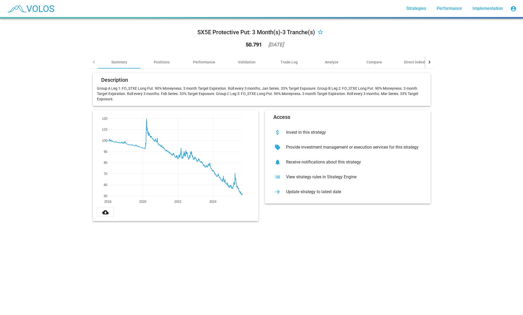
click at [354, 259] on div "SX5E Protective Put: 3 Month(s)-3 Tranche(s) star_border 50.791 2025-09-04 Summ…" at bounding box center [261, 167] width 523 height 297
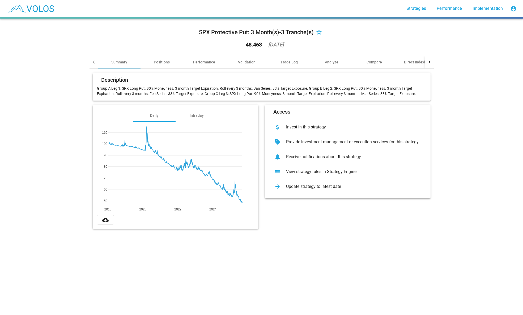
click at [167, 39] on div "SPX Protective Put: 3 Month(s)-3 Tranche(s) star_border 48.463 2025-09-05" at bounding box center [261, 39] width 344 height 33
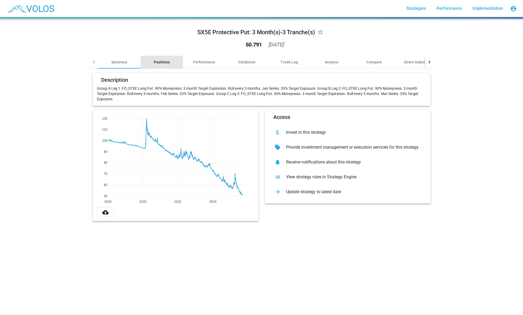
click at [156, 63] on div "Positions" at bounding box center [162, 61] width 16 height 5
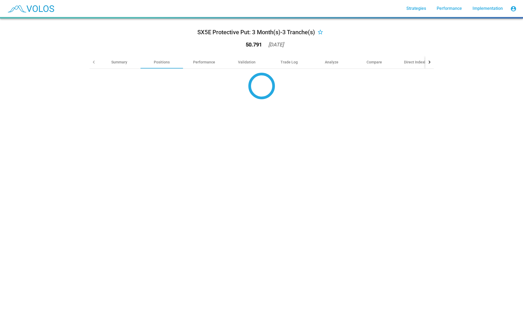
click at [108, 304] on div "SX5E Protective Put: 3 Month(s)-3 Tranche(s) star_border 50.791 [DATE] Summary …" at bounding box center [261, 167] width 523 height 297
click at [254, 62] on div "Validation" at bounding box center [247, 61] width 18 height 5
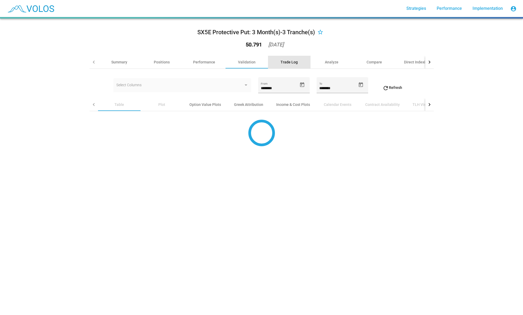
click at [296, 60] on div "Trade Log" at bounding box center [288, 61] width 17 height 5
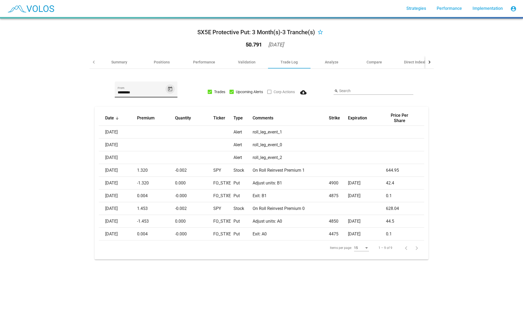
click at [170, 89] on icon "Open calendar" at bounding box center [170, 88] width 4 height 5
click at [170, 89] on div at bounding box center [261, 157] width 523 height 315
click at [170, 89] on icon "Open calendar" at bounding box center [170, 88] width 4 height 5
click at [127, 107] on span "[DATE]" at bounding box center [128, 106] width 15 height 4
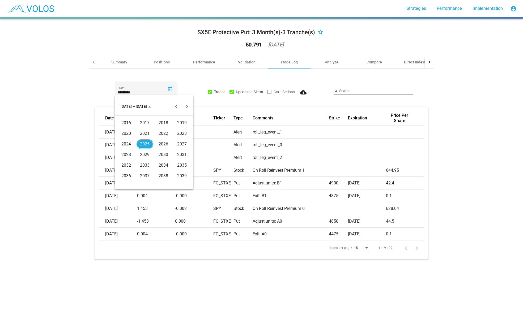
click at [145, 141] on div "2025" at bounding box center [144, 144] width 17 height 10
click at [177, 133] on div "APR" at bounding box center [182, 134] width 17 height 10
click at [153, 140] on div "2" at bounding box center [154, 141] width 10 height 10
type input "********"
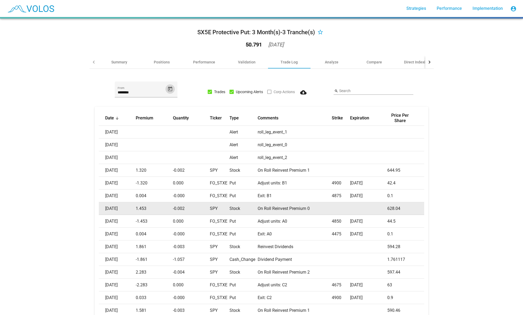
scroll to position [32, 0]
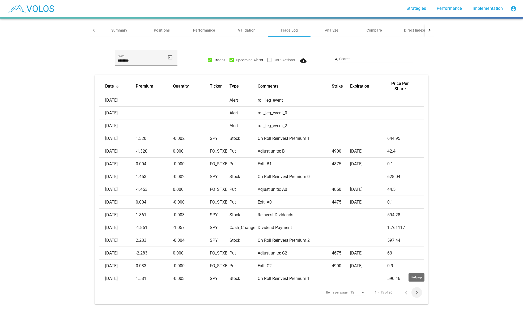
click at [415, 291] on icon "Next page" at bounding box center [416, 292] width 7 height 7
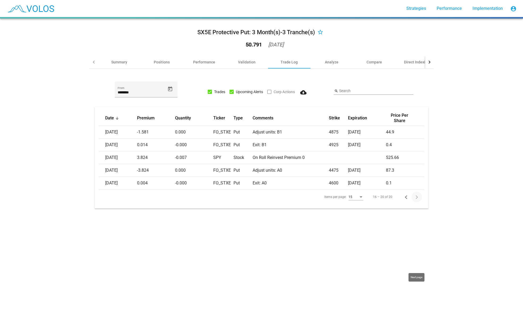
scroll to position [0, 0]
click at [404, 195] on icon "Previous page" at bounding box center [405, 197] width 7 height 7
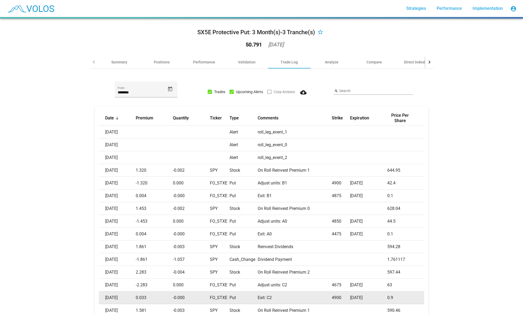
scroll to position [32, 0]
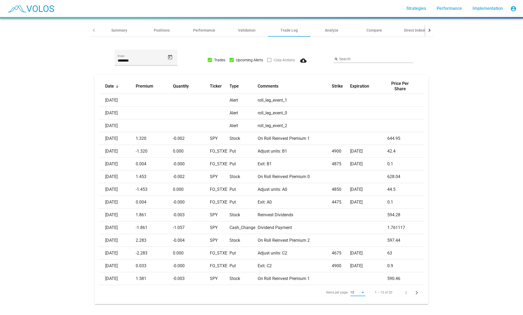
click at [362, 291] on div "Items per page:" at bounding box center [362, 293] width 5 height 4
click at [361, 299] on span "20" at bounding box center [357, 300] width 15 height 10
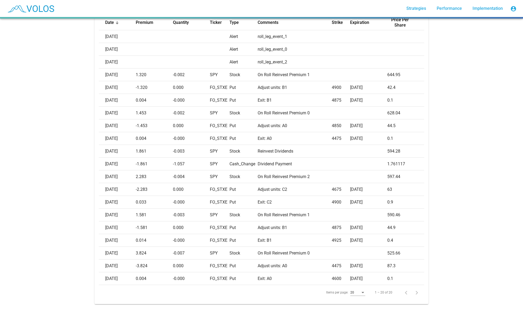
click at [432, 279] on div "Date Premium Quantity Ticker Type Comments Strike Expiration Price Per Share 20…" at bounding box center [261, 162] width 344 height 302
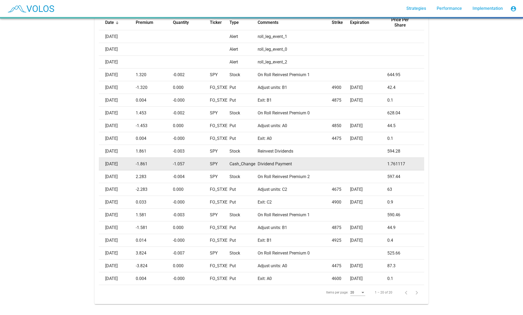
click at [270, 164] on td "Dividend Payment" at bounding box center [294, 164] width 74 height 13
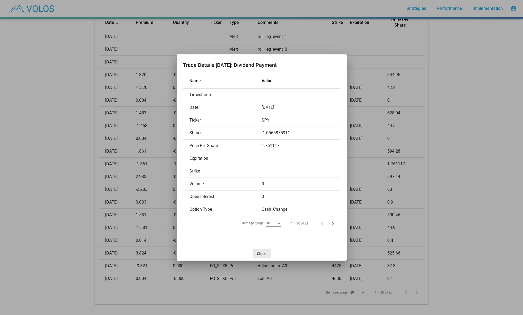
click at [263, 252] on span "Close" at bounding box center [262, 254] width 10 height 4
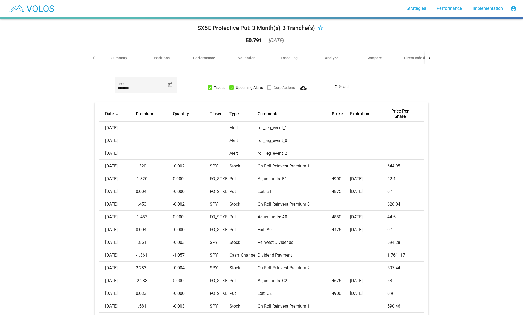
scroll to position [0, 0]
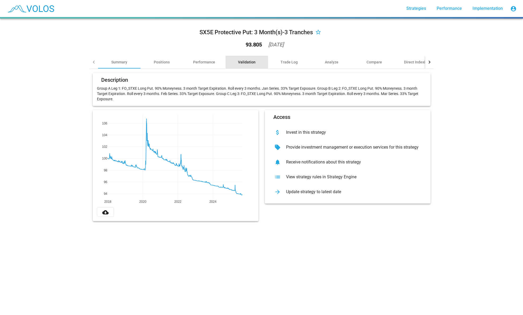
click at [244, 60] on div "Validation" at bounding box center [247, 61] width 18 height 5
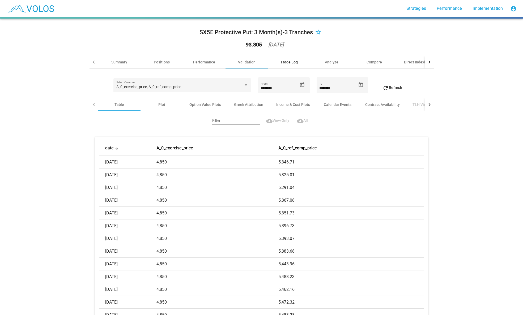
click at [293, 63] on div "Trade Log" at bounding box center [288, 61] width 17 height 5
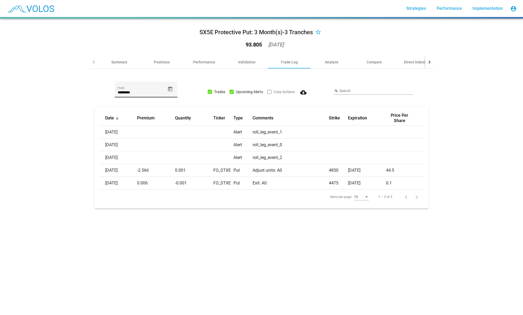
click at [167, 89] on span "Open calendar" at bounding box center [169, 89] width 9 height 6
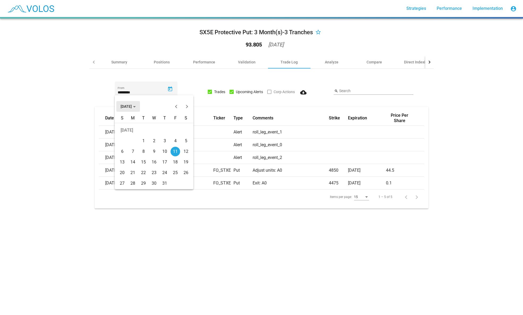
click at [136, 105] on span "[DATE]" at bounding box center [128, 106] width 15 height 4
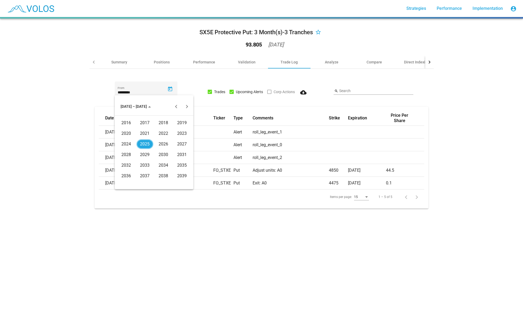
click at [144, 143] on div "2025" at bounding box center [144, 144] width 17 height 10
click at [161, 132] on div "MAR" at bounding box center [163, 134] width 17 height 10
click at [170, 141] on td "6" at bounding box center [164, 141] width 11 height 11
type input "********"
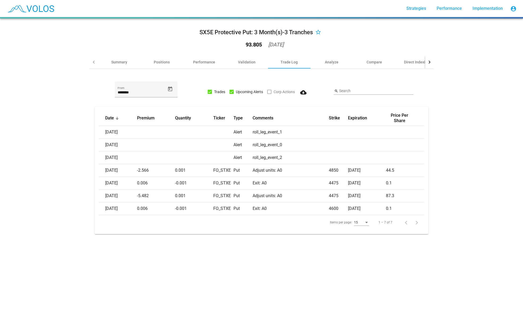
click at [290, 243] on div "SX5E Protective Put: 3 Month(s)-3 Tranches star_border 93.805 2025-09-04 Summar…" at bounding box center [261, 133] width 350 height 228
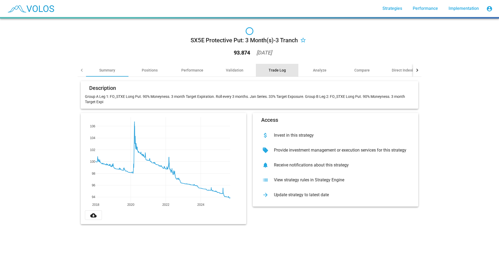
click at [278, 71] on div "Trade Log" at bounding box center [277, 69] width 17 height 5
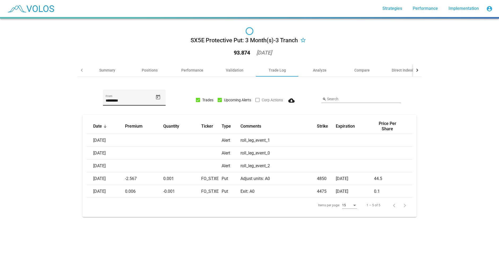
click at [156, 98] on icon "Open calendar" at bounding box center [158, 96] width 4 height 5
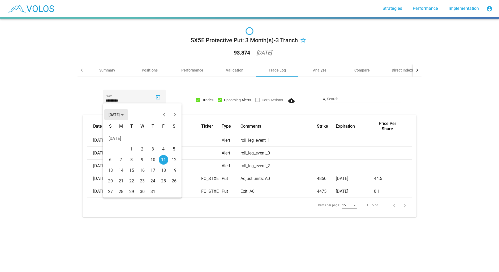
click at [124, 115] on div "Choose month and year" at bounding box center [122, 114] width 3 height 1
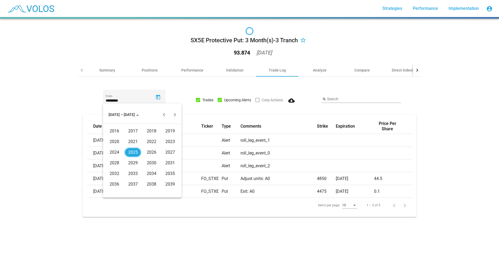
click at [130, 150] on div "2025" at bounding box center [132, 152] width 17 height 10
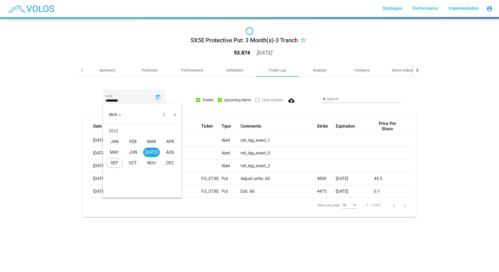
click at [134, 143] on div "FEB" at bounding box center [132, 142] width 17 height 10
click at [130, 145] on div "4" at bounding box center [132, 149] width 10 height 10
type input "********"
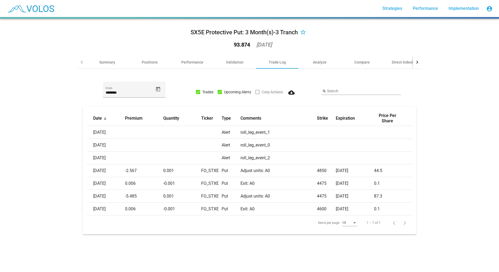
click at [78, 61] on div at bounding box center [82, 62] width 8 height 13
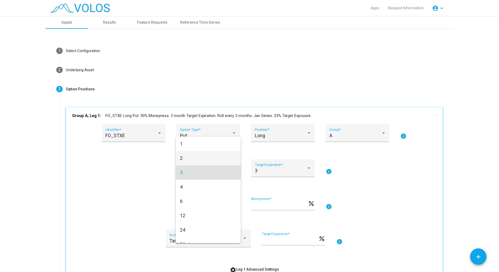
scroll to position [2, 0]
click at [196, 139] on span "1" at bounding box center [208, 142] width 57 height 14
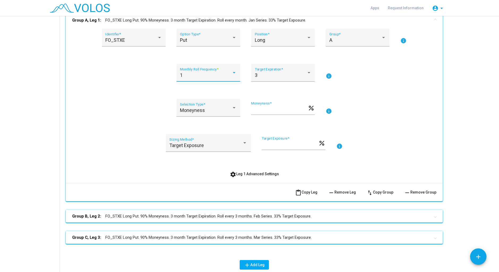
scroll to position [100, 0]
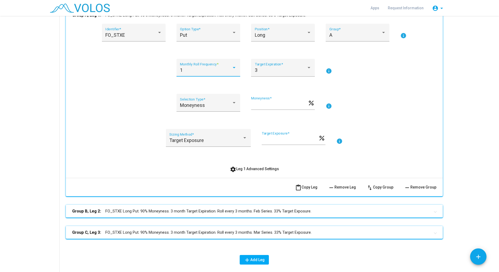
click at [184, 214] on mat-expansion-panel-header "Group B, Leg 2: FO_STXE Long Put. 90% Moneyness. 3 month Target Expiration. Rol…" at bounding box center [254, 210] width 377 height 13
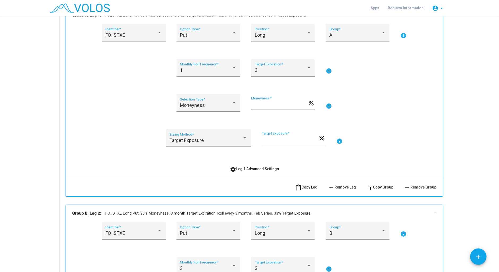
scroll to position [234, 0]
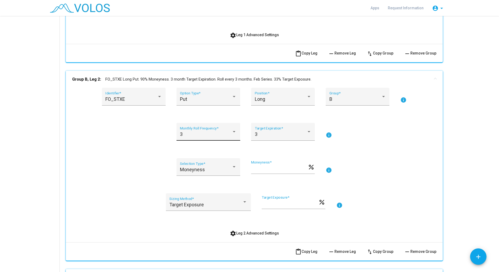
click at [204, 132] on div "3" at bounding box center [206, 133] width 52 height 5
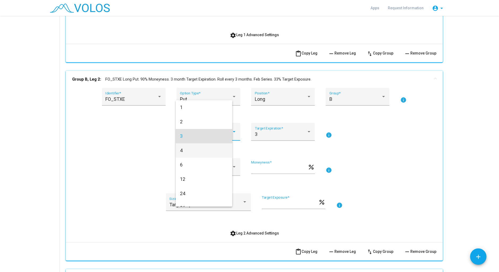
scroll to position [2, 0]
click at [196, 108] on span "1" at bounding box center [208, 105] width 57 height 14
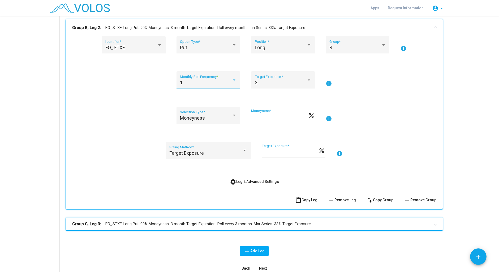
scroll to position [334, 0]
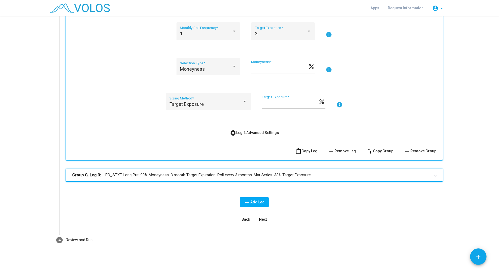
click at [159, 176] on mat-panel-title "Group C, Leg 3: FO_STXE Long Put. 90% Moneyness. 3 month Target Expiration. Rol…" at bounding box center [251, 175] width 358 height 6
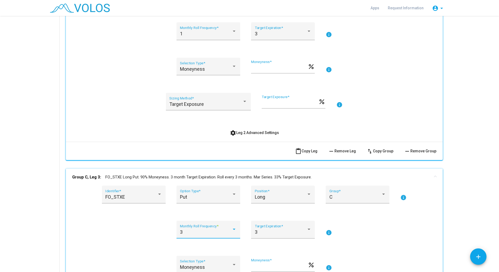
click at [201, 231] on div "3" at bounding box center [206, 231] width 52 height 5
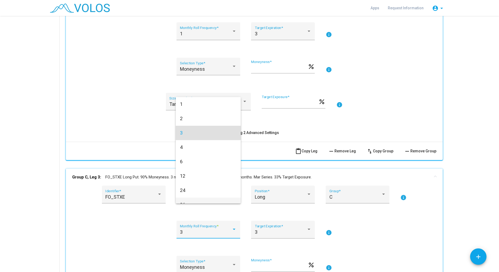
scroll to position [2, 0]
click at [191, 105] on span "1" at bounding box center [208, 102] width 57 height 14
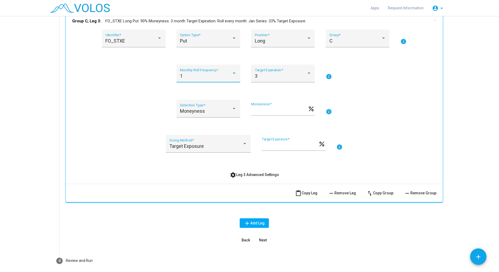
scroll to position [514, 0]
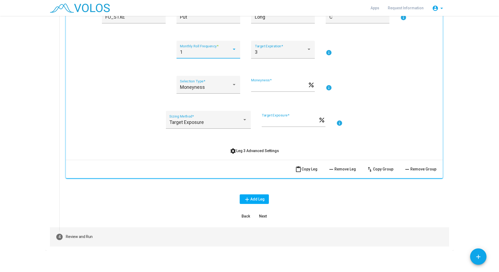
click at [174, 233] on mat-step-header "4 Review and Run" at bounding box center [249, 236] width 399 height 19
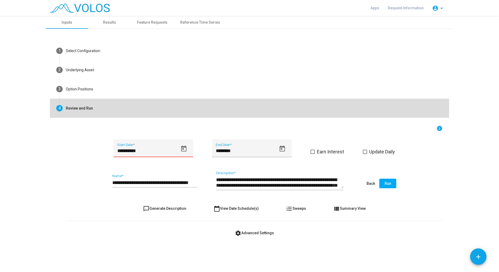
scroll to position [0, 0]
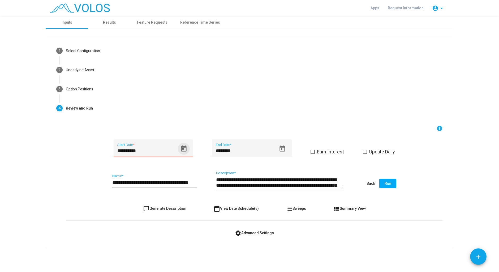
click at [183, 148] on icon "Open calendar" at bounding box center [183, 148] width 7 height 7
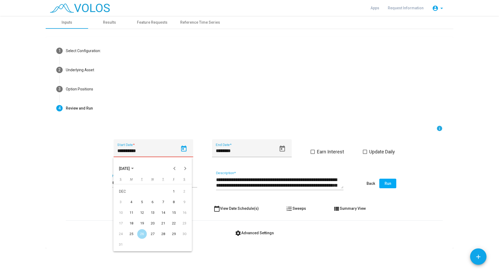
click at [171, 233] on div "29" at bounding box center [174, 234] width 10 height 10
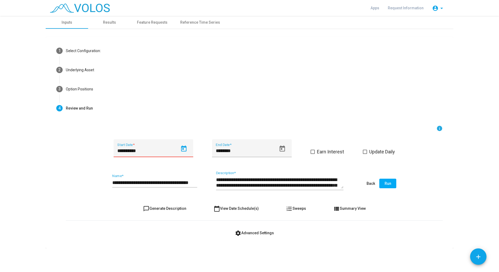
type input "**********"
click at [194, 179] on div "**********" at bounding box center [154, 181] width 85 height 14
click at [177, 186] on div "**********" at bounding box center [154, 180] width 85 height 14
click at [172, 184] on input "**********" at bounding box center [154, 182] width 85 height 6
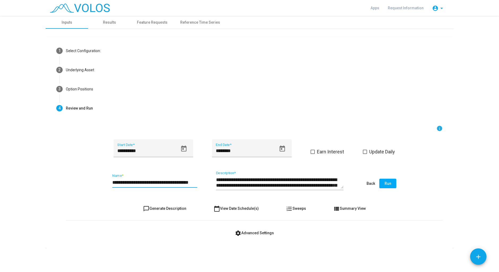
drag, startPoint x: 150, startPoint y: 184, endPoint x: 210, endPoint y: 183, distance: 60.0
click at [197, 183] on input "**********" at bounding box center [154, 182] width 85 height 6
click at [201, 183] on div "**********" at bounding box center [254, 183] width 377 height 25
click at [165, 183] on input "**********" at bounding box center [154, 182] width 85 height 6
drag, startPoint x: 158, startPoint y: 183, endPoint x: 178, endPoint y: 182, distance: 19.9
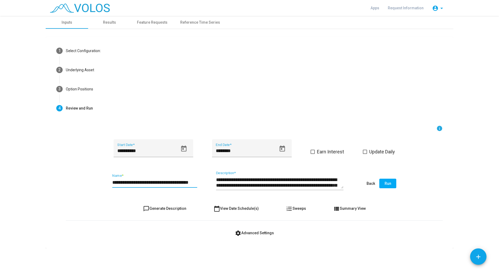
click at [178, 182] on input "**********" at bounding box center [154, 182] width 85 height 6
type input "**********"
click at [172, 208] on span "chat_bubble_outline Generate Description" at bounding box center [164, 208] width 43 height 4
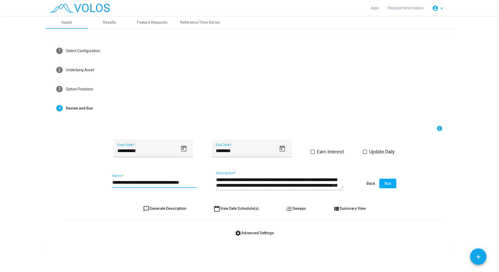
type textarea "**********"
click at [386, 184] on span "Run" at bounding box center [388, 183] width 7 height 4
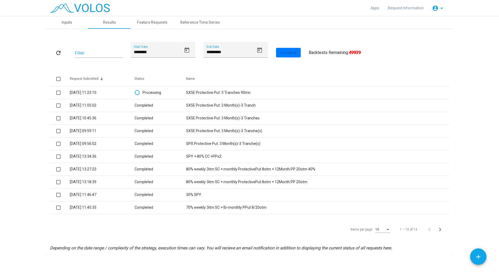
click at [94, 224] on div "Items per page: 10 1 – 10 of 13" at bounding box center [249, 229] width 399 height 15
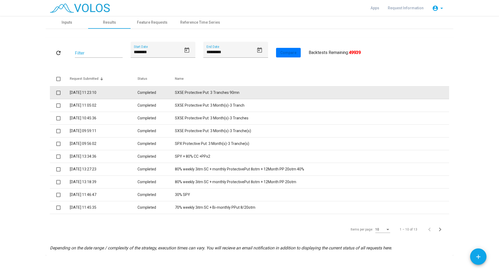
click at [203, 89] on td "SX5E Protective Put: 3 Tranches 90mn" at bounding box center [312, 92] width 274 height 13
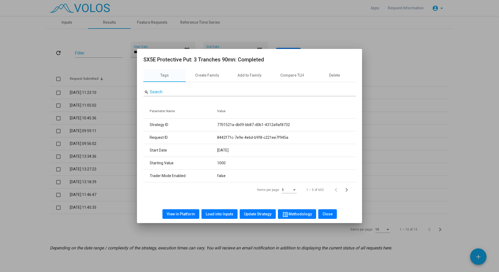
click at [176, 214] on span "View in Platform" at bounding box center [181, 214] width 28 height 4
click at [226, 214] on span "Load into Inputs" at bounding box center [220, 214] width 28 height 4
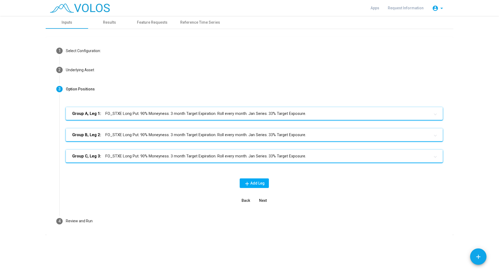
click at [255, 134] on mat-panel-title "Group B, Leg 2: FO_STXE Long Put. 90% Moneyness. 3 month Target Expiration. Rol…" at bounding box center [251, 135] width 358 height 6
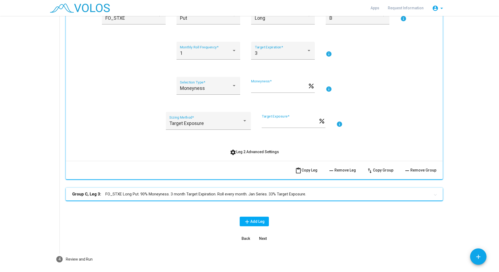
scroll to position [161, 0]
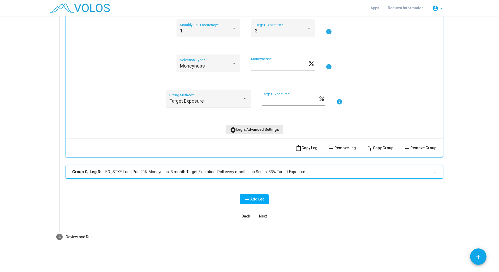
click at [242, 132] on button "settings Leg 2 Advanced Settings" at bounding box center [255, 129] width 58 height 10
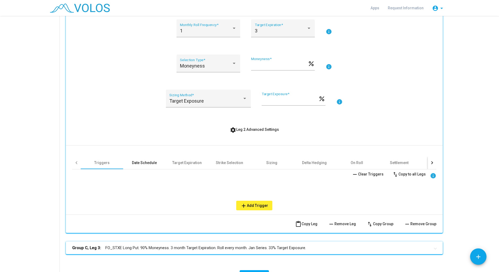
click at [136, 160] on div "Date Schedule" at bounding box center [144, 162] width 42 height 13
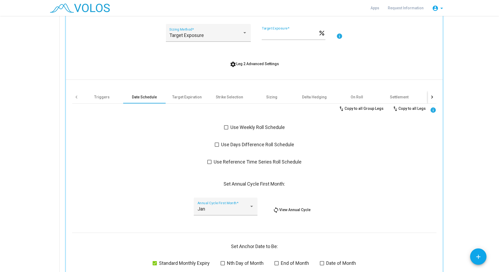
scroll to position [228, 0]
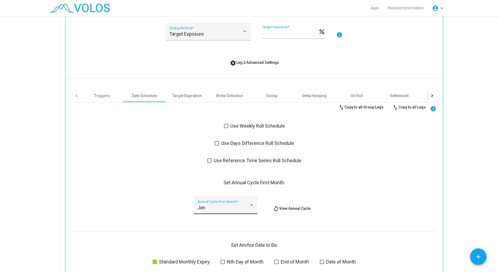
click at [236, 200] on div "Jan Annual Cycle First Month *" at bounding box center [225, 207] width 57 height 14
click at [235, 205] on span "Jan" at bounding box center [225, 202] width 57 height 14
click at [235, 205] on div "Jan Annual Cycle First Month *" at bounding box center [225, 207] width 57 height 14
click at [125, 79] on div at bounding box center [249, 136] width 499 height 272
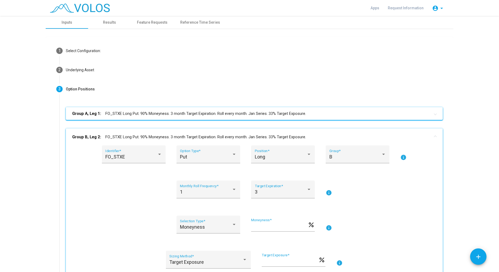
click at [79, 10] on img at bounding box center [80, 7] width 60 height 9
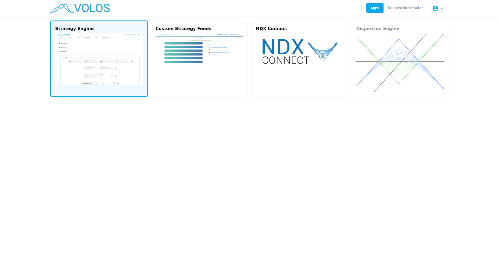
click at [83, 41] on img at bounding box center [99, 59] width 88 height 52
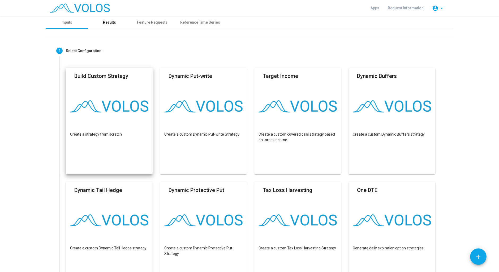
click at [103, 26] on div "Results" at bounding box center [109, 22] width 42 height 13
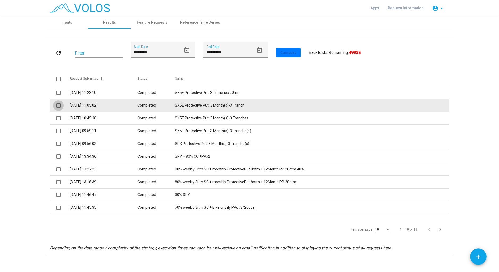
click at [58, 106] on span at bounding box center [58, 105] width 4 height 4
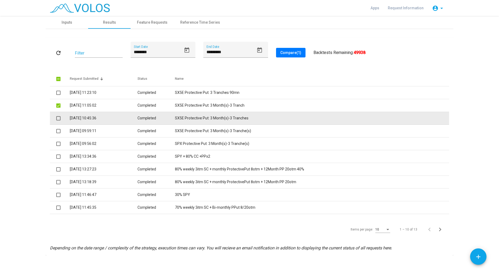
click at [57, 117] on span at bounding box center [58, 118] width 4 height 4
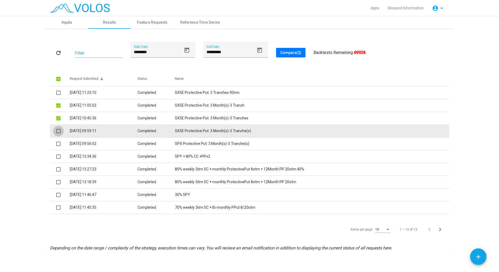
click at [60, 130] on span at bounding box center [58, 131] width 4 height 4
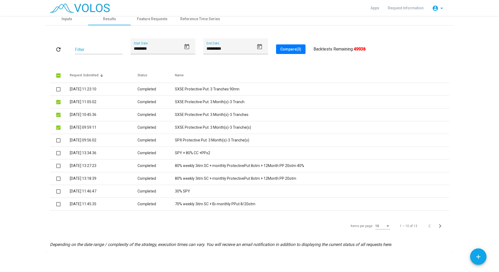
scroll to position [5, 0]
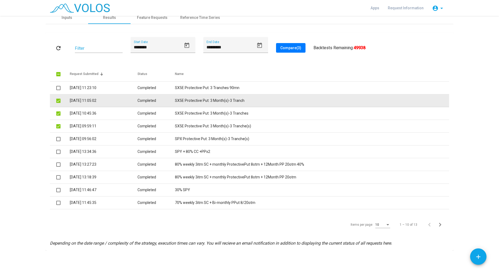
click at [202, 99] on td "SX5E Protective Put: 3 Month(s)-3 Tranch" at bounding box center [312, 100] width 274 height 13
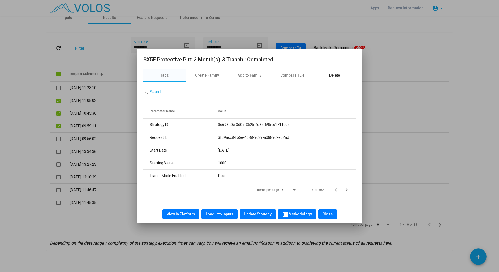
click at [340, 77] on div "Delete" at bounding box center [334, 75] width 42 height 13
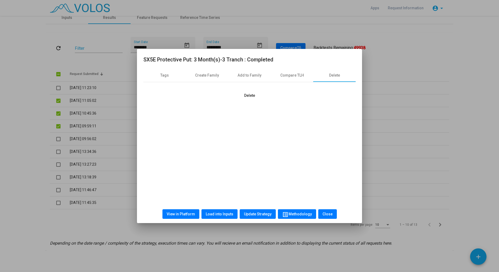
click at [256, 93] on button "Delete" at bounding box center [249, 96] width 19 height 10
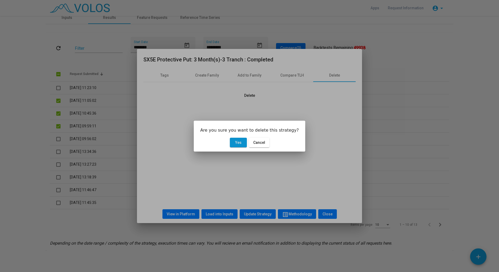
click at [240, 145] on button "Yes" at bounding box center [238, 143] width 17 height 10
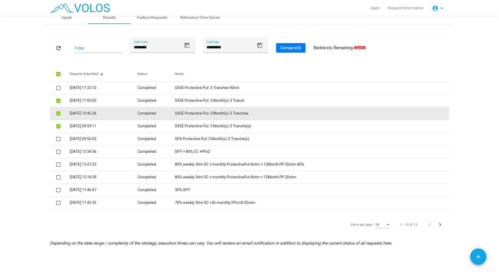
click at [203, 112] on td "SX5E Protective Put: 3 Month(s)-3 Tranches" at bounding box center [312, 113] width 274 height 13
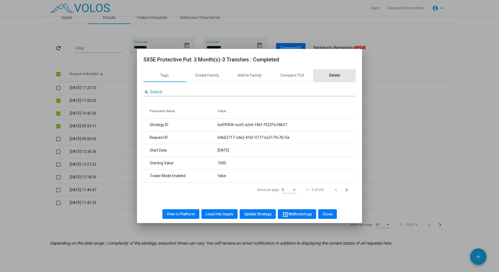
click at [338, 78] on div "Delete" at bounding box center [334, 75] width 42 height 13
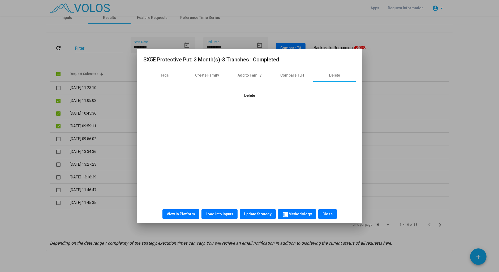
click at [252, 93] on button "Delete" at bounding box center [249, 96] width 19 height 10
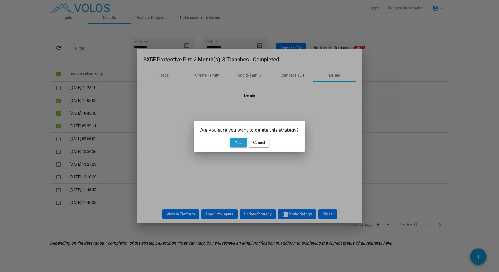
click at [236, 143] on span "Yes" at bounding box center [238, 142] width 6 height 4
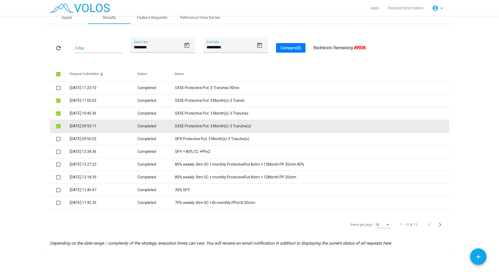
click at [230, 127] on td "SX5E Protective Put: 3 Month(s)-3 Tranche(s)" at bounding box center [312, 126] width 274 height 13
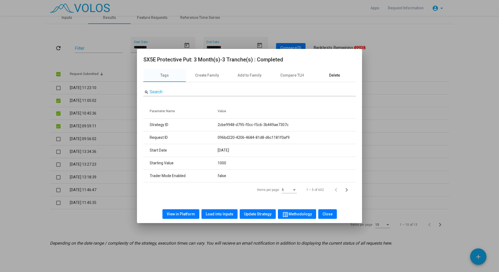
click at [334, 75] on div "Delete" at bounding box center [334, 75] width 11 height 6
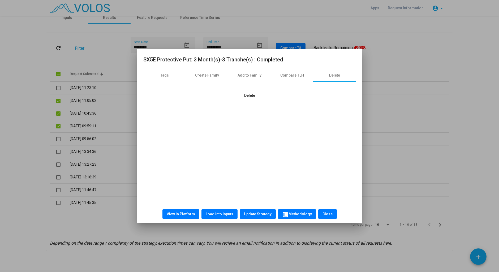
click at [246, 94] on span "Delete" at bounding box center [249, 95] width 11 height 4
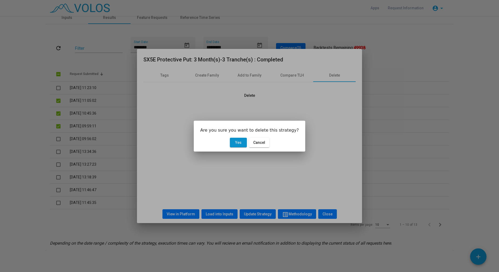
click at [242, 143] on button "Yes" at bounding box center [238, 143] width 17 height 10
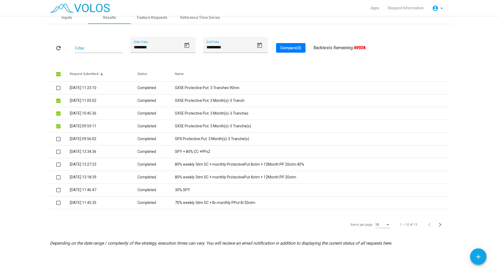
click at [56, 49] on mat-icon "refresh" at bounding box center [58, 48] width 6 height 6
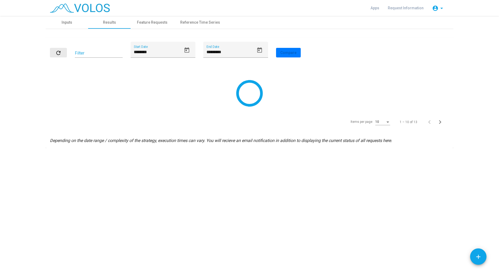
scroll to position [0, 0]
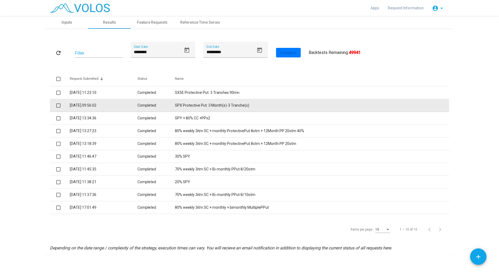
click at [237, 106] on td "SPX Protective Put: 3 Month(s)-3 Tranche(s)" at bounding box center [312, 105] width 274 height 13
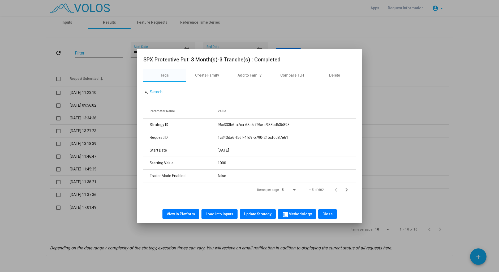
click at [219, 216] on span "Load into Inputs" at bounding box center [220, 214] width 28 height 4
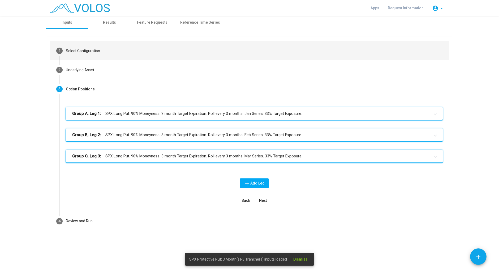
click at [98, 53] on div "Select Configuration:" at bounding box center [83, 51] width 35 height 6
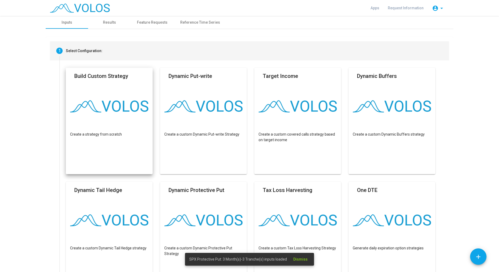
click at [98, 54] on mat-step-header "1 Select Configuration:" at bounding box center [249, 50] width 399 height 19
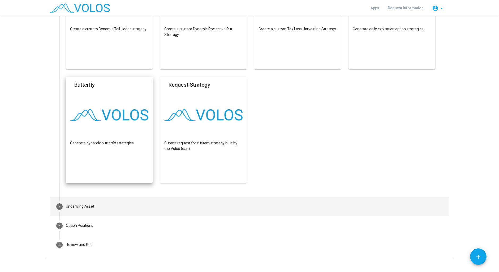
scroll to position [227, 0]
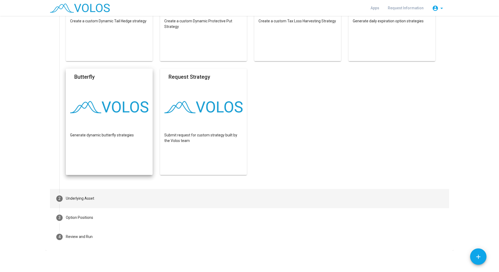
click at [95, 199] on mat-step-header "2 Underlying Asset" at bounding box center [249, 198] width 399 height 19
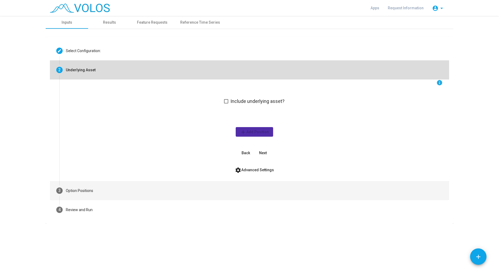
scroll to position [0, 0]
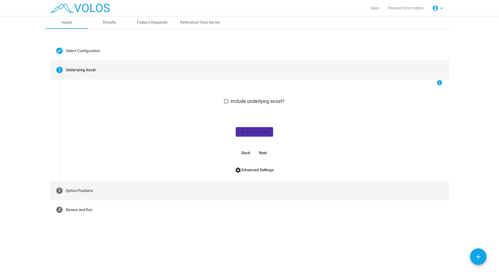
click at [123, 192] on mat-step-header "3 Option Positions" at bounding box center [249, 190] width 399 height 19
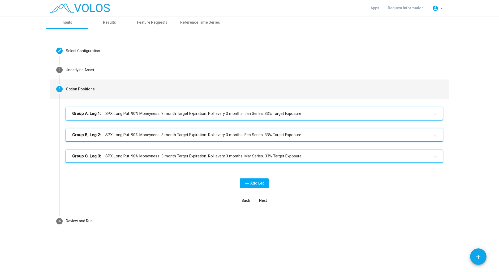
click at [105, 111] on mat-panel-title "Group A, Leg 1: SPX Long Put. 90% Moneyness. 3 month Target Expiration. Roll ev…" at bounding box center [251, 113] width 358 height 6
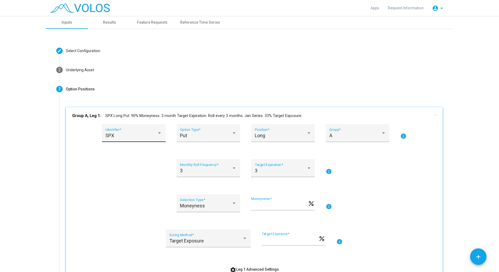
click at [128, 138] on div "SPX Identifier *" at bounding box center [133, 135] width 57 height 14
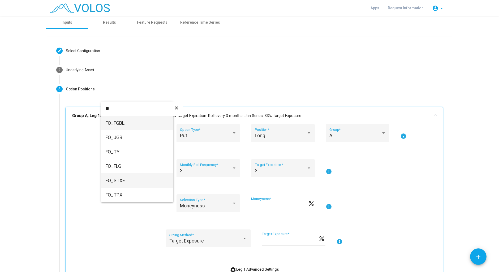
type input "**"
click at [152, 179] on span "FO_STXE" at bounding box center [137, 180] width 64 height 14
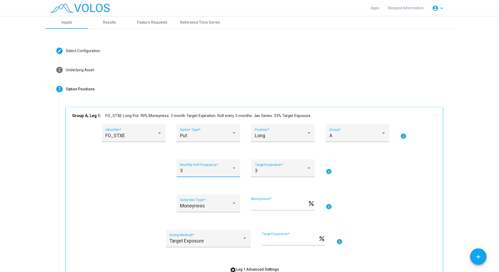
click at [201, 170] on div "3" at bounding box center [206, 170] width 52 height 5
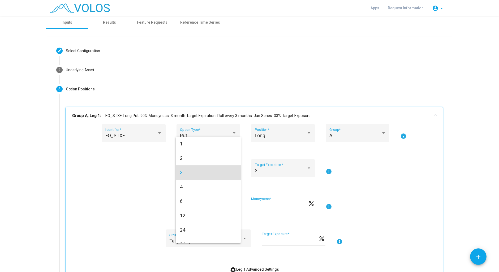
scroll to position [2, 0]
click at [199, 141] on span "1" at bounding box center [208, 142] width 57 height 14
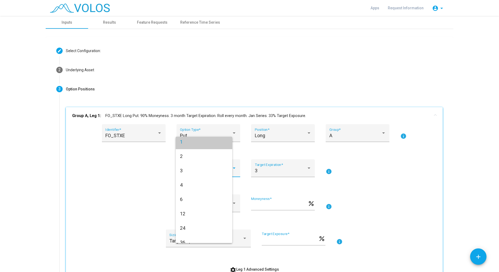
scroll to position [0, 0]
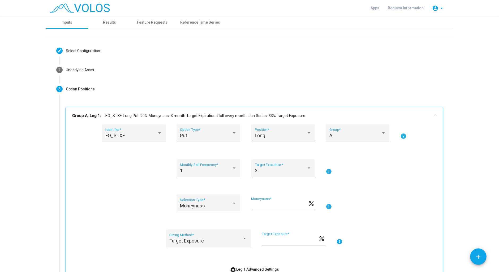
click at [141, 194] on div "FO_STXE Identifier * Put Option Type * Long Position * A Group * info 1 Monthly…" at bounding box center [254, 199] width 364 height 150
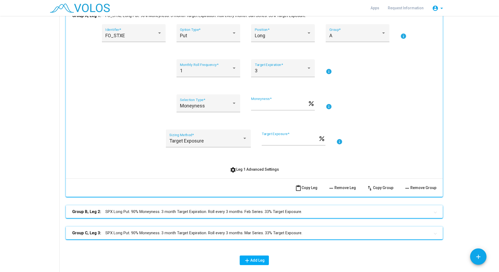
scroll to position [134, 0]
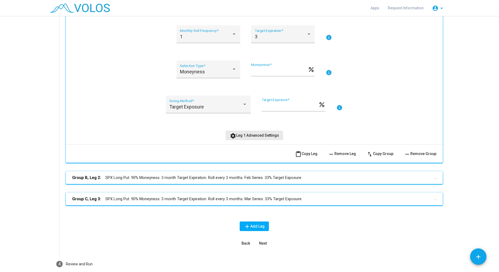
click at [254, 137] on span "settings Leg 1 Advanced Settings" at bounding box center [254, 135] width 49 height 4
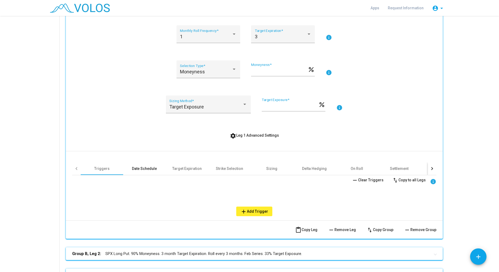
click at [152, 173] on div "Date Schedule" at bounding box center [144, 168] width 42 height 13
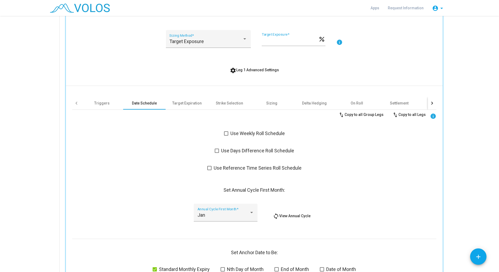
scroll to position [268, 0]
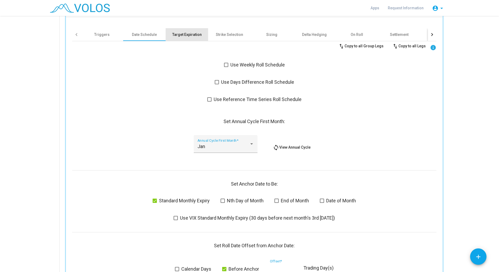
click at [198, 30] on div "Target Expiration" at bounding box center [187, 34] width 42 height 13
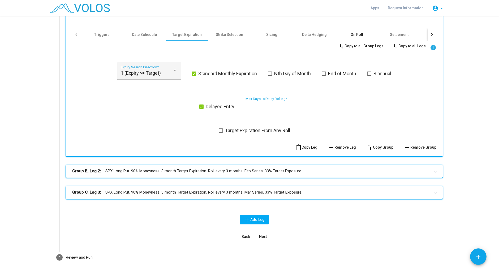
click at [353, 33] on div "On Roll" at bounding box center [357, 34] width 12 height 5
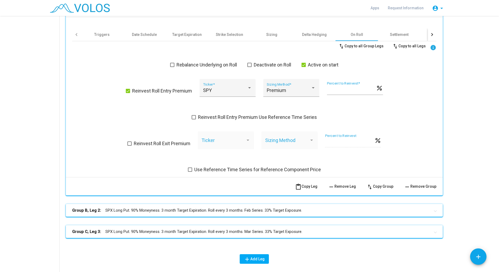
click at [127, 92] on span at bounding box center [128, 91] width 4 height 4
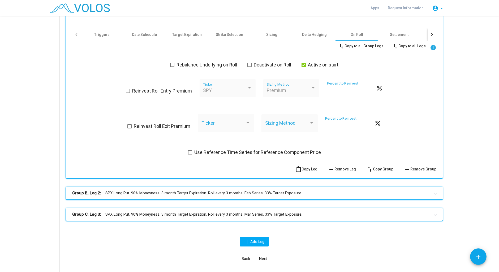
click at [196, 191] on mat-panel-title "Group B, Leg 2: SPX Long Put. 90% Moneyness. 3 month Target Expiration. Roll ev…" at bounding box center [251, 193] width 358 height 6
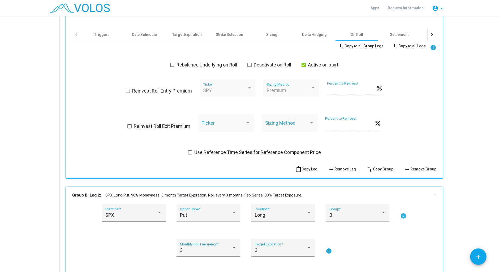
click at [134, 218] on div "SPX Identifier *" at bounding box center [133, 214] width 57 height 14
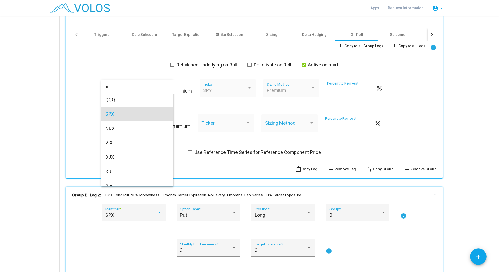
scroll to position [0, 0]
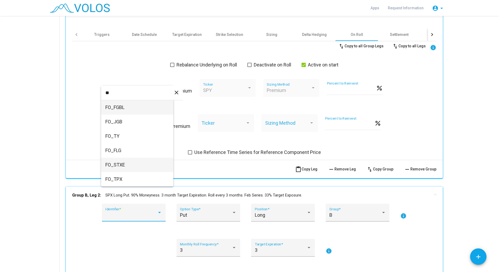
type input "**"
click at [131, 163] on span "FO_STXE" at bounding box center [137, 164] width 64 height 14
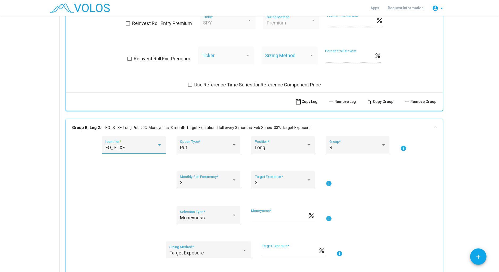
scroll to position [401, 0]
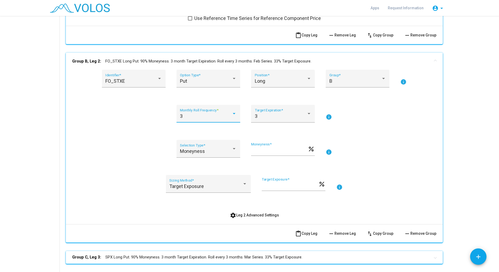
click at [204, 116] on div "3" at bounding box center [206, 115] width 52 height 5
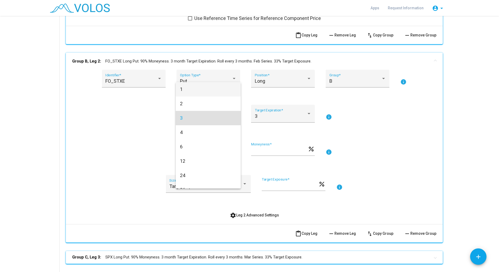
scroll to position [2, 0]
click at [129, 108] on div at bounding box center [249, 136] width 499 height 272
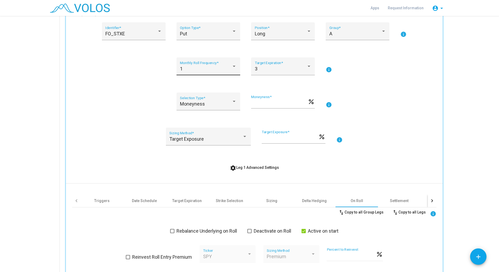
scroll to position [100, 0]
click at [216, 68] on div "1" at bounding box center [206, 69] width 52 height 5
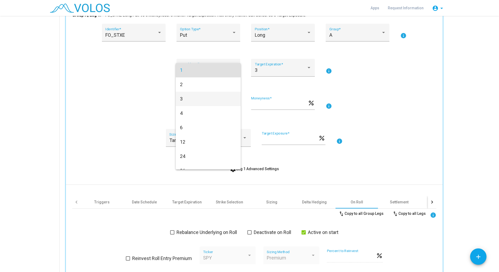
click at [194, 101] on span "3" at bounding box center [208, 99] width 57 height 14
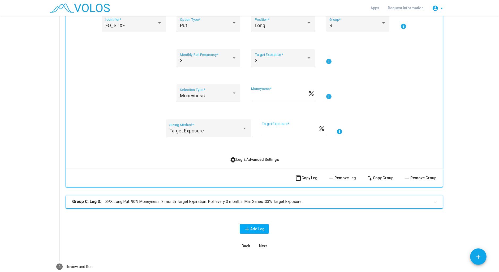
scroll to position [468, 0]
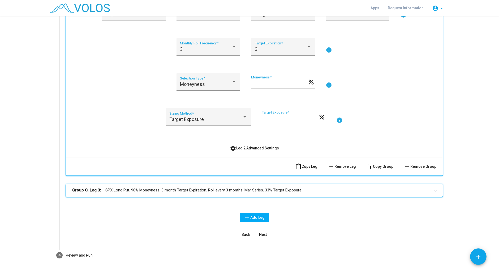
click at [249, 148] on span "settings Leg 2 Advanced Settings" at bounding box center [254, 148] width 49 height 4
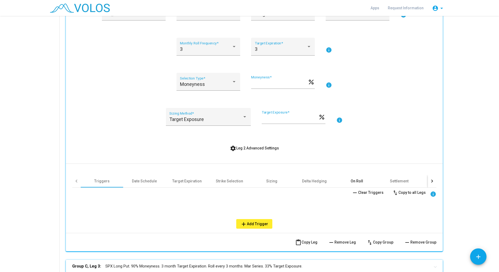
click at [358, 181] on div "On Roll" at bounding box center [357, 180] width 12 height 5
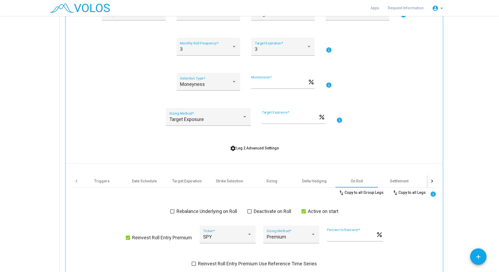
click at [128, 237] on span at bounding box center [128, 237] width 4 height 4
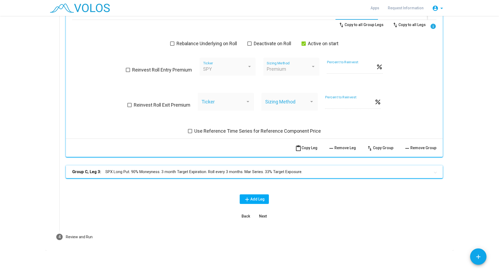
scroll to position [535, 0]
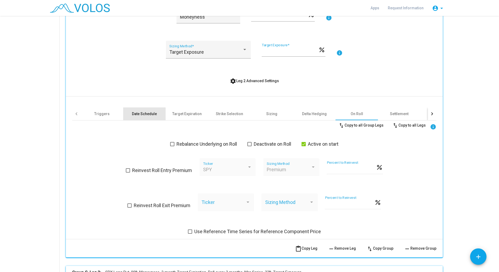
click at [144, 112] on div "Date Schedule" at bounding box center [144, 113] width 25 height 5
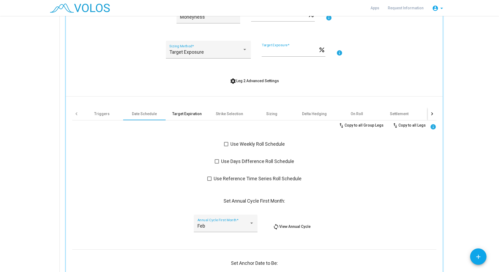
click at [190, 115] on div "Target Expiration" at bounding box center [186, 113] width 29 height 5
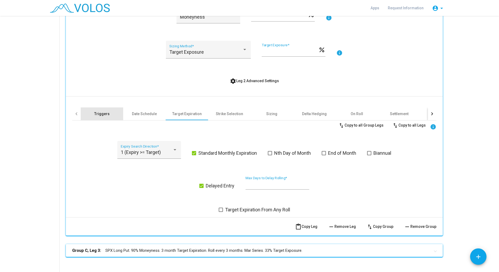
click at [98, 111] on div "Triggers" at bounding box center [101, 113] width 15 height 5
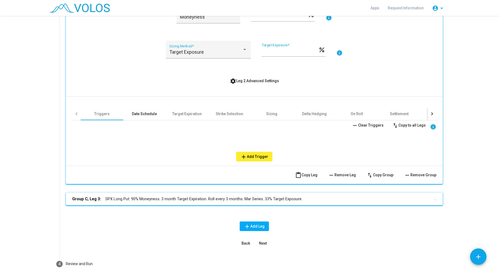
click at [130, 115] on div "Date Schedule" at bounding box center [144, 113] width 42 height 13
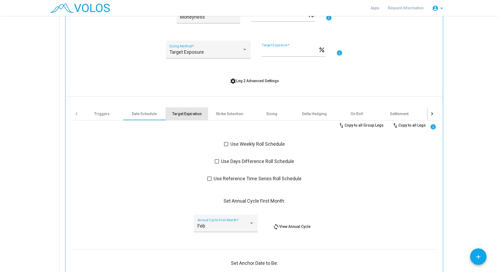
click at [184, 116] on div "Target Expiration" at bounding box center [186, 113] width 29 height 5
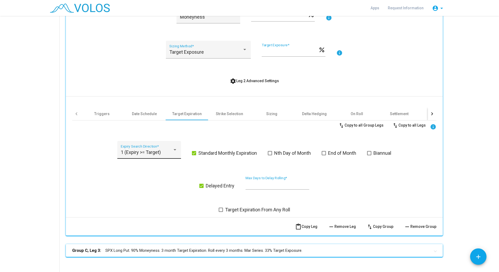
click at [154, 153] on span "1 (Expiry >= Target)" at bounding box center [141, 152] width 40 height 6
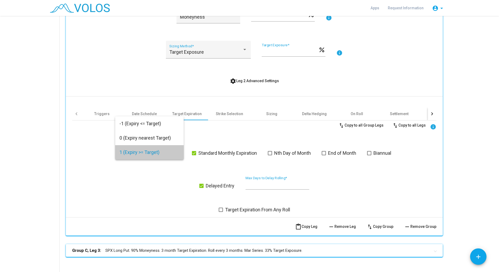
click at [154, 153] on span "1 (Expiry >= Target)" at bounding box center [149, 152] width 60 height 14
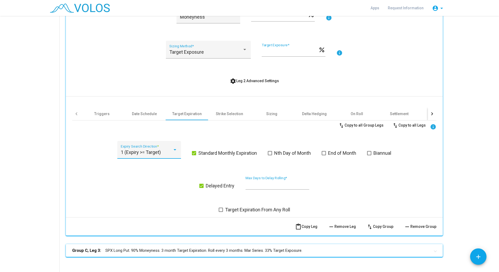
click at [154, 153] on span "1 (Expiry >= Target)" at bounding box center [141, 152] width 40 height 6
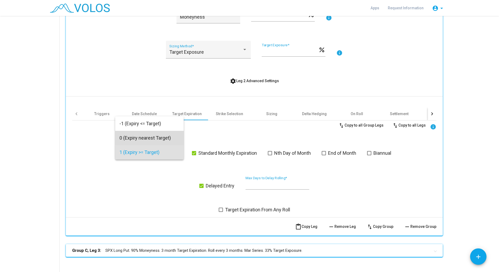
click at [156, 137] on span "0 (Expiry nearest Target)" at bounding box center [149, 138] width 60 height 14
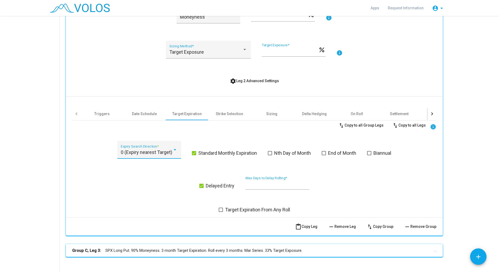
click at [153, 152] on span "0 (Expiry nearest Target)" at bounding box center [146, 152] width 51 height 6
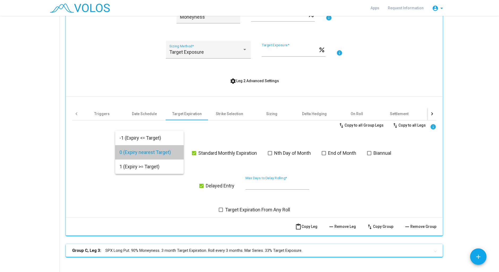
click at [151, 152] on span "0 (Expiry nearest Target)" at bounding box center [149, 152] width 60 height 14
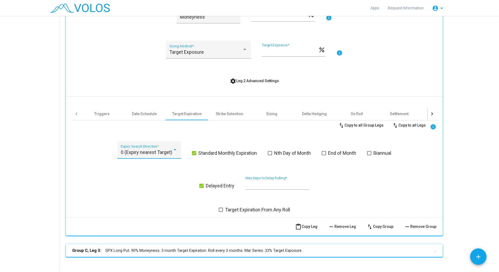
click at [144, 152] on span "0 (Expiry nearest Target)" at bounding box center [146, 152] width 51 height 6
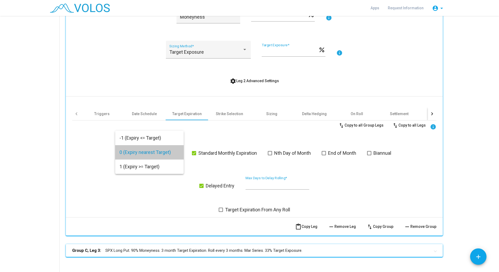
click at [144, 152] on span "0 (Expiry nearest Target)" at bounding box center [149, 152] width 60 height 14
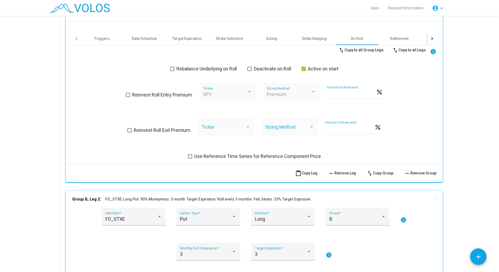
scroll to position [234, 0]
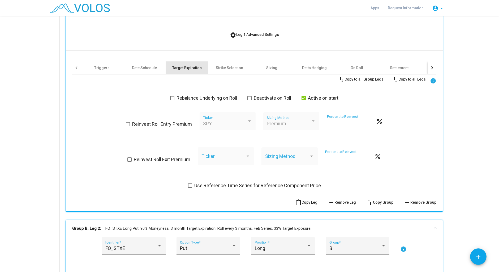
click at [183, 68] on div "Target Expiration" at bounding box center [186, 67] width 29 height 5
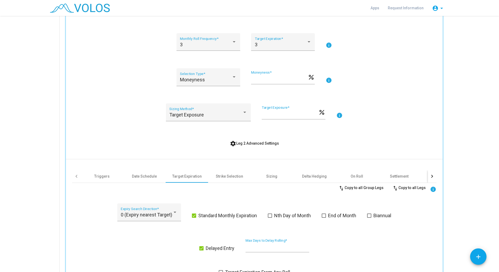
scroll to position [502, 0]
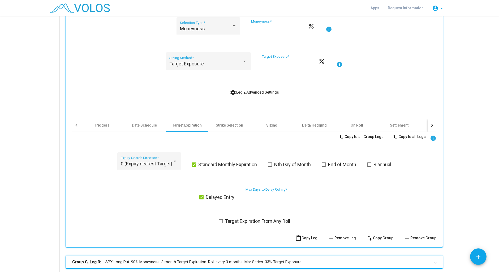
click at [157, 160] on div "0 (Expiry nearest Target) Expiry Search Direction *" at bounding box center [149, 163] width 57 height 14
click at [135, 175] on span "1 (Expiry >= Target)" at bounding box center [149, 178] width 60 height 14
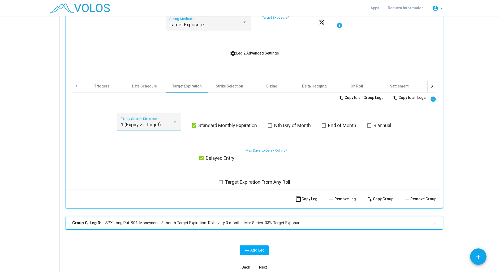
scroll to position [592, 0]
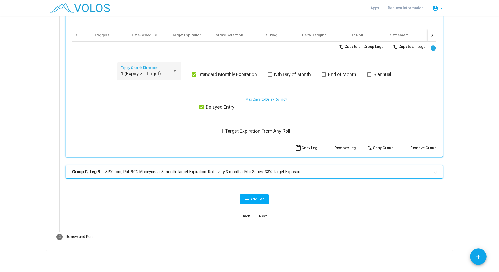
click at [179, 174] on mat-panel-title "Group C, Leg 3: SPX Long Put. 90% Moneyness. 3 month Target Expiration. Roll ev…" at bounding box center [251, 172] width 358 height 6
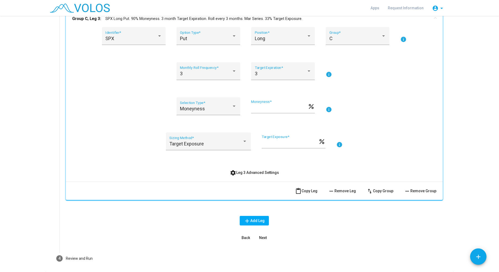
scroll to position [769, 0]
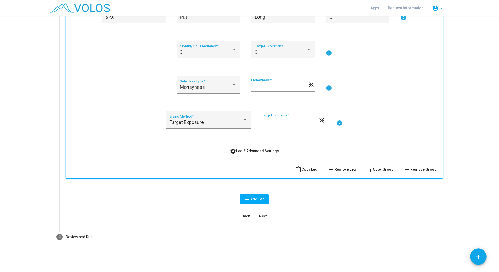
click at [255, 152] on span "settings Leg 3 Advanced Settings" at bounding box center [254, 151] width 49 height 4
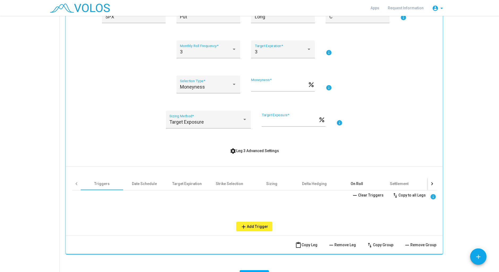
click at [358, 185] on div "On Roll" at bounding box center [357, 183] width 12 height 5
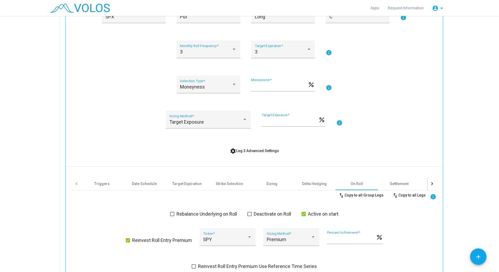
click at [128, 240] on span at bounding box center [128, 240] width 4 height 4
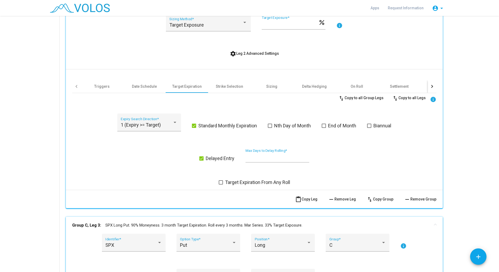
scroll to position [535, 0]
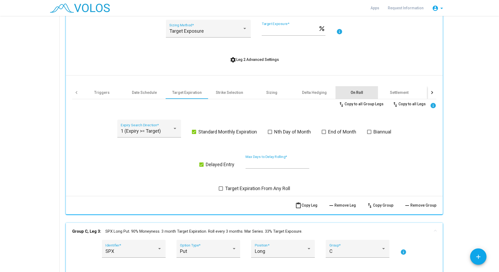
click at [355, 92] on div "On Roll" at bounding box center [357, 92] width 12 height 5
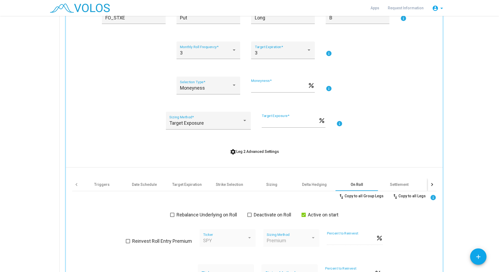
scroll to position [468, 0]
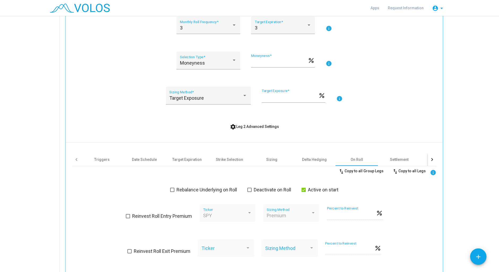
click at [306, 188] on span at bounding box center [304, 189] width 4 height 4
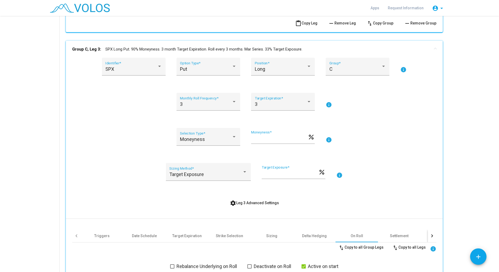
scroll to position [836, 0]
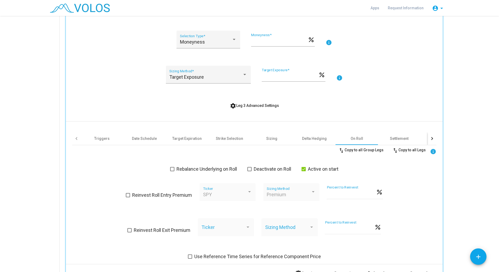
click at [306, 171] on span at bounding box center [304, 169] width 4 height 4
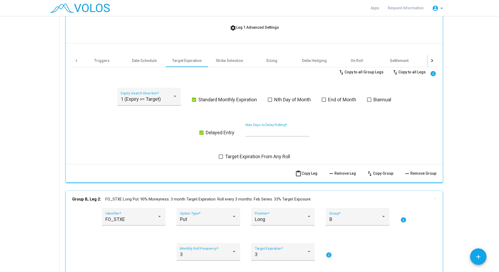
scroll to position [234, 0]
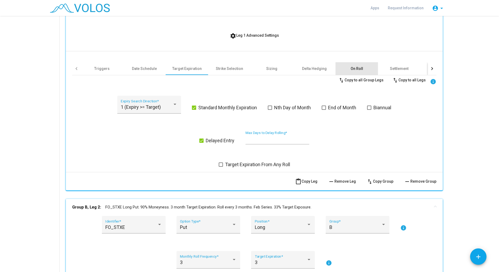
click at [355, 70] on div "On Roll" at bounding box center [357, 68] width 12 height 5
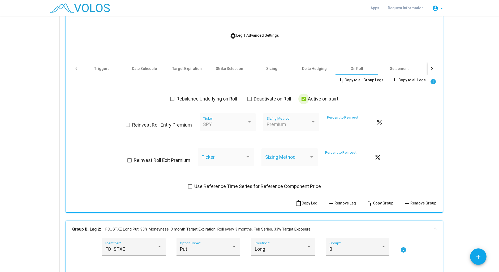
click at [304, 100] on span at bounding box center [304, 99] width 4 height 4
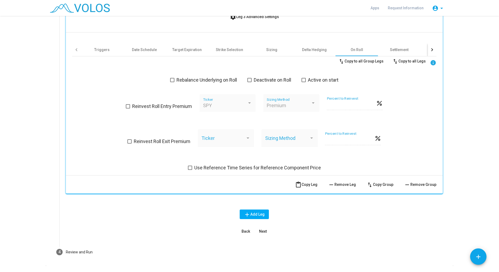
scroll to position [961, 0]
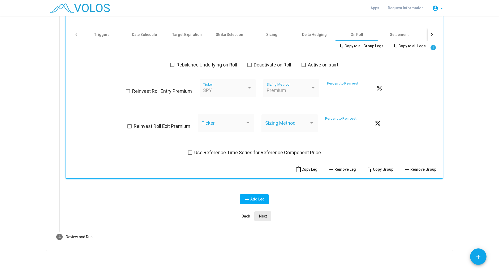
click at [265, 214] on span "Next" at bounding box center [263, 216] width 8 height 4
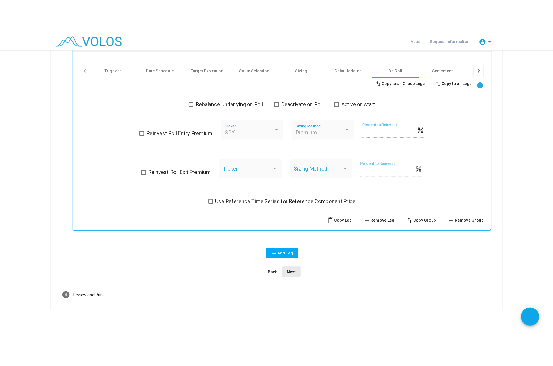
scroll to position [0, 0]
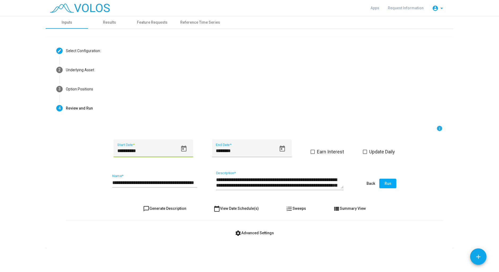
click at [177, 151] on input "**********" at bounding box center [147, 150] width 61 height 5
click at [185, 151] on icon "Open calendar" at bounding box center [183, 148] width 7 height 7
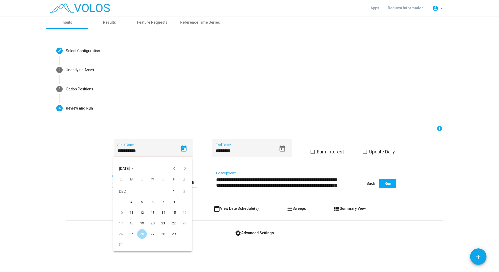
click at [173, 231] on div "29" at bounding box center [174, 234] width 10 height 10
type input "**********"
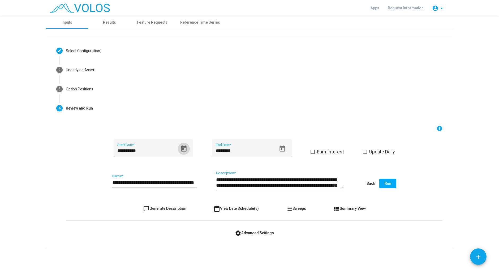
click at [124, 181] on input "**********" at bounding box center [154, 182] width 85 height 5
click at [117, 182] on input "**********" at bounding box center [154, 182] width 85 height 5
click at [175, 208] on span "chat_bubble_outline Generate Description" at bounding box center [164, 208] width 43 height 4
type textarea "**********"
click at [117, 181] on input "**********" at bounding box center [154, 182] width 85 height 5
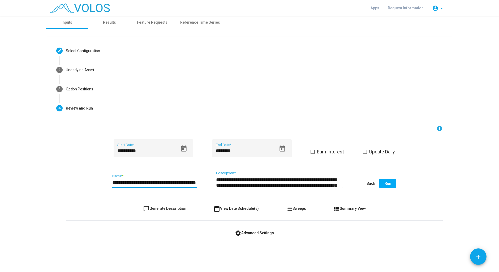
type input "**********"
click at [388, 184] on span "Run" at bounding box center [388, 183] width 7 height 4
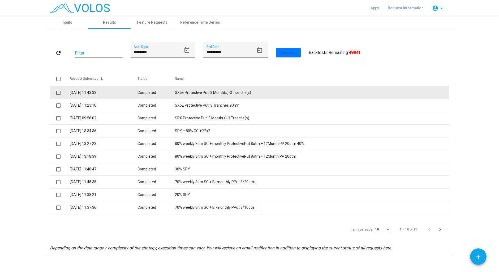
click at [202, 92] on td "SX5E Protective Put: 3 Month(s)-3 Tranche(s)" at bounding box center [312, 92] width 274 height 13
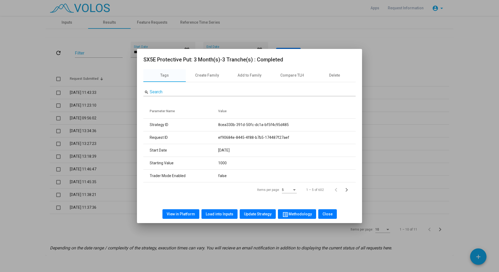
click at [194, 215] on span "View in Platform" at bounding box center [181, 214] width 28 height 4
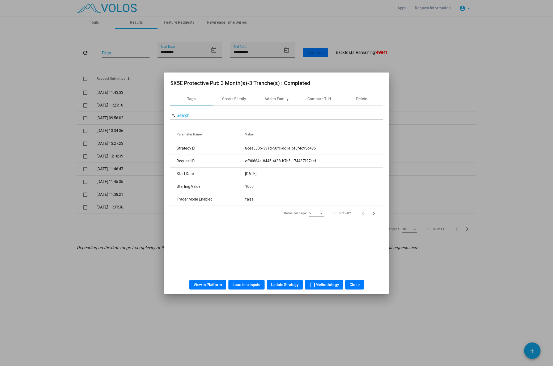
click at [242, 271] on span "Load into Inputs" at bounding box center [247, 284] width 28 height 4
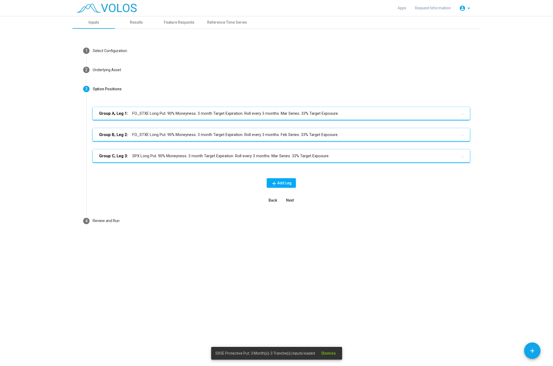
click at [140, 112] on mat-panel-title "Group A, Leg 1: FO_STXE Long Put. 90% Moneyness. 3 month Target Expiration. Rol…" at bounding box center [278, 113] width 358 height 6
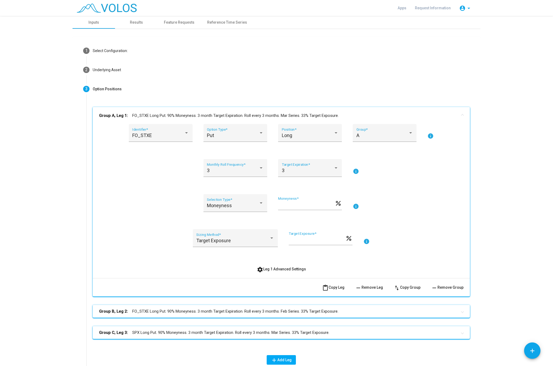
click at [280, 269] on span "settings Leg 1 Advanced Settings" at bounding box center [281, 269] width 49 height 4
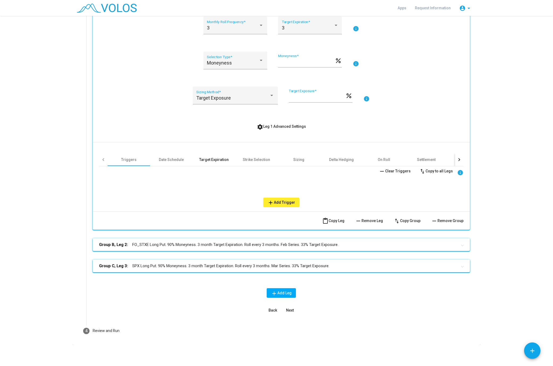
click at [211, 161] on div "Target Expiration" at bounding box center [213, 159] width 29 height 5
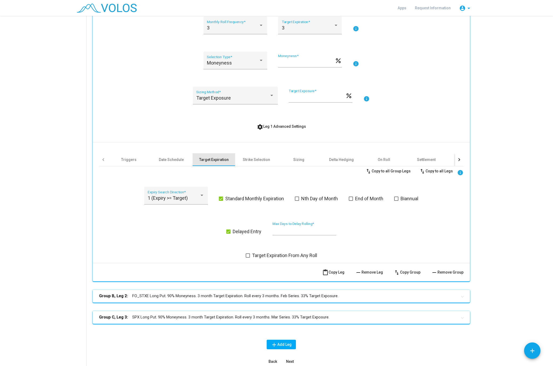
scroll to position [142, 0]
click at [131, 160] on div "Triggers" at bounding box center [128, 159] width 15 height 5
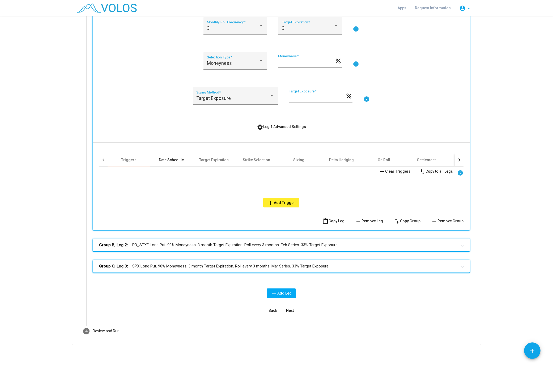
click at [171, 159] on div "Date Schedule" at bounding box center [171, 159] width 25 height 5
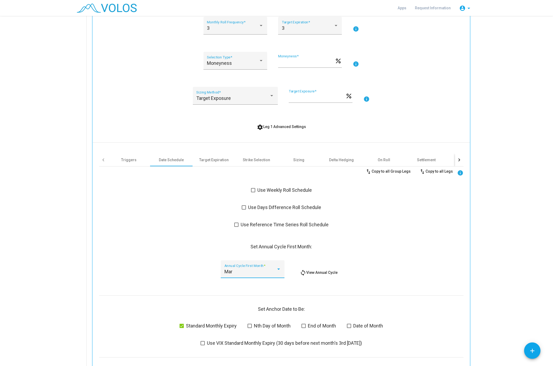
click at [246, 269] on div "Mar" at bounding box center [250, 271] width 52 height 5
click at [243, 234] on span "Jan" at bounding box center [252, 237] width 57 height 14
click at [162, 89] on div "Target Exposure Sizing Method * ** Target Exposure * percent info" at bounding box center [281, 99] width 364 height 24
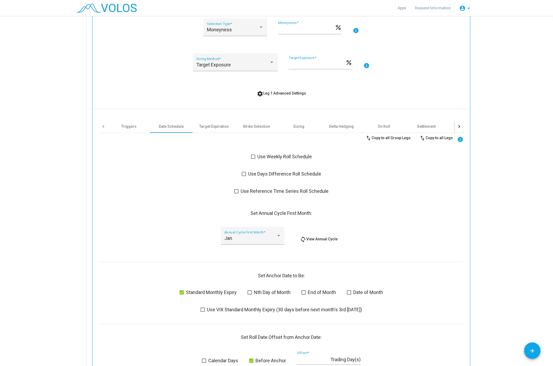
scroll to position [310, 0]
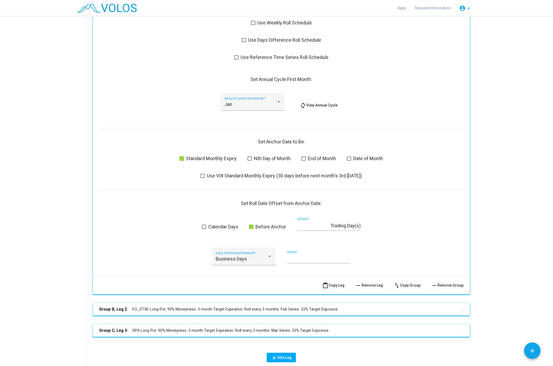
click at [266, 271] on mat-expansion-panel-header "Group B, Leg 2: FO_STXE Long Put. 90% Moneyness. 3 month Target Expiration. Rol…" at bounding box center [281, 309] width 377 height 13
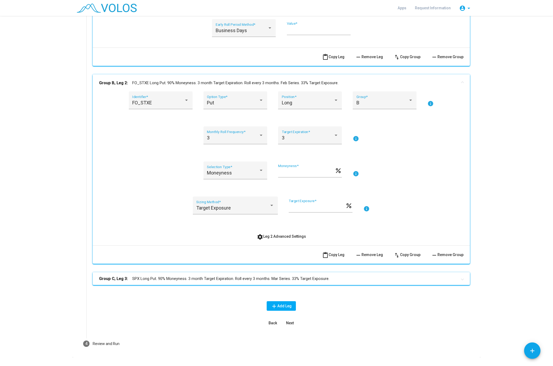
scroll to position [546, 0]
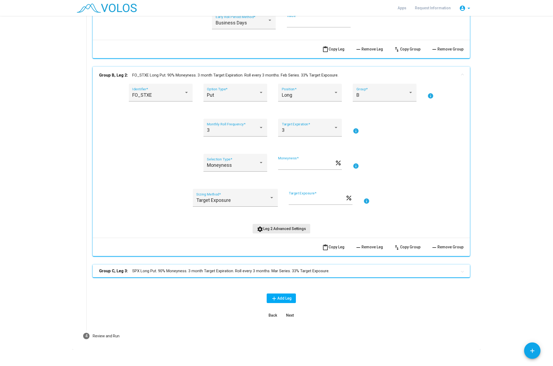
click at [282, 224] on button "settings Leg 2 Advanced Settings" at bounding box center [281, 229] width 58 height 10
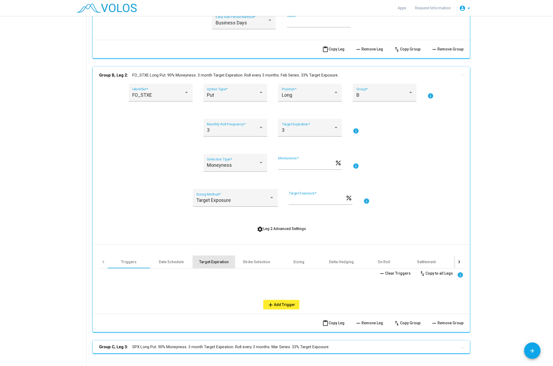
click at [213, 259] on div "Target Expiration" at bounding box center [213, 261] width 29 height 5
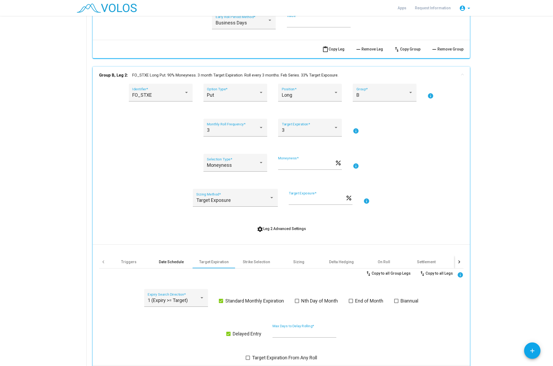
click at [175, 259] on div "Date Schedule" at bounding box center [171, 261] width 25 height 5
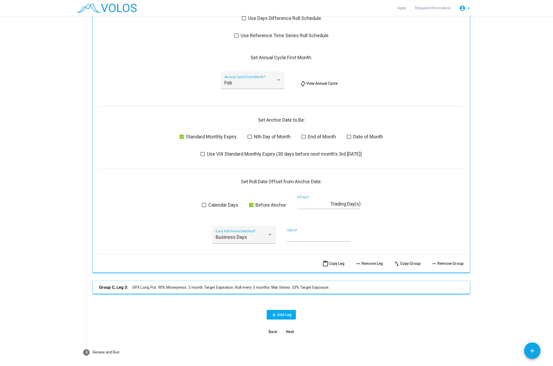
scroll to position [848, 0]
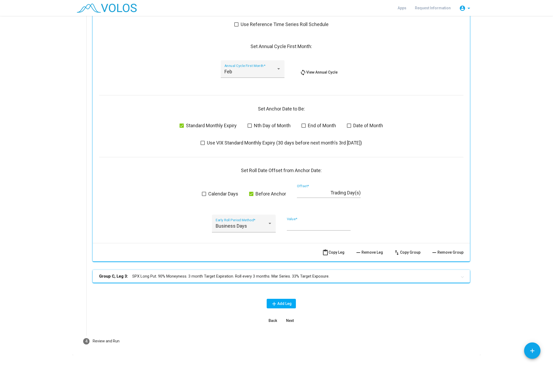
click at [288, 271] on button "Next" at bounding box center [289, 321] width 17 height 10
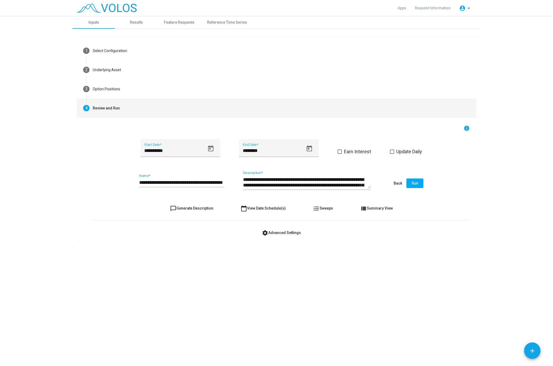
scroll to position [0, 0]
click at [197, 208] on span "chat_bubble_outline Generate Description" at bounding box center [191, 208] width 43 height 4
type textarea "**********"
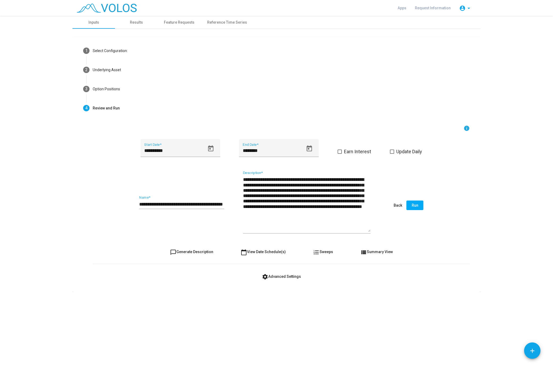
drag, startPoint x: 368, startPoint y: 188, endPoint x: 374, endPoint y: 232, distance: 44.1
click at [370, 232] on textarea "**********" at bounding box center [306, 203] width 127 height 55
drag, startPoint x: 246, startPoint y: 187, endPoint x: 359, endPoint y: 199, distance: 113.7
click at [359, 199] on textarea "**********" at bounding box center [306, 204] width 127 height 56
click at [197, 204] on input "**********" at bounding box center [181, 203] width 85 height 5
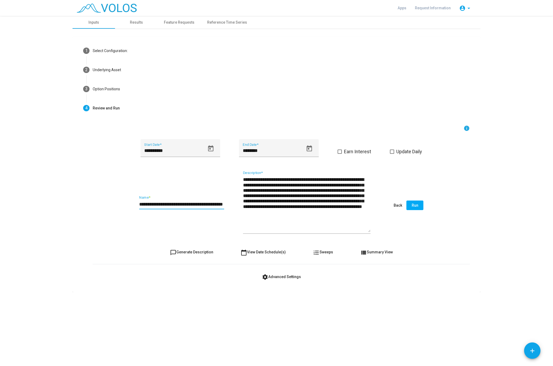
scroll to position [0, 12]
drag, startPoint x: 207, startPoint y: 204, endPoint x: 248, endPoint y: 204, distance: 41.1
click at [224, 204] on input "**********" at bounding box center [181, 204] width 85 height 6
click at [225, 203] on div "**********" at bounding box center [281, 205] width 377 height 69
click at [224, 204] on div "**********" at bounding box center [281, 205] width 377 height 69
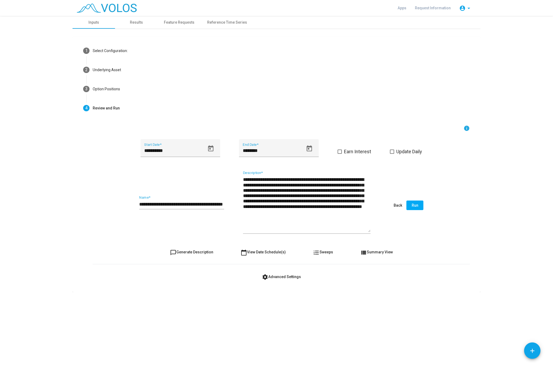
click at [223, 204] on input "**********" at bounding box center [181, 204] width 85 height 6
click at [220, 204] on input "**********" at bounding box center [181, 204] width 85 height 6
type input "**********"
click at [412, 207] on span "Run" at bounding box center [414, 205] width 7 height 4
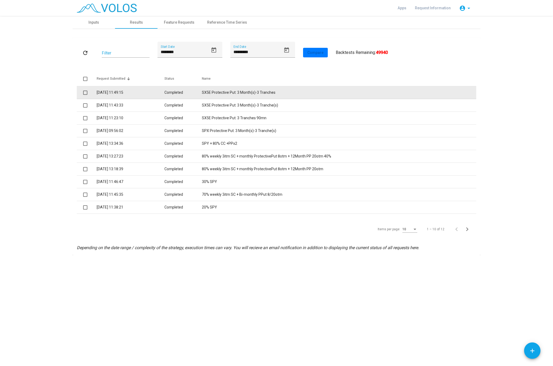
click at [264, 93] on td "SX5E Protective Put: 3 Month(s)-3 Tranches" at bounding box center [339, 92] width 274 height 13
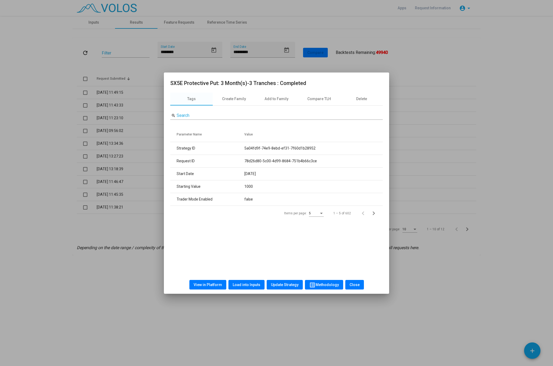
click at [213, 271] on span "View in Platform" at bounding box center [208, 284] width 28 height 4
click at [356, 271] on span "Close" at bounding box center [354, 284] width 10 height 4
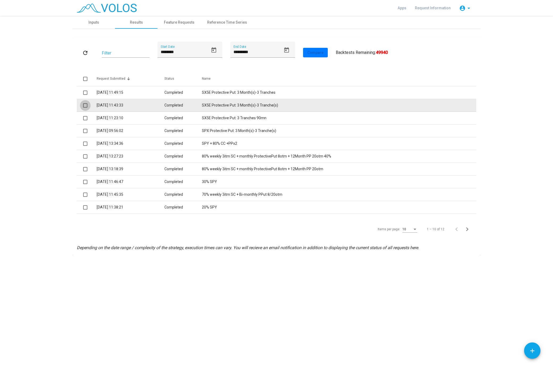
click at [85, 106] on span at bounding box center [85, 105] width 4 height 4
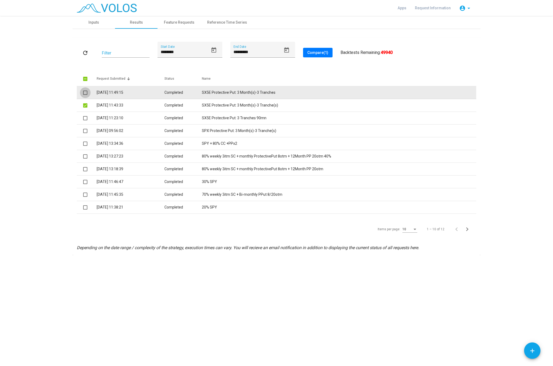
click at [84, 94] on span at bounding box center [85, 93] width 4 height 4
click at [233, 93] on td "SX5E Protective Put: 3 Month(s)-3 Tranches" at bounding box center [339, 92] width 274 height 13
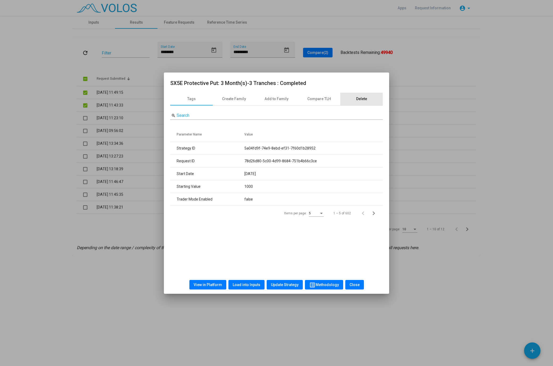
click at [368, 101] on div "Delete" at bounding box center [361, 99] width 42 height 13
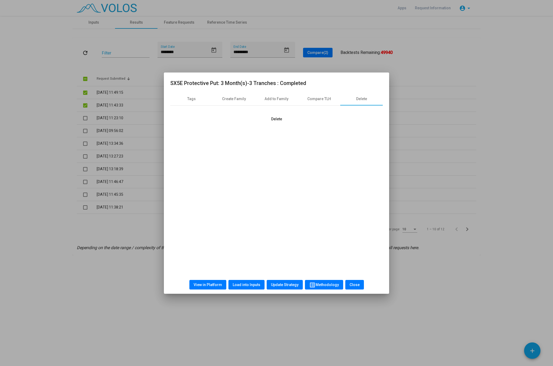
click at [273, 116] on button "Delete" at bounding box center [276, 119] width 19 height 10
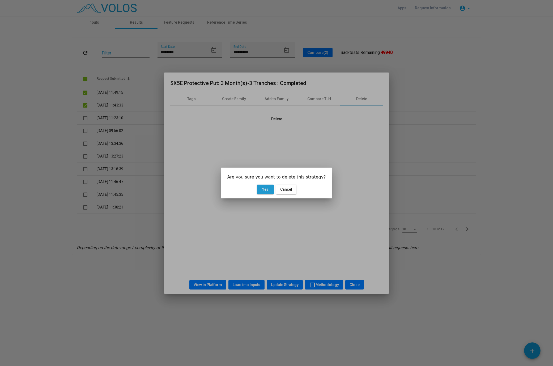
click at [268, 194] on button "Yes" at bounding box center [265, 189] width 17 height 10
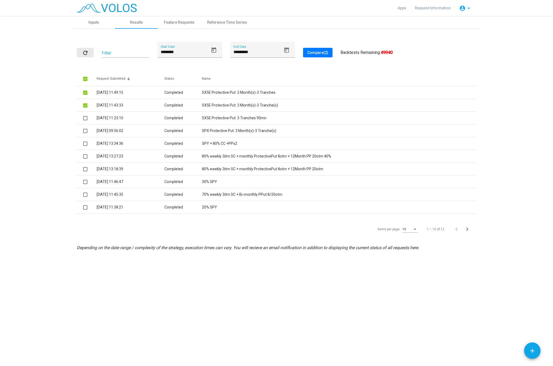
click at [89, 53] on button "refresh" at bounding box center [85, 53] width 17 height 10
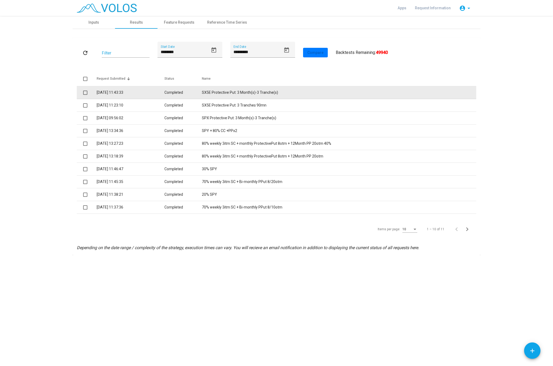
click at [261, 92] on td "SX5E Protective Put: 3 Month(s)-3 Tranche(s)" at bounding box center [339, 92] width 274 height 13
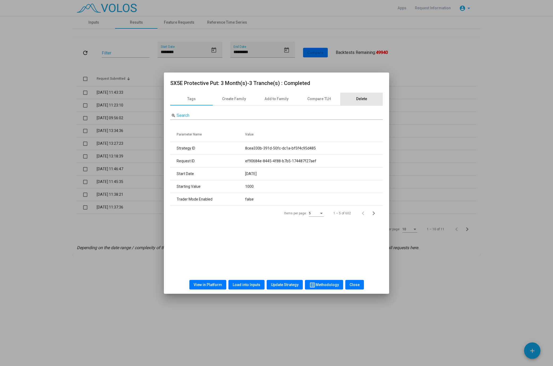
click at [367, 97] on div "Delete" at bounding box center [361, 99] width 42 height 13
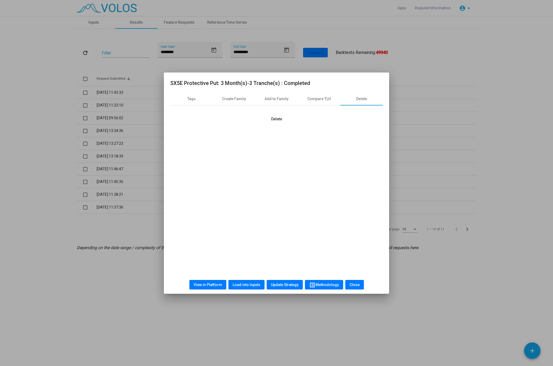
click at [287, 117] on div "Delete" at bounding box center [276, 119] width 212 height 10
click at [282, 118] on button "Delete" at bounding box center [276, 119] width 19 height 10
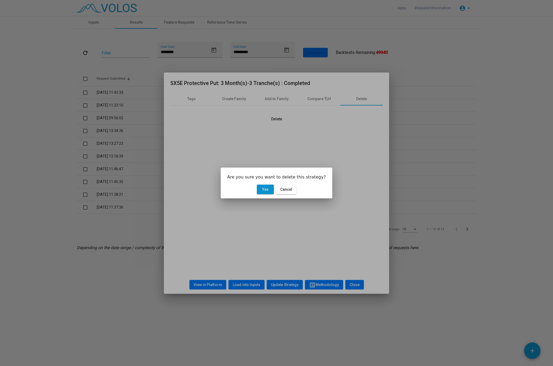
click at [261, 195] on mat-dialog-actions "Yes Cancel" at bounding box center [276, 189] width 98 height 18
click at [263, 192] on button "Yes" at bounding box center [265, 189] width 17 height 10
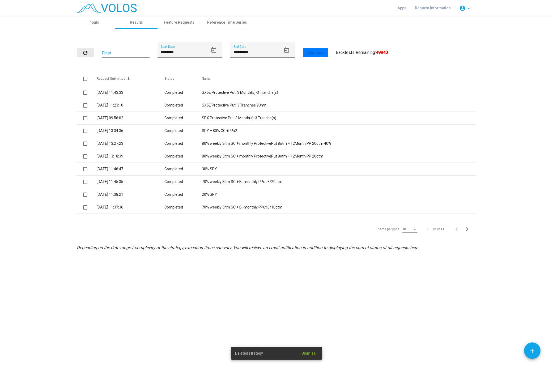
click at [83, 51] on mat-icon "refresh" at bounding box center [85, 53] width 6 height 6
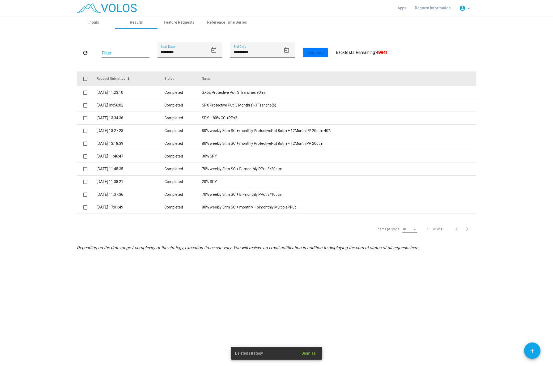
click at [237, 86] on th "Name" at bounding box center [339, 78] width 274 height 15
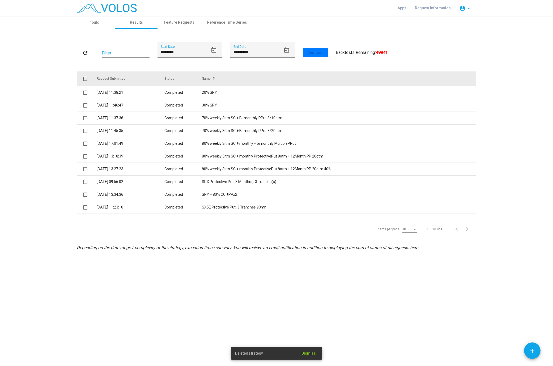
click at [227, 83] on th "Name" at bounding box center [339, 78] width 274 height 15
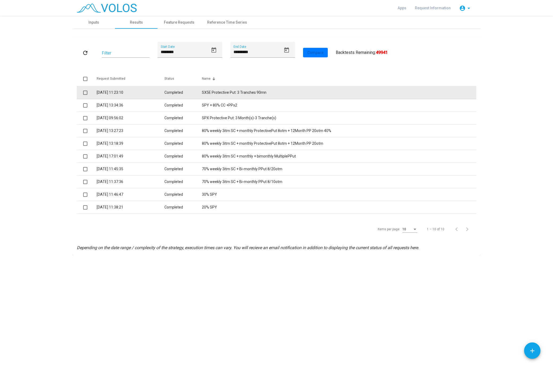
click at [226, 92] on td "SX5E Protective Put: 3 Tranches 90mn" at bounding box center [339, 92] width 274 height 13
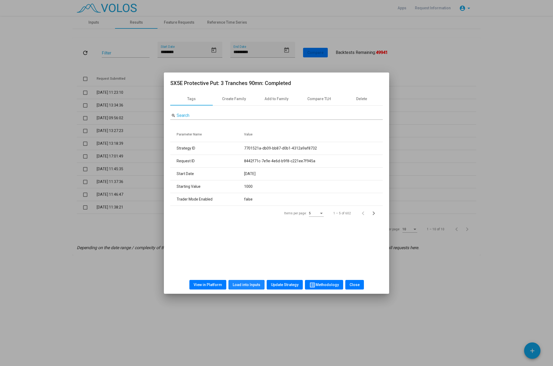
click at [244, 271] on button "Load into Inputs" at bounding box center [246, 285] width 36 height 10
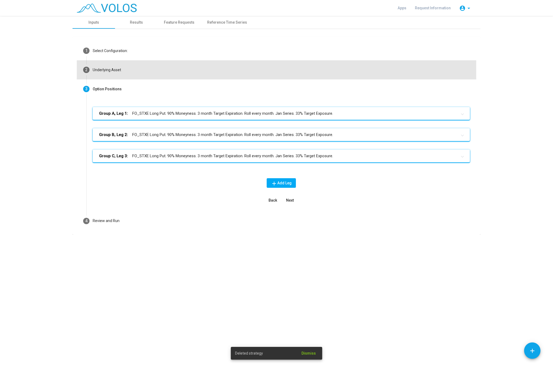
drag, startPoint x: 117, startPoint y: 69, endPoint x: 42, endPoint y: 78, distance: 75.1
click at [93, 73] on div "Underlying Asset" at bounding box center [107, 70] width 28 height 6
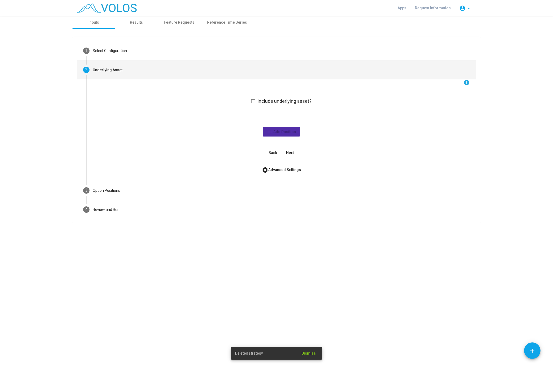
click at [111, 68] on div "Underlying Asset" at bounding box center [108, 70] width 30 height 6
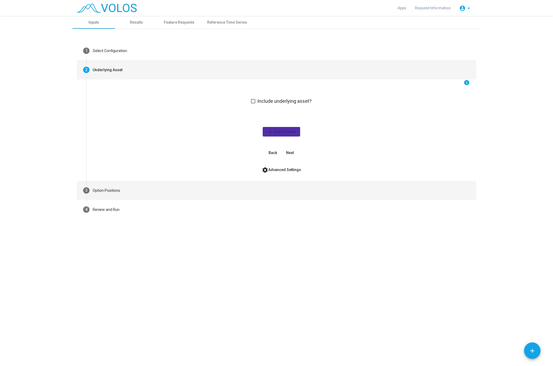
click at [118, 188] on div "Option Positions" at bounding box center [106, 191] width 27 height 6
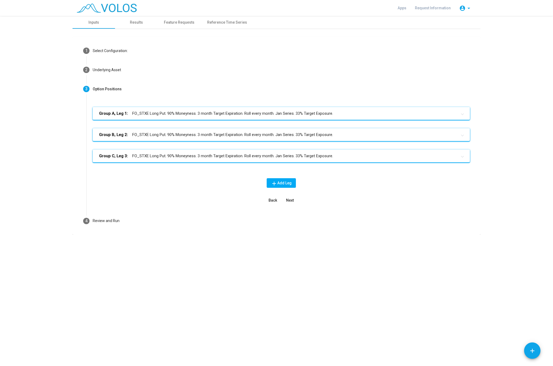
click at [278, 116] on mat-panel-title "Group A, Leg 1: FO_STXE Long Put. 90% Moneyness. 3 month Target Expiration. Rol…" at bounding box center [278, 113] width 358 height 6
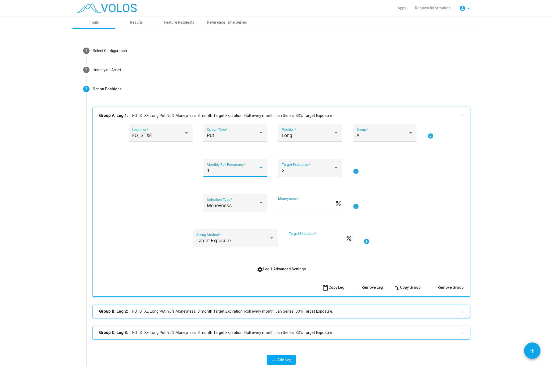
click at [243, 172] on div "1" at bounding box center [233, 170] width 52 height 5
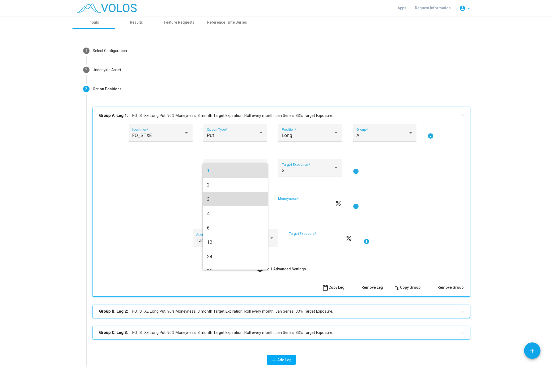
click at [231, 201] on span "3" at bounding box center [235, 199] width 57 height 14
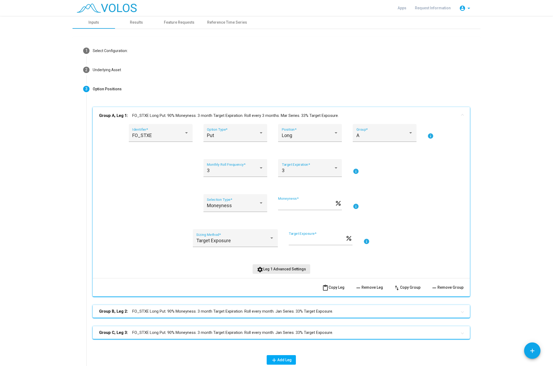
click at [284, 269] on span "settings Leg 1 Advanced Settings" at bounding box center [281, 269] width 49 height 4
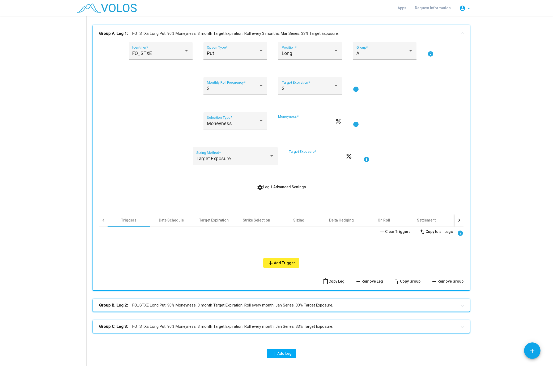
scroll to position [100, 0]
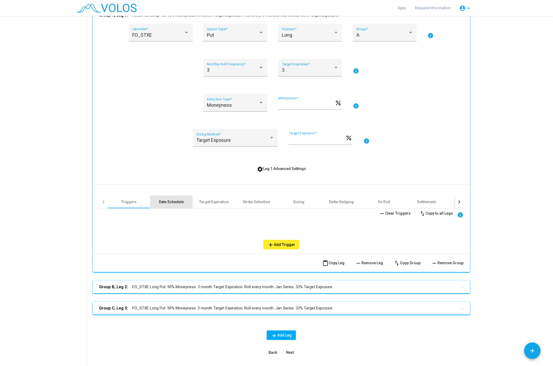
click at [164, 205] on div "Date Schedule" at bounding box center [171, 201] width 42 height 13
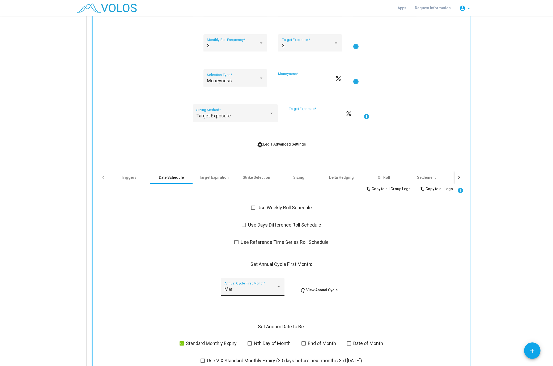
scroll to position [134, 0]
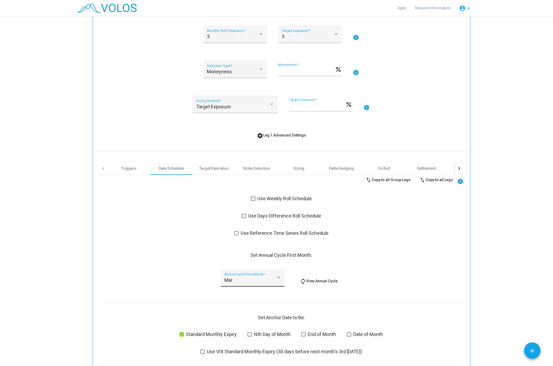
click at [234, 271] on div "Mar" at bounding box center [250, 279] width 52 height 5
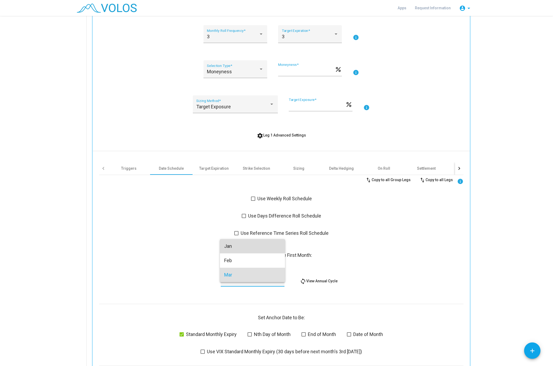
click at [246, 246] on span "Jan" at bounding box center [252, 246] width 57 height 14
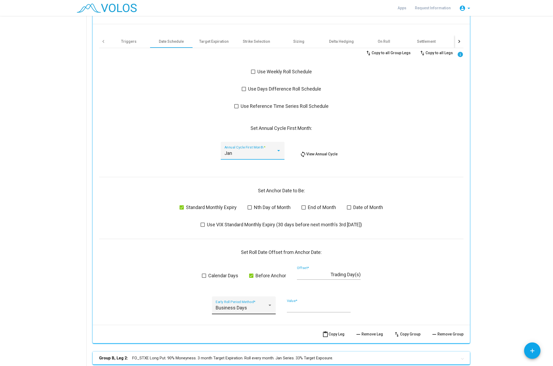
scroll to position [234, 0]
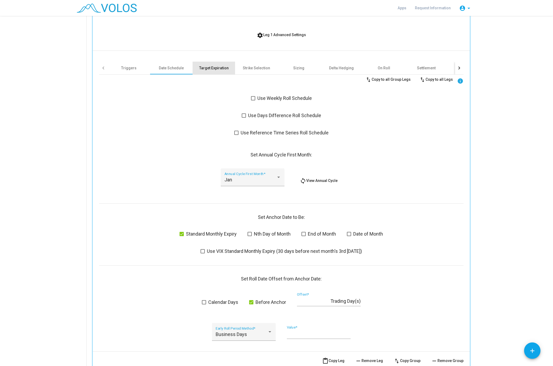
click at [218, 67] on div "Target Expiration" at bounding box center [213, 67] width 29 height 5
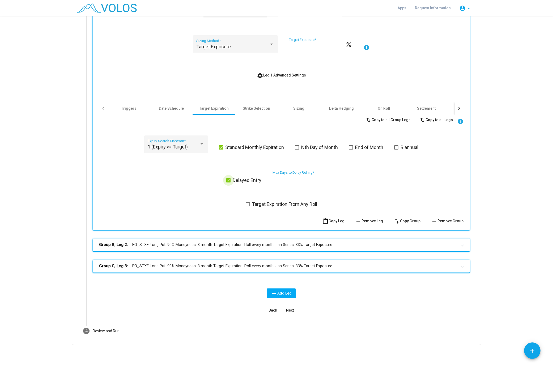
click at [228, 182] on span at bounding box center [228, 180] width 4 height 4
click at [175, 143] on div "1 (Expiry >= Target) Expiry Search Direction *" at bounding box center [176, 146] width 57 height 14
click at [175, 131] on span "0 (Expiry nearest Target)" at bounding box center [176, 132] width 60 height 14
click at [269, 110] on div "Strike Selection" at bounding box center [256, 108] width 27 height 5
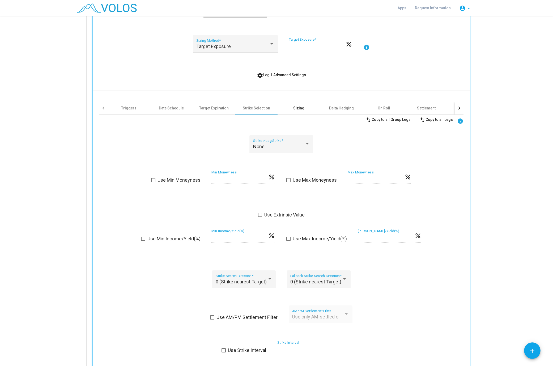
click at [293, 109] on div "Sizing" at bounding box center [298, 108] width 42 height 13
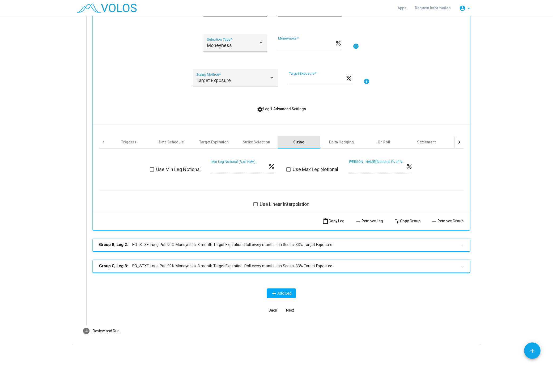
scroll to position [160, 0]
click at [338, 136] on div "Delta Hedging" at bounding box center [341, 142] width 42 height 13
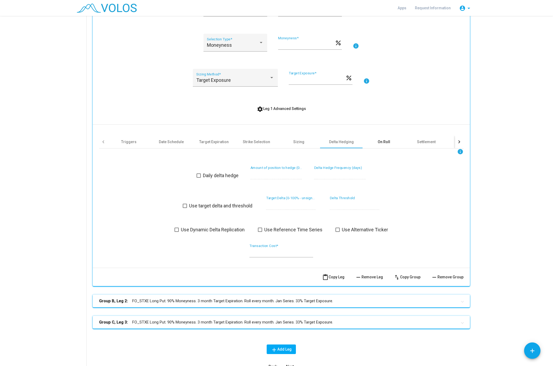
click at [372, 143] on div "On Roll" at bounding box center [383, 141] width 42 height 13
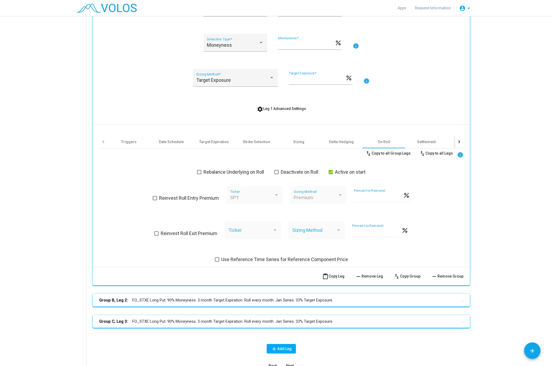
click at [353, 171] on span "Active on start" at bounding box center [350, 172] width 31 height 6
click at [425, 142] on div "Settlement" at bounding box center [426, 141] width 19 height 5
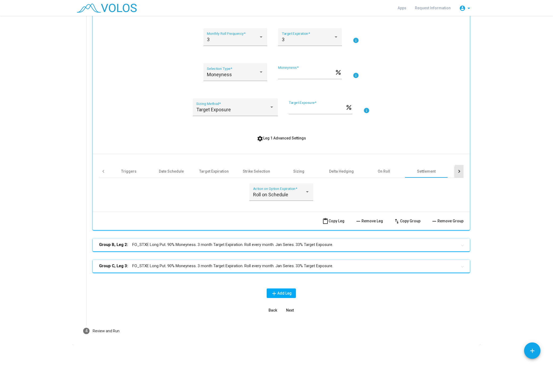
click at [456, 170] on div at bounding box center [459, 171] width 8 height 13
click at [460, 170] on div at bounding box center [459, 171] width 8 height 13
click at [348, 175] on div "Other" at bounding box center [348, 171] width 42 height 13
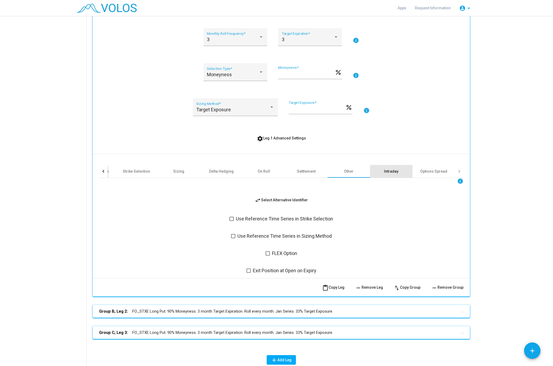
click at [389, 169] on div "Intraday" at bounding box center [391, 171] width 14 height 5
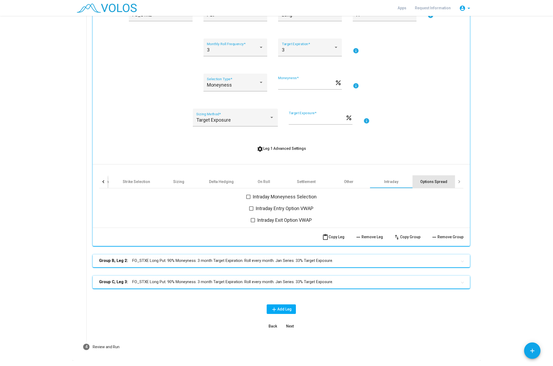
click at [438, 183] on div "Options Spread" at bounding box center [433, 181] width 27 height 5
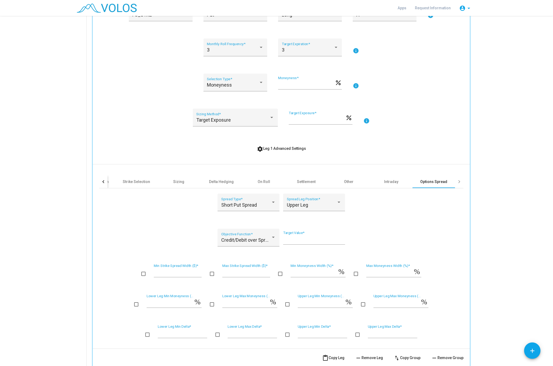
scroll to position [252, 0]
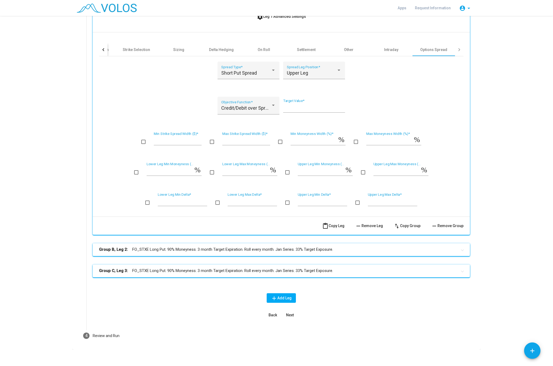
click at [257, 246] on mat-panel-title "Group B, Leg 2: FO_STXE Long Put. 90% Moneyness. 3 month Target Expiration. Rol…" at bounding box center [278, 249] width 358 height 6
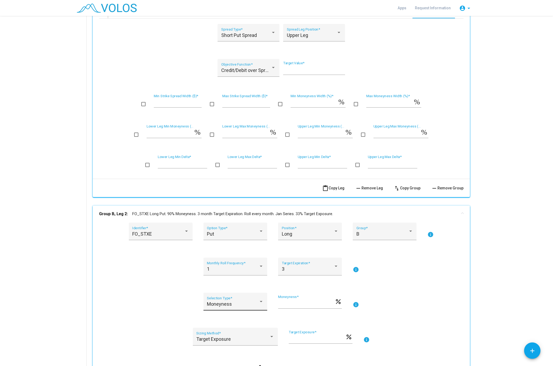
scroll to position [353, 0]
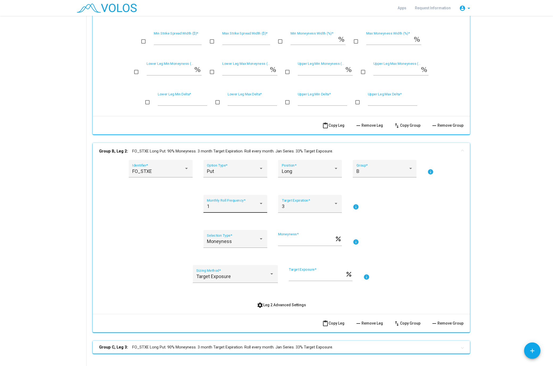
click at [232, 204] on div "1 Monthly Roll Frequency *" at bounding box center [235, 205] width 57 height 14
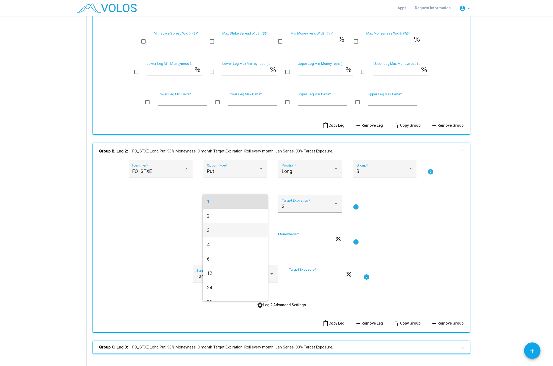
click at [224, 230] on span "3" at bounding box center [235, 230] width 57 height 14
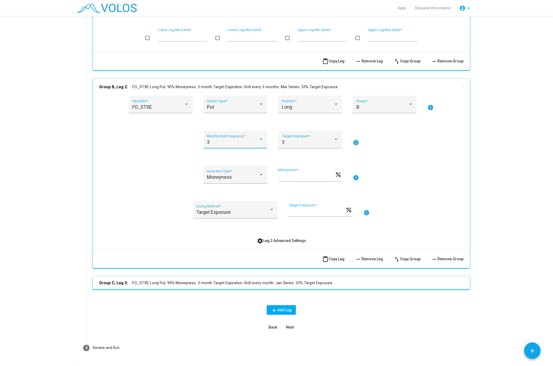
scroll to position [420, 0]
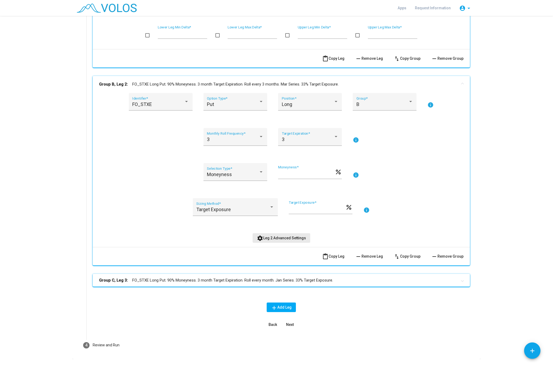
click at [293, 236] on span "settings Leg 2 Advanced Settings" at bounding box center [281, 238] width 49 height 4
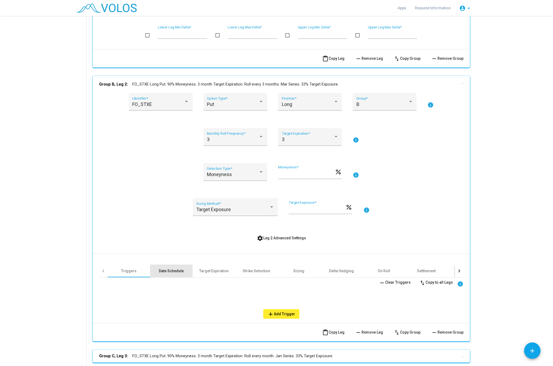
click at [174, 268] on div "Date Schedule" at bounding box center [171, 270] width 25 height 5
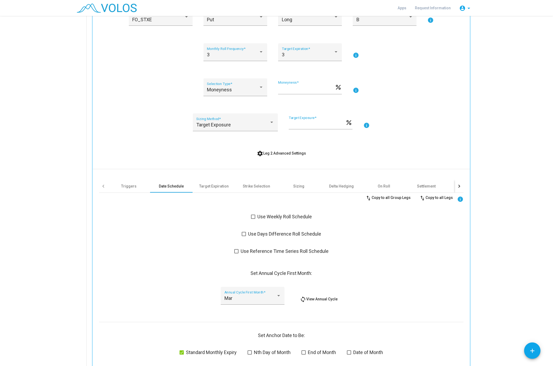
scroll to position [587, 0]
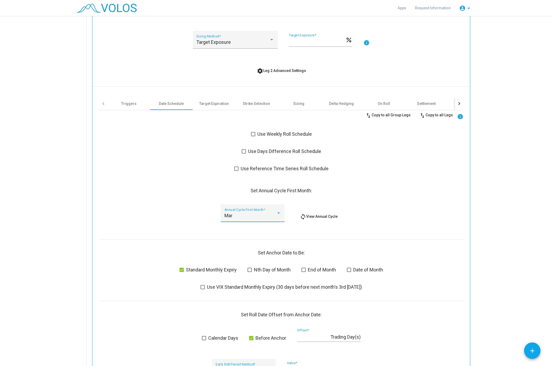
click at [240, 213] on div "Mar" at bounding box center [250, 215] width 52 height 5
click at [240, 192] on span "Feb" at bounding box center [252, 191] width 57 height 14
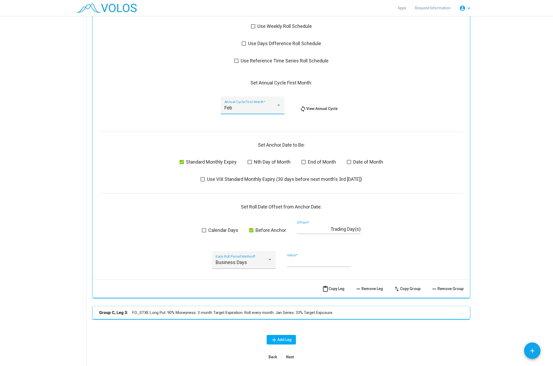
scroll to position [721, 0]
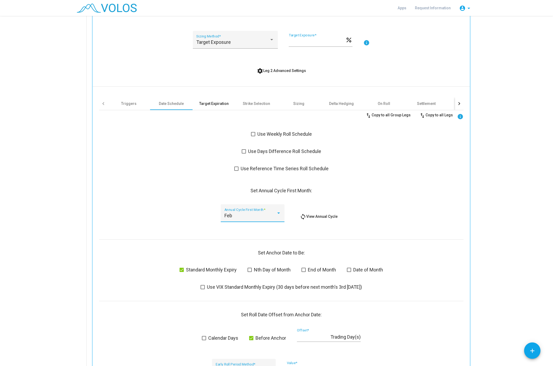
click at [215, 101] on div "Target Expiration" at bounding box center [213, 103] width 29 height 5
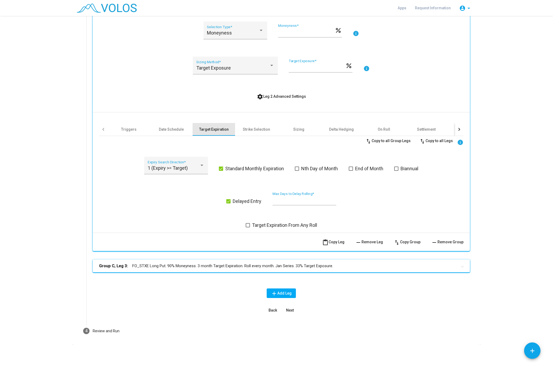
scroll to position [556, 0]
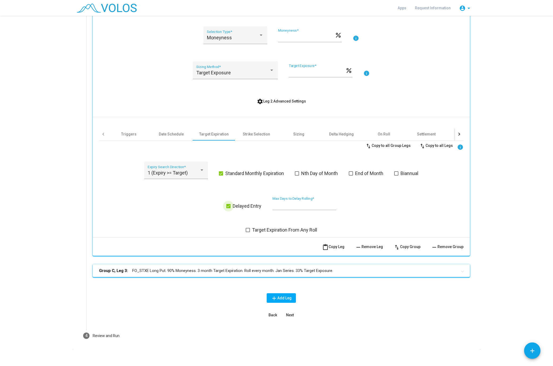
click at [236, 203] on span "Delayed Entry" at bounding box center [247, 206] width 29 height 6
click at [249, 131] on div "Strike Selection" at bounding box center [256, 133] width 27 height 5
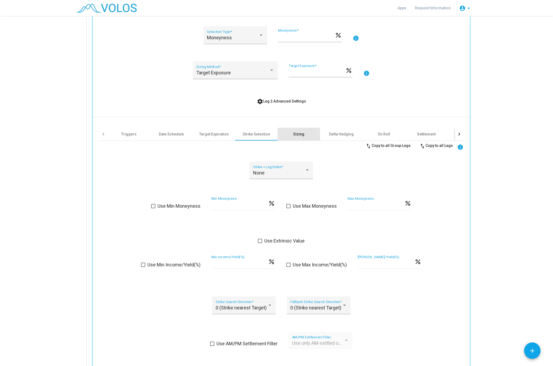
click at [295, 131] on div "Sizing" at bounding box center [298, 133] width 11 height 5
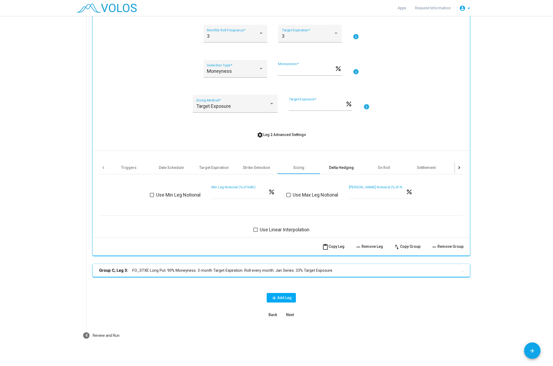
click at [344, 165] on div "Delta Hedging" at bounding box center [341, 167] width 25 height 5
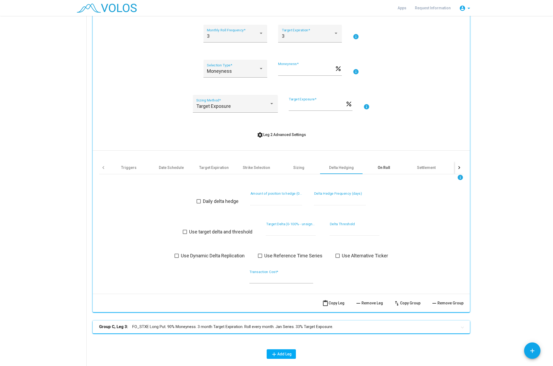
click at [371, 166] on div "On Roll" at bounding box center [383, 167] width 42 height 13
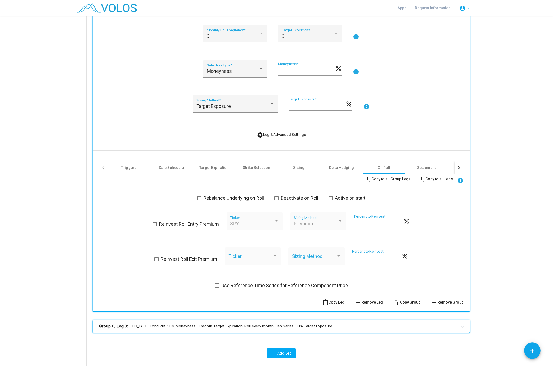
click at [354, 196] on span "Active on start" at bounding box center [350, 198] width 31 height 6
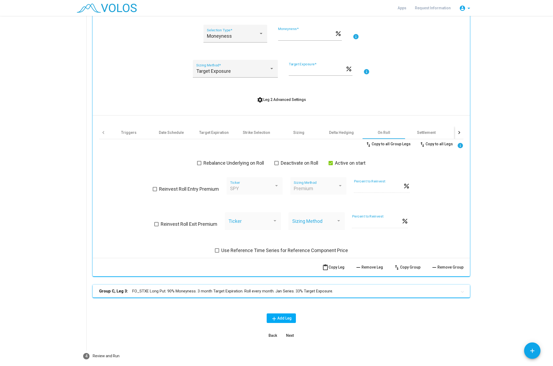
scroll to position [578, 0]
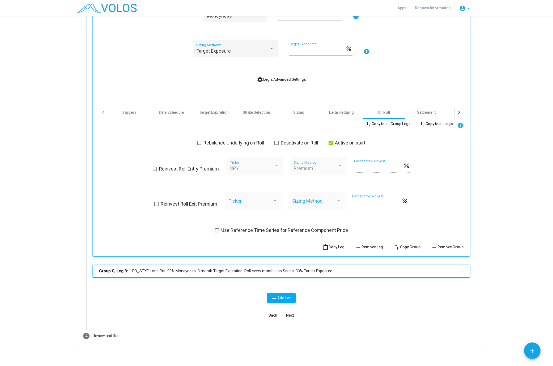
click at [241, 268] on mat-panel-title "Group C, Leg 3: FO_STXE Long Put. 90% Moneyness. 3 month Target Expiration. Rol…" at bounding box center [278, 271] width 358 height 6
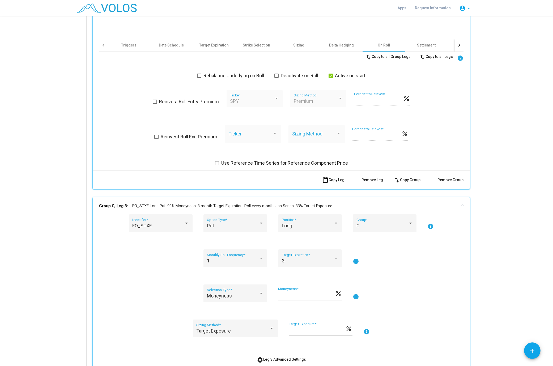
scroll to position [712, 0]
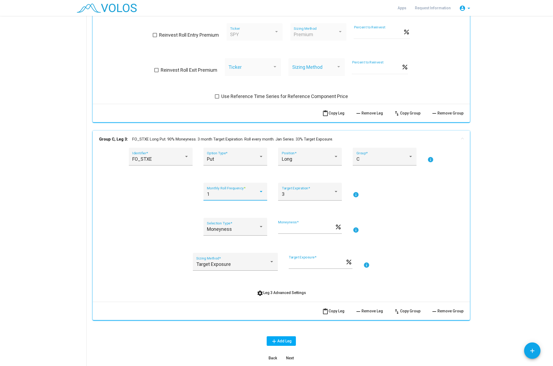
click at [225, 191] on div "1" at bounding box center [233, 193] width 52 height 5
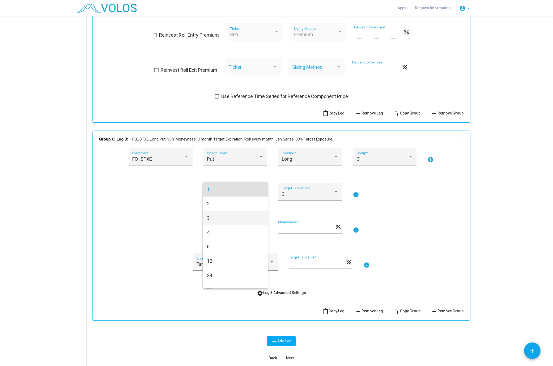
click at [220, 218] on span "3" at bounding box center [235, 218] width 57 height 14
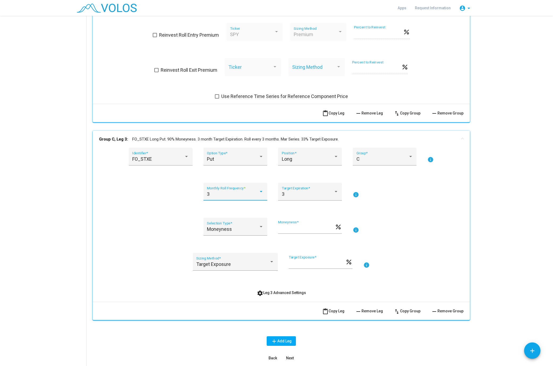
click at [284, 271] on button "settings Leg 3 Advanced Settings" at bounding box center [281, 293] width 58 height 10
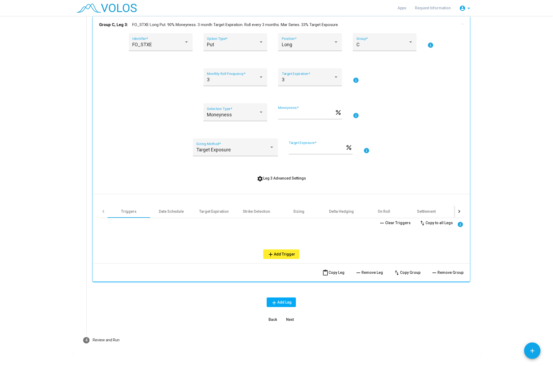
scroll to position [831, 0]
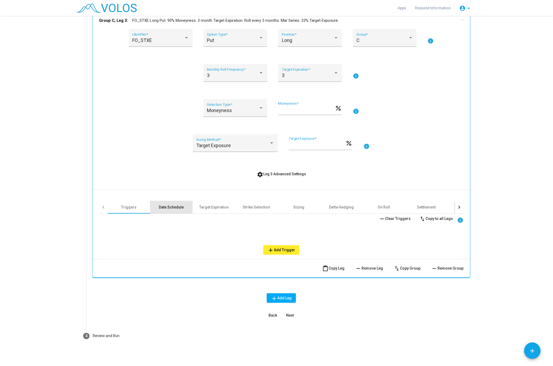
click at [175, 204] on div "Date Schedule" at bounding box center [171, 206] width 25 height 5
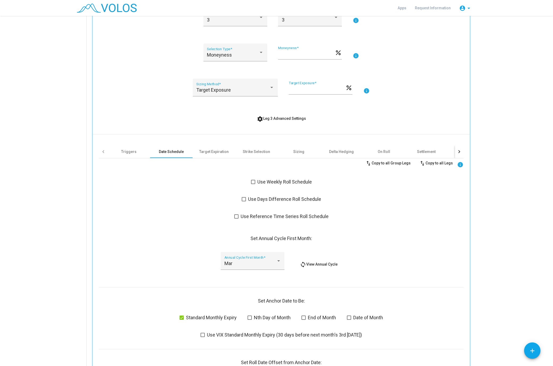
scroll to position [931, 0]
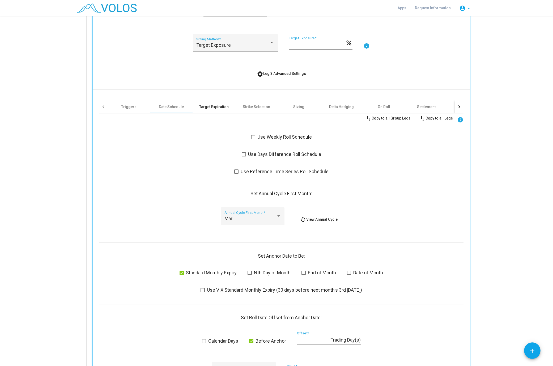
click at [214, 105] on div "Target Expiration" at bounding box center [213, 106] width 42 height 13
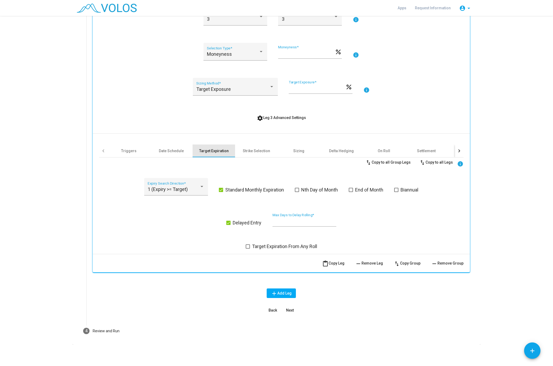
scroll to position [882, 0]
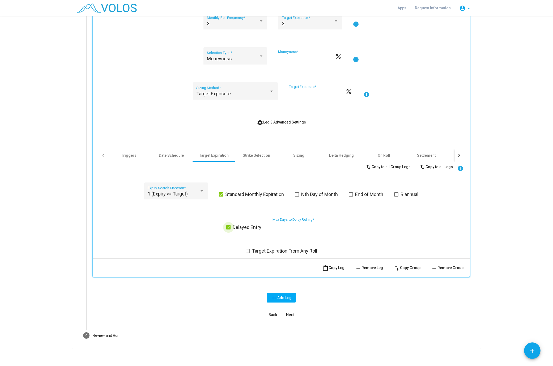
click at [260, 224] on span "Delayed Entry" at bounding box center [247, 227] width 29 height 6
click at [268, 153] on div "Strike Selection" at bounding box center [256, 155] width 27 height 5
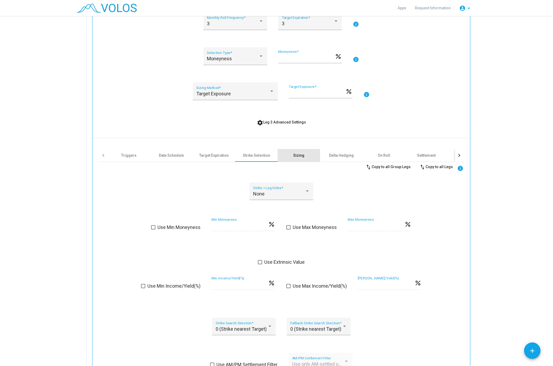
click at [299, 153] on div "Sizing" at bounding box center [298, 155] width 11 height 5
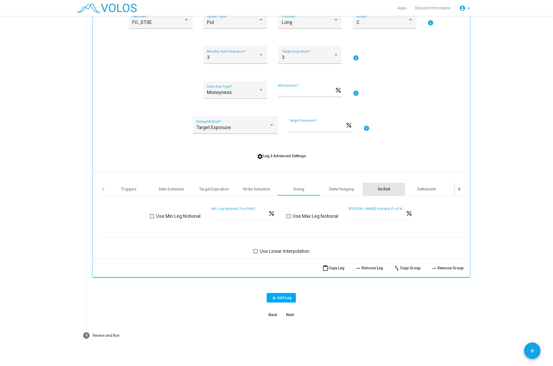
click at [380, 186] on div "On Roll" at bounding box center [383, 188] width 12 height 5
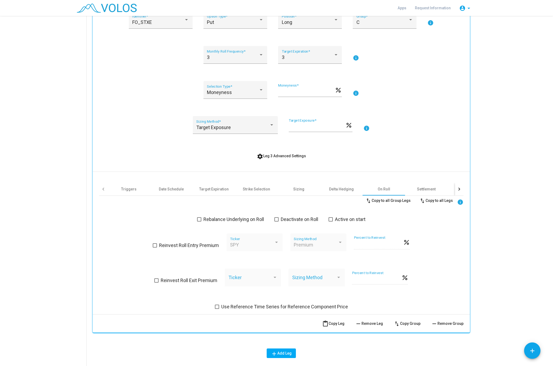
click at [339, 216] on span "Active on start" at bounding box center [350, 219] width 31 height 6
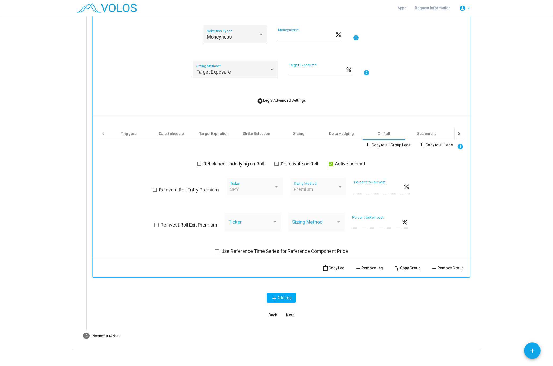
click at [291, 271] on span "Next" at bounding box center [290, 315] width 8 height 4
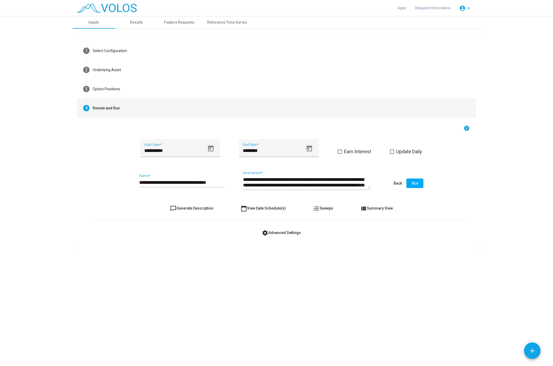
scroll to position [0, 0]
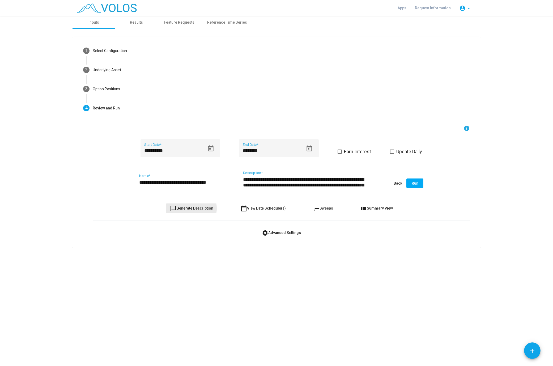
click at [188, 208] on span "chat_bubble_outline Generate Description" at bounding box center [191, 208] width 43 height 4
type textarea "**********"
click at [206, 182] on input "**********" at bounding box center [181, 182] width 85 height 5
click at [184, 182] on input "**********" at bounding box center [181, 182] width 85 height 5
click at [212, 182] on input "**********" at bounding box center [181, 182] width 85 height 5
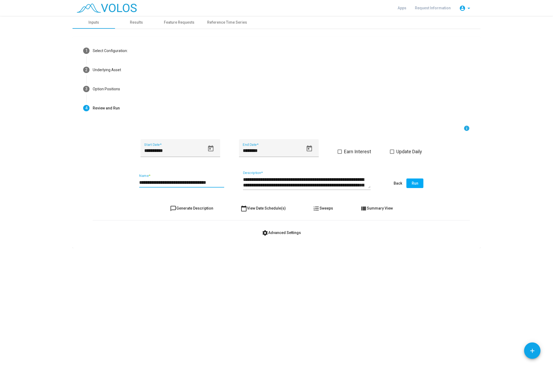
click at [209, 182] on input "**********" at bounding box center [181, 182] width 85 height 5
type input "**********"
click at [415, 181] on button "Run" at bounding box center [414, 183] width 17 height 10
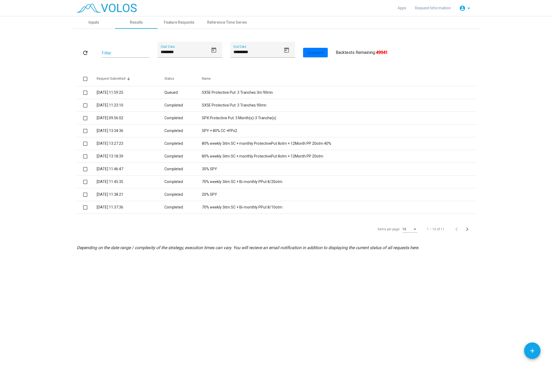
click at [23, 271] on div "**********" at bounding box center [276, 191] width 553 height 350
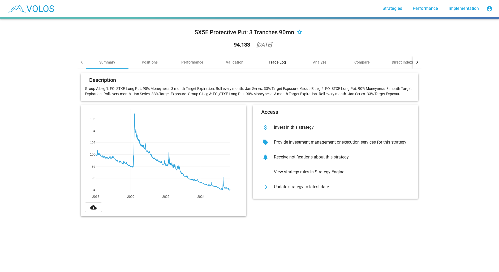
click at [266, 59] on div "Trade Log" at bounding box center [277, 62] width 42 height 13
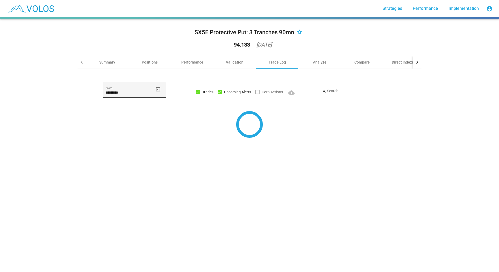
click at [120, 84] on div "********* From" at bounding box center [134, 89] width 63 height 16
click at [156, 90] on span "Open calendar" at bounding box center [157, 89] width 9 height 6
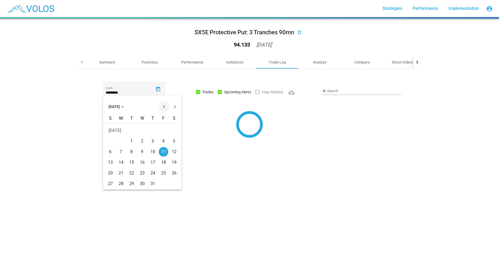
click at [162, 106] on button "Previous month" at bounding box center [164, 106] width 11 height 11
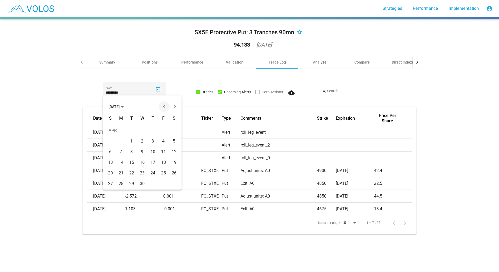
click at [162, 106] on button "Previous month" at bounding box center [164, 106] width 11 height 11
click at [119, 139] on div "3" at bounding box center [121, 141] width 10 height 10
type input "********"
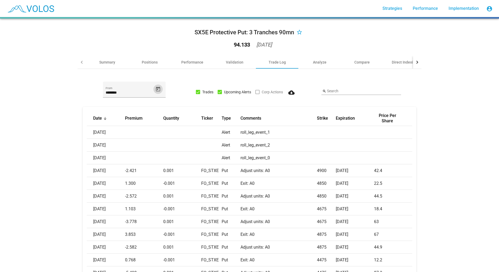
scroll to position [75, 0]
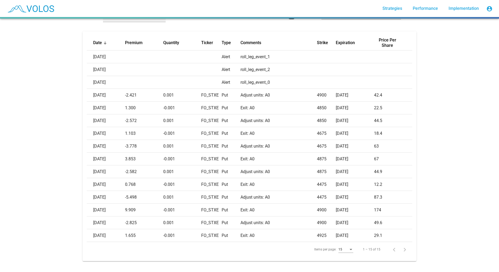
click at [79, 215] on div "Date Premium Quantity Ticker Type Comments Strike Expiration Price Per Share 20…" at bounding box center [250, 150] width 344 height 238
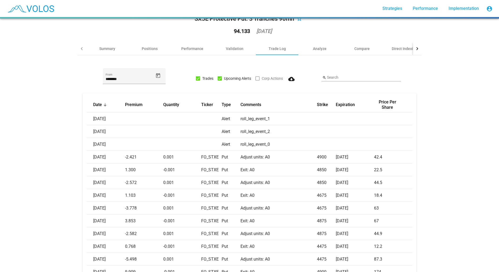
scroll to position [0, 0]
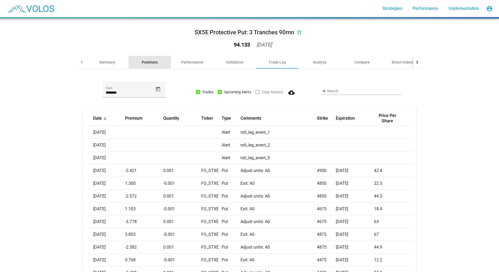
click at [158, 59] on div "Positions" at bounding box center [149, 62] width 42 height 13
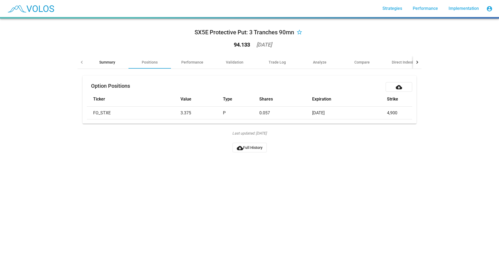
click at [101, 63] on div "Summary" at bounding box center [107, 61] width 16 height 5
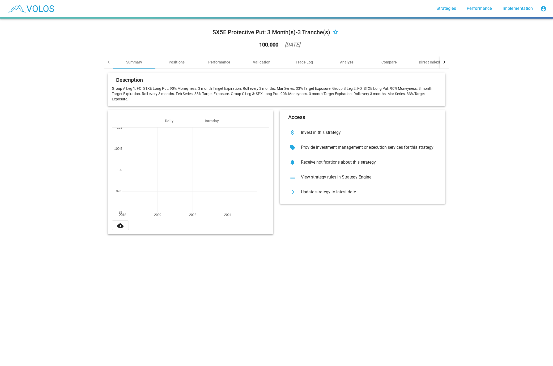
click at [210, 250] on div "SX5E Protective Put: 3 Month(s)-3 Tranche(s) star_border 100.000 [DATE] Summary…" at bounding box center [276, 192] width 553 height 347
click at [310, 61] on div "Trade Log" at bounding box center [303, 61] width 17 height 5
